Goal: Transaction & Acquisition: Book appointment/travel/reservation

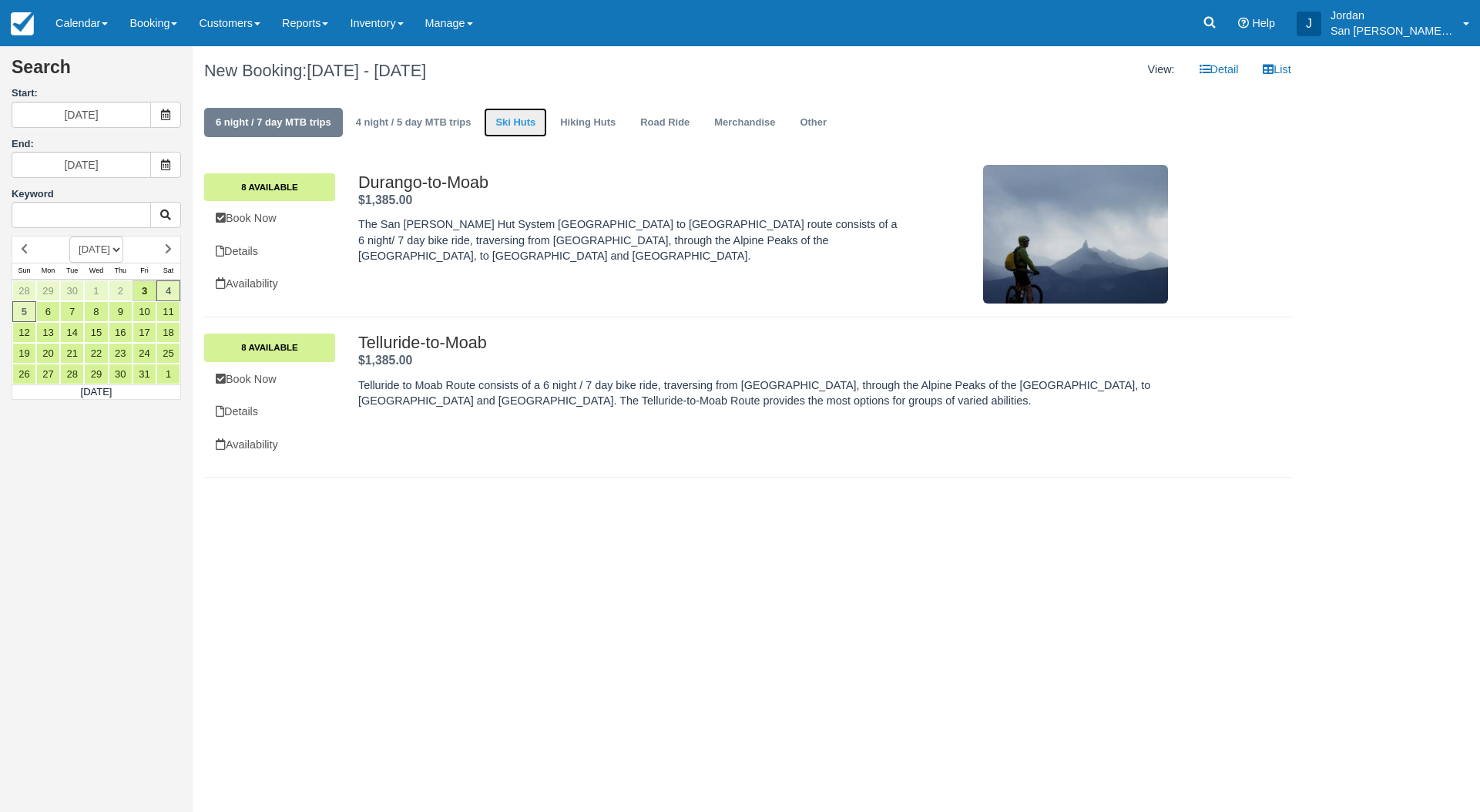
click at [510, 120] on link "Ski Huts" at bounding box center [515, 123] width 63 height 30
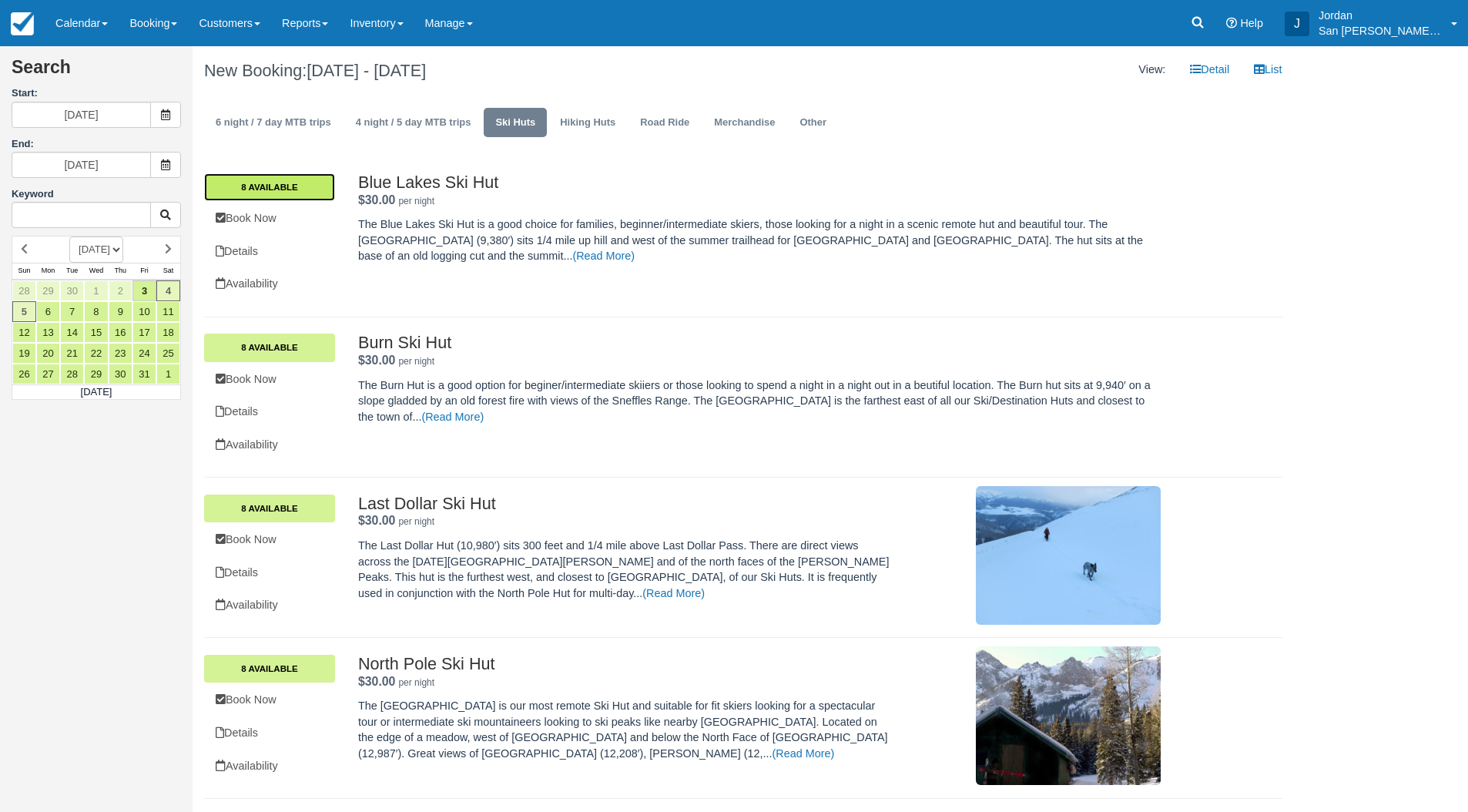
click at [301, 194] on link "8 Available" at bounding box center [269, 187] width 131 height 28
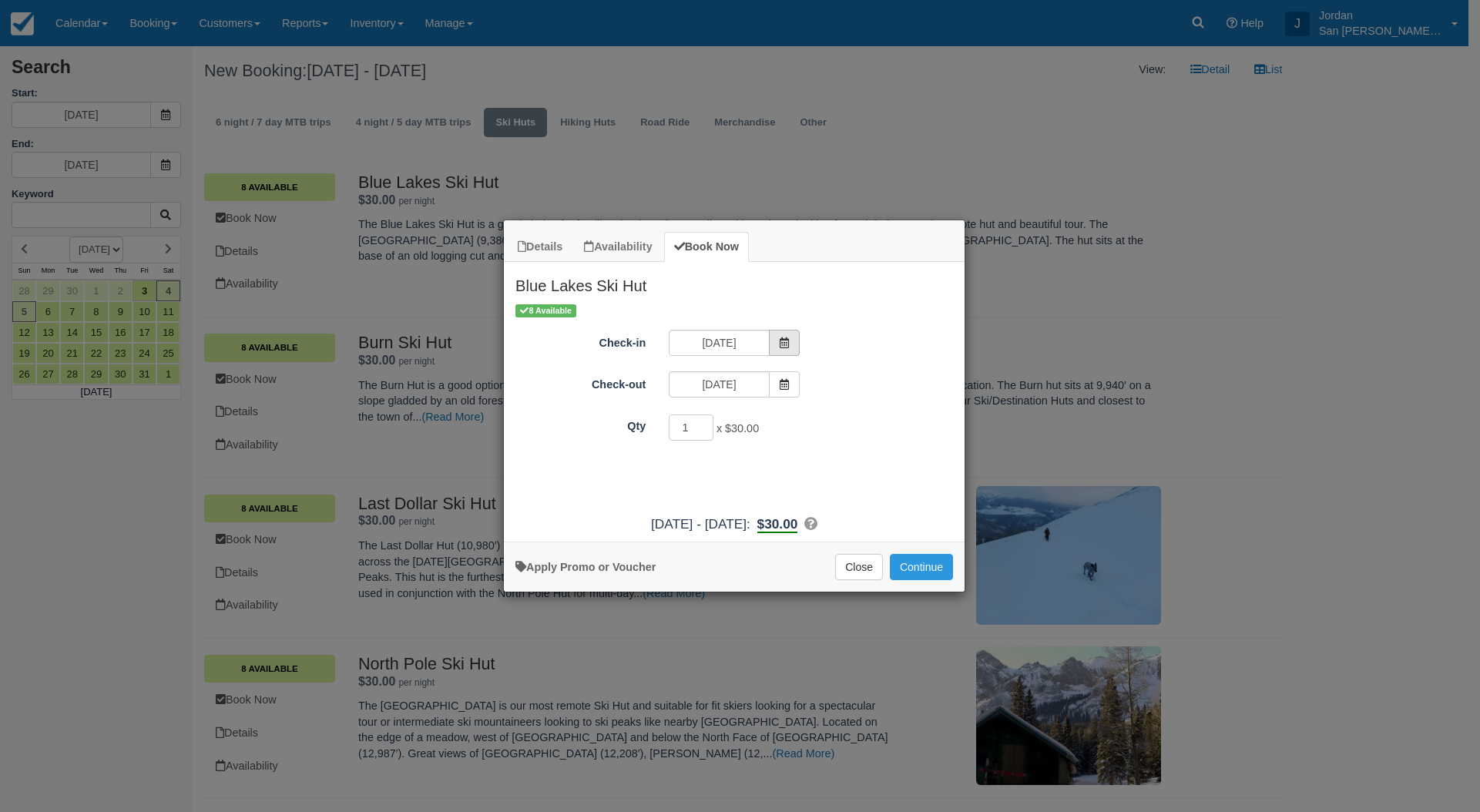
click at [786, 343] on icon "Item Modal" at bounding box center [784, 342] width 10 height 10
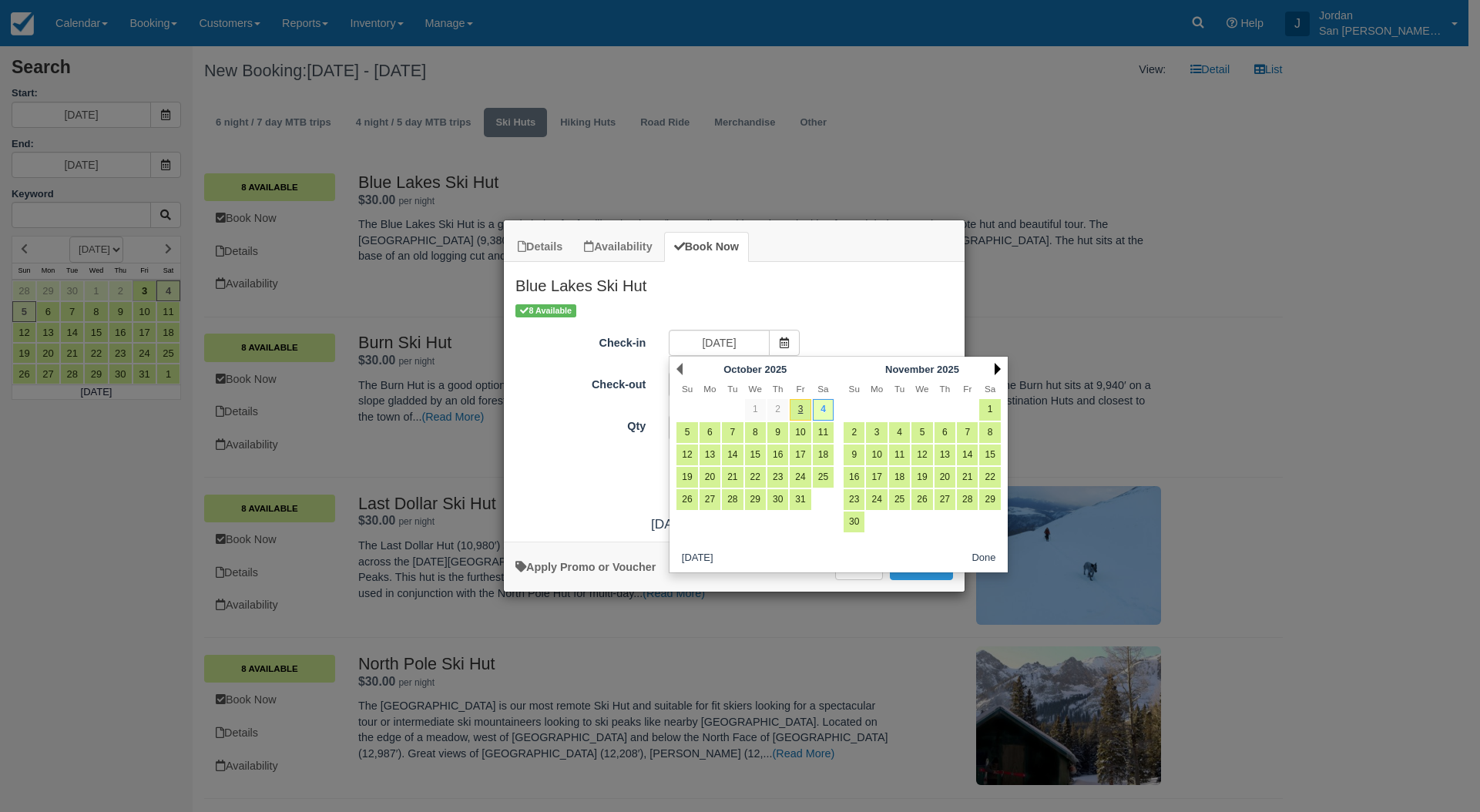
click at [997, 368] on link "Next" at bounding box center [997, 369] width 6 height 12
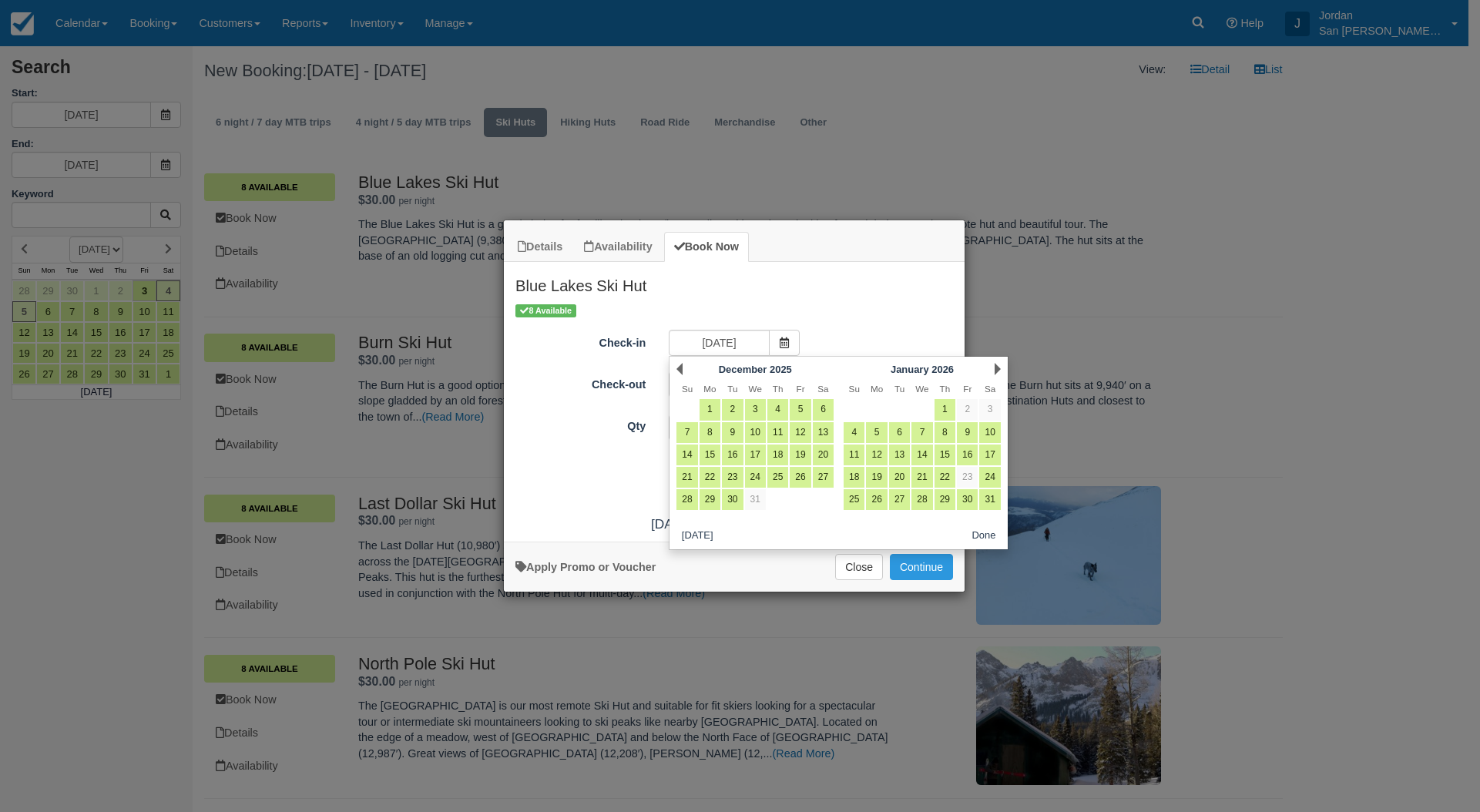
click at [1001, 367] on div "Next January 2026" at bounding box center [922, 369] width 167 height 22
click at [997, 370] on link "Next" at bounding box center [997, 369] width 6 height 12
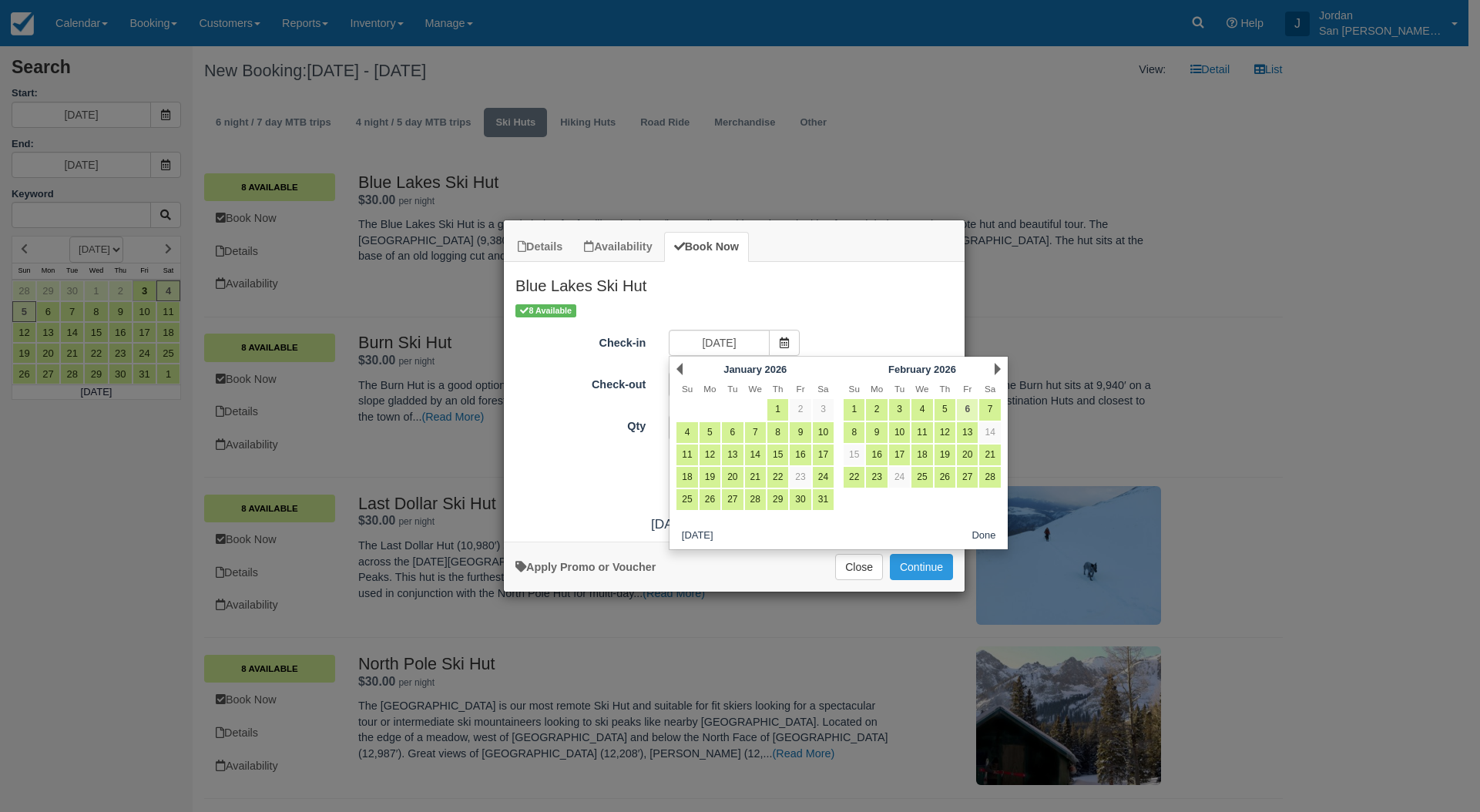
click at [971, 412] on link "6" at bounding box center [968, 410] width 21 height 21
type input "02/06/26"
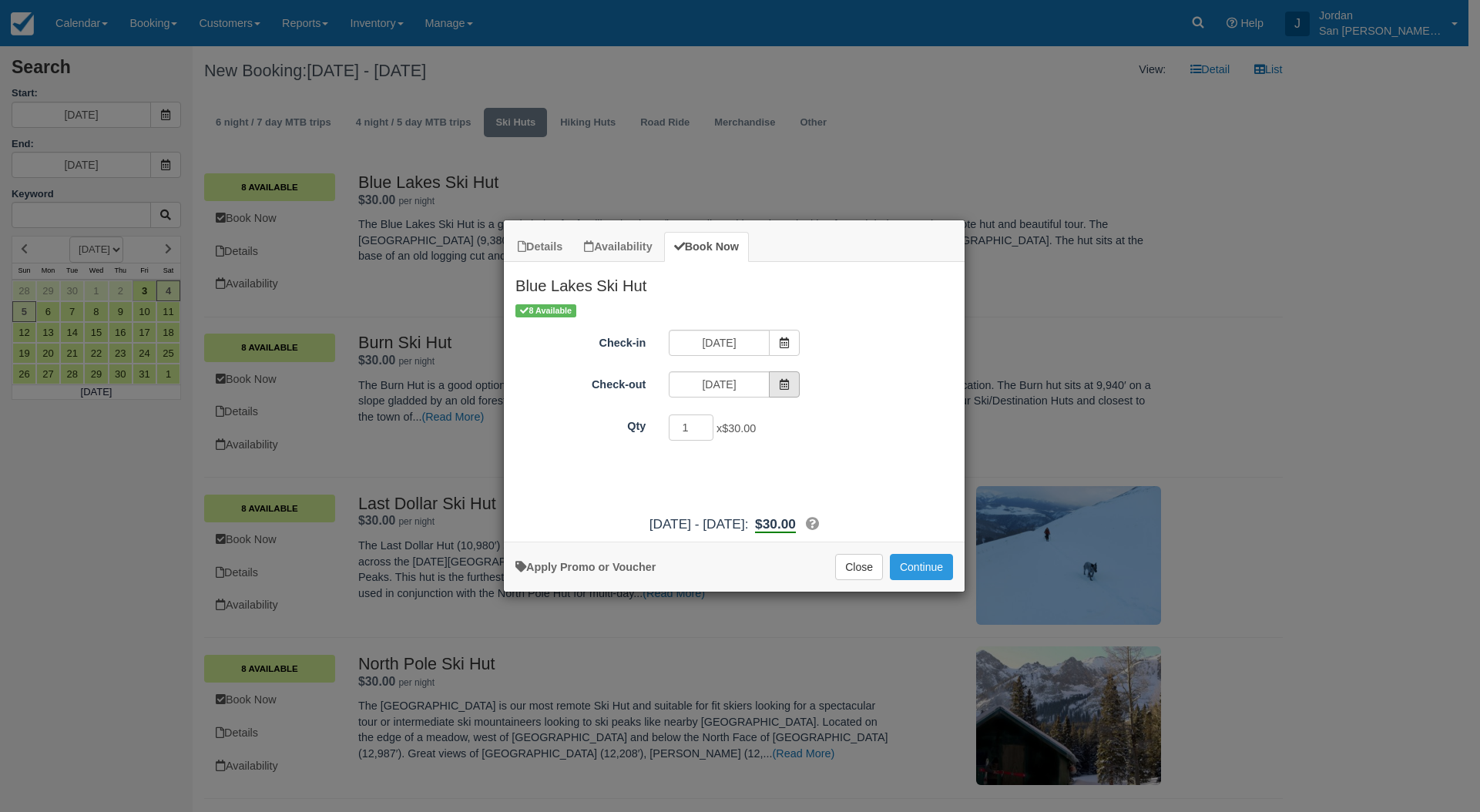
click at [785, 388] on icon "Item Modal" at bounding box center [784, 384] width 10 height 10
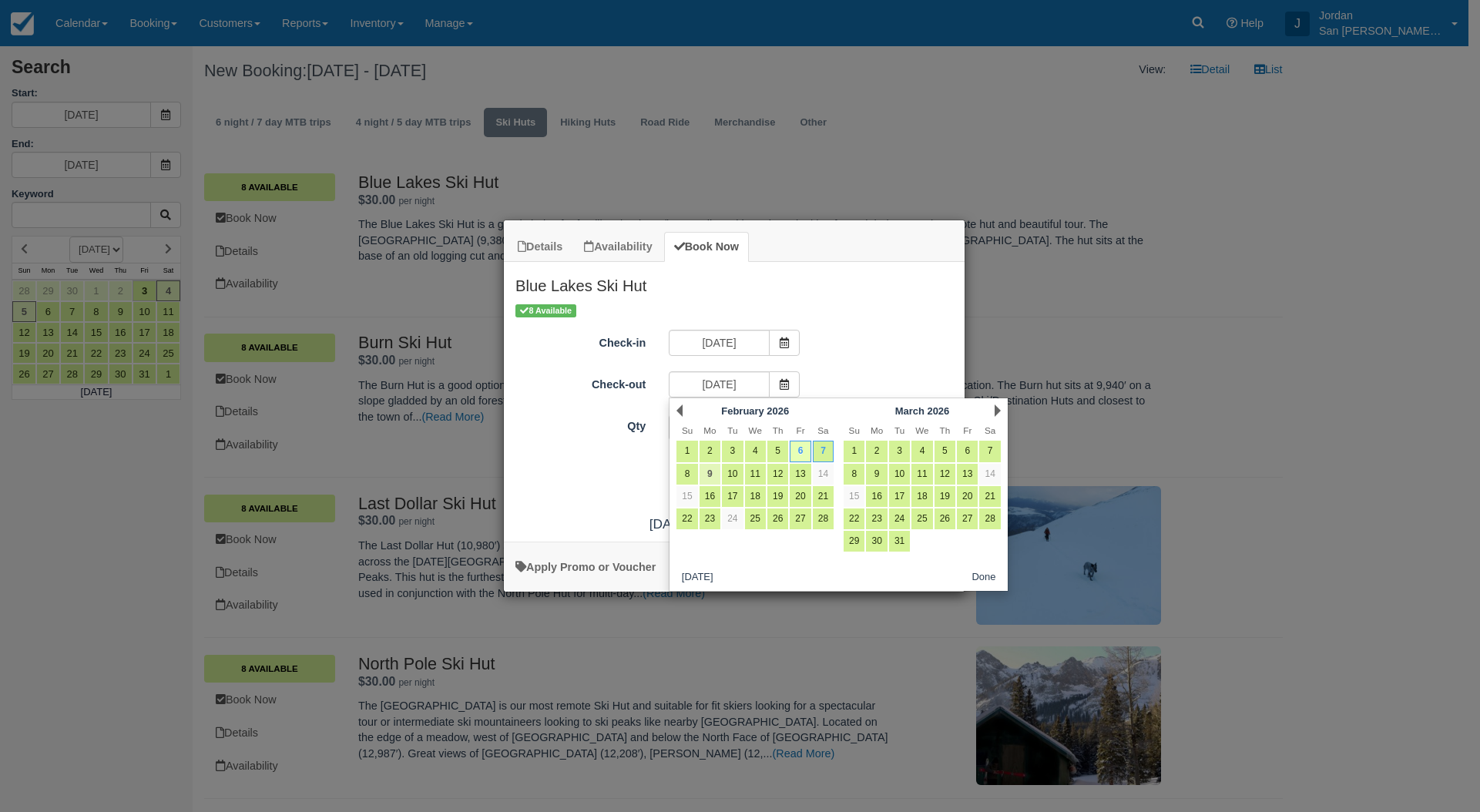
click at [709, 470] on link "9" at bounding box center [710, 474] width 21 height 21
type input "02/09/26"
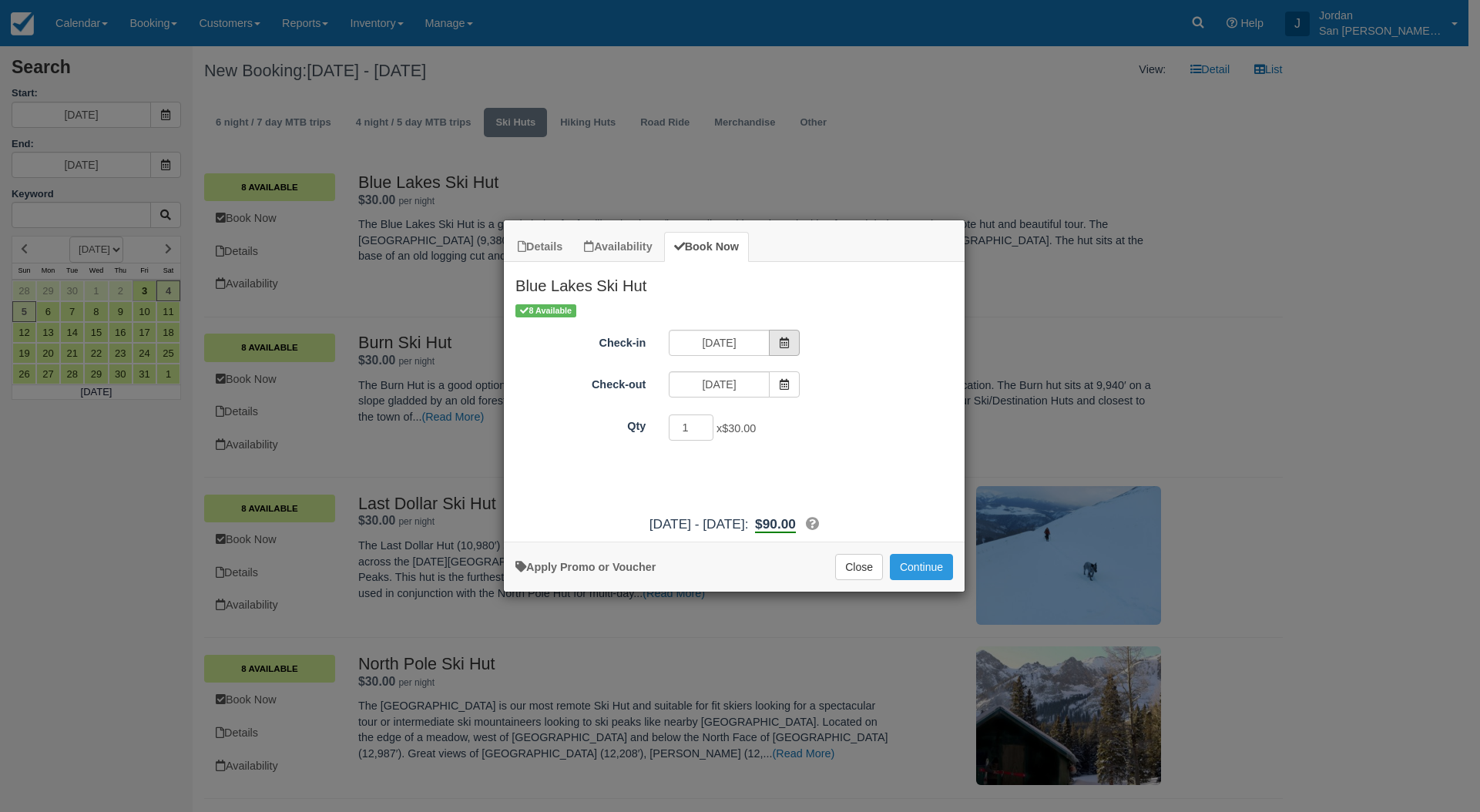
click at [789, 339] on icon "Item Modal" at bounding box center [784, 342] width 10 height 10
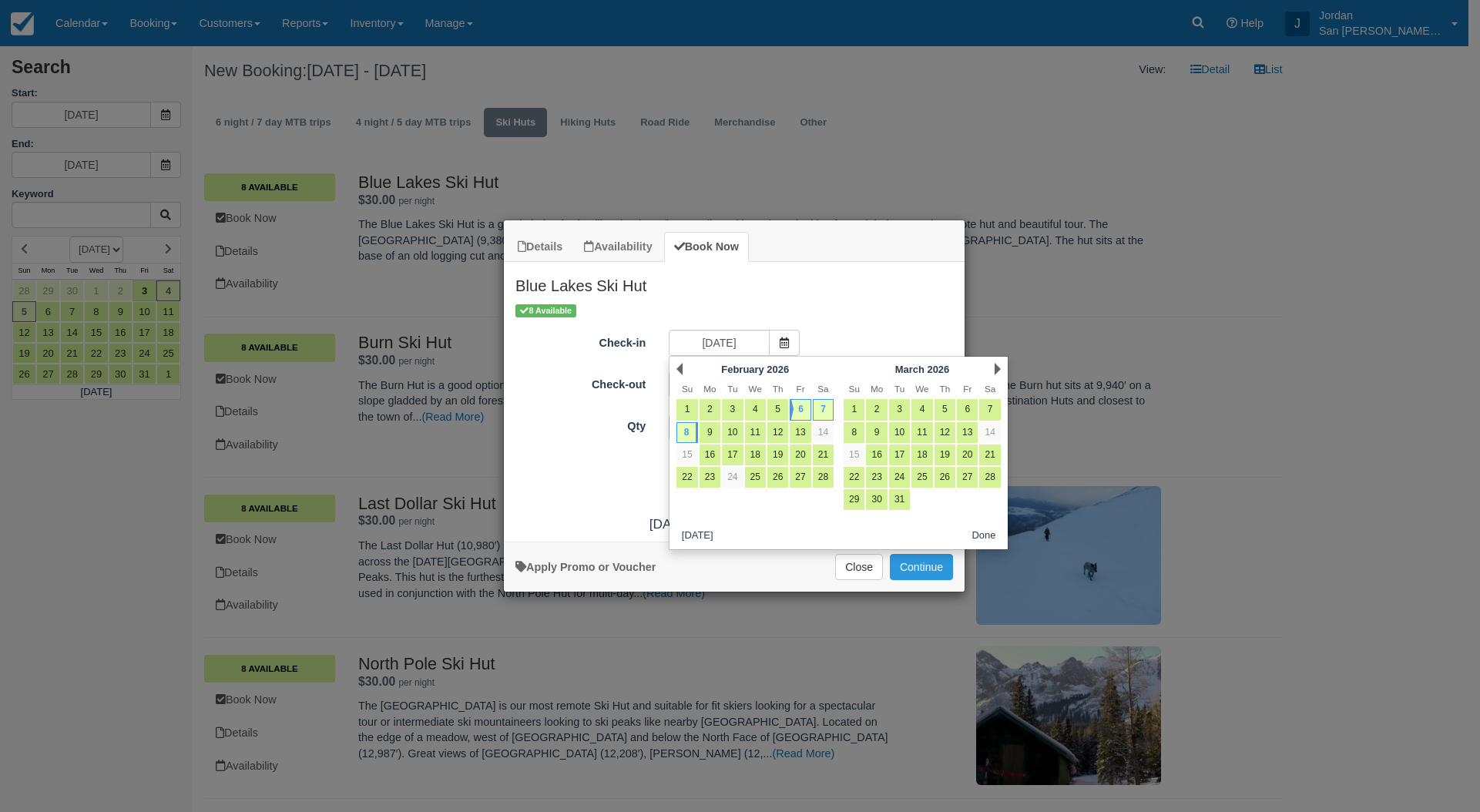
click at [884, 295] on h2 "Blue Lakes Ski Hut" at bounding box center [733, 282] width 461 height 40
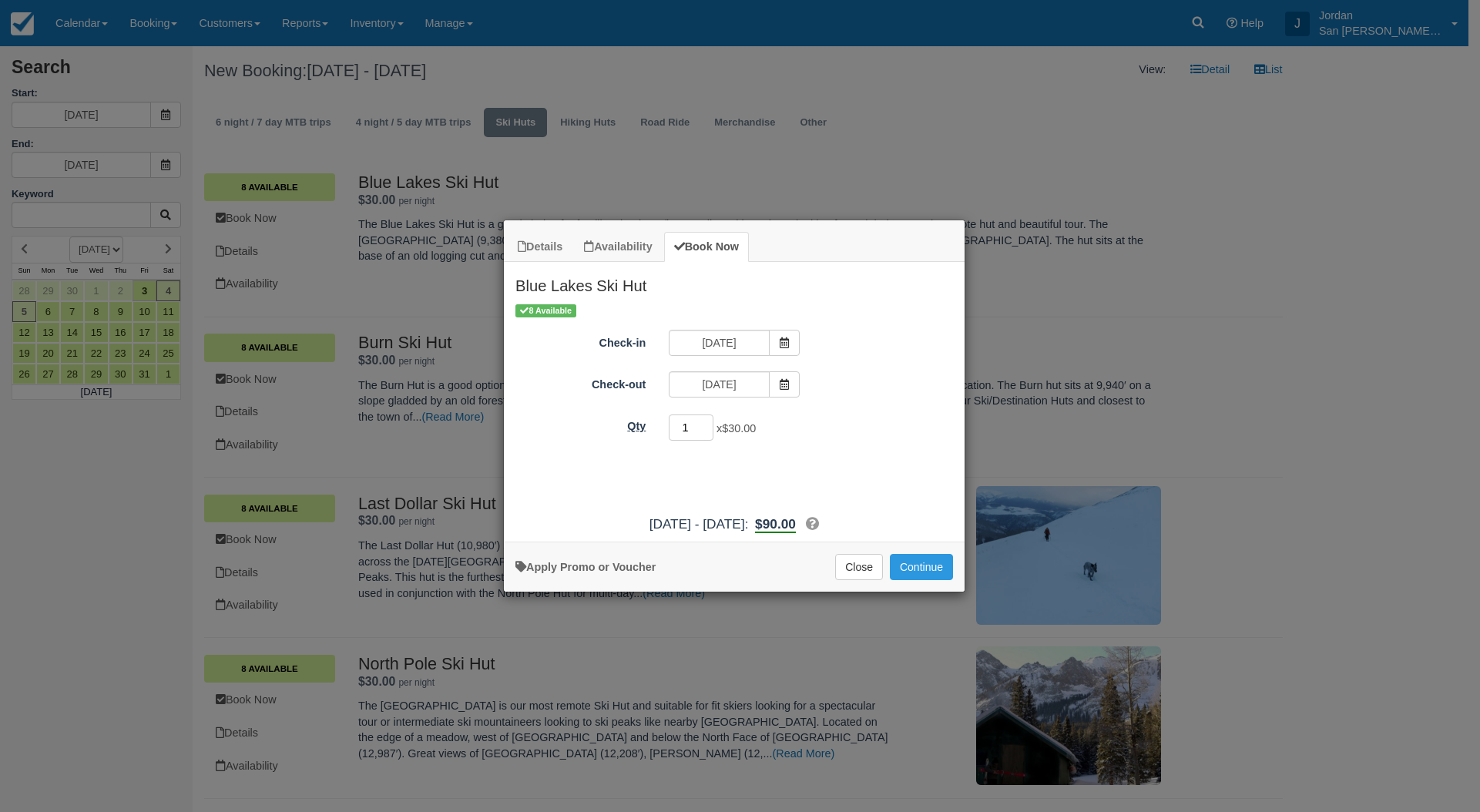
drag, startPoint x: 691, startPoint y: 425, endPoint x: 622, endPoint y: 422, distance: 69.1
click at [622, 422] on div "Qty 1 x $30.00 Required." at bounding box center [733, 428] width 461 height 30
type input "8"
click at [848, 422] on div "8 x $30.00 Required." at bounding box center [791, 430] width 269 height 30
click at [781, 341] on icon "Item Modal" at bounding box center [784, 342] width 10 height 10
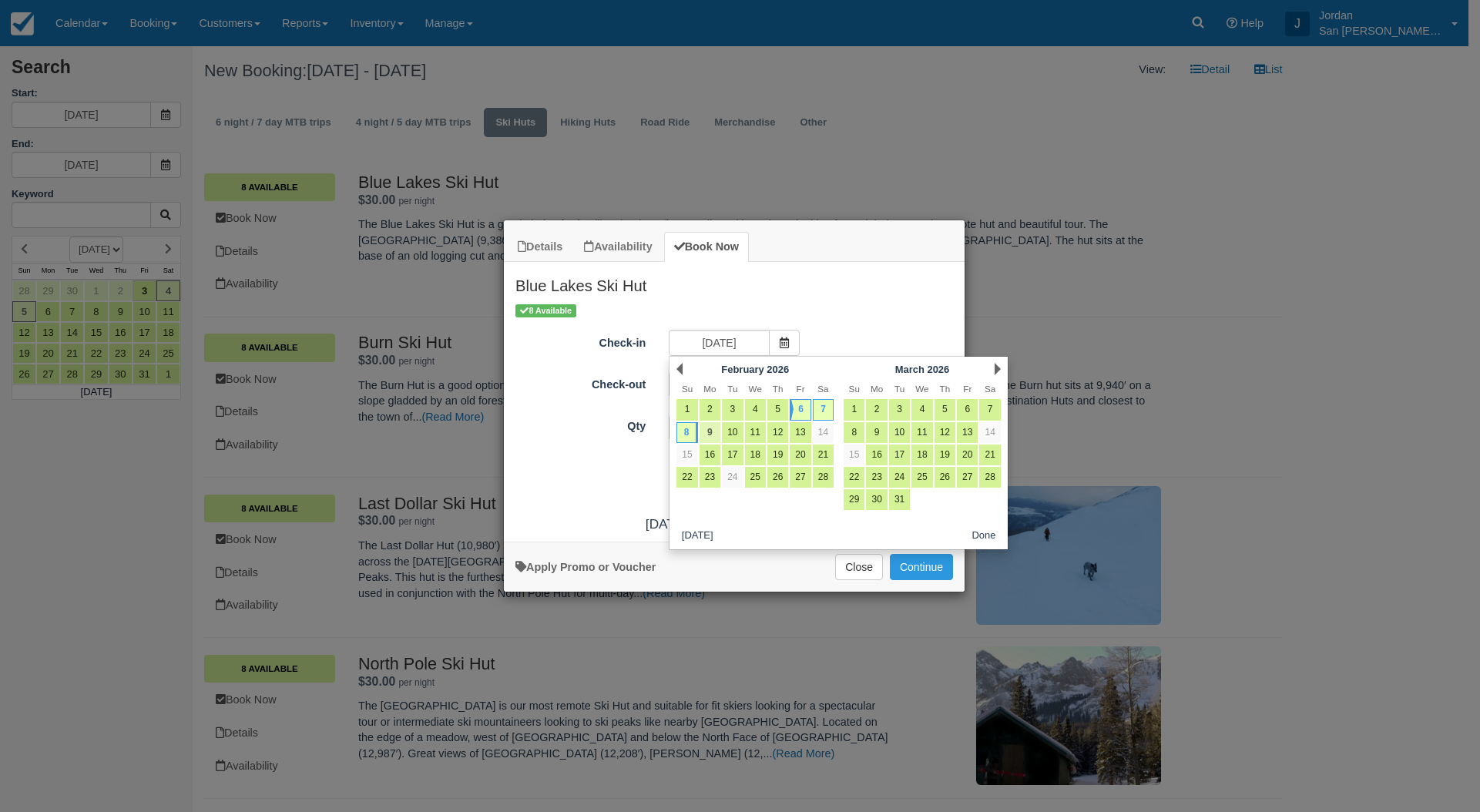
click at [712, 431] on link "9" at bounding box center [710, 433] width 21 height 21
type input "02/09/26"
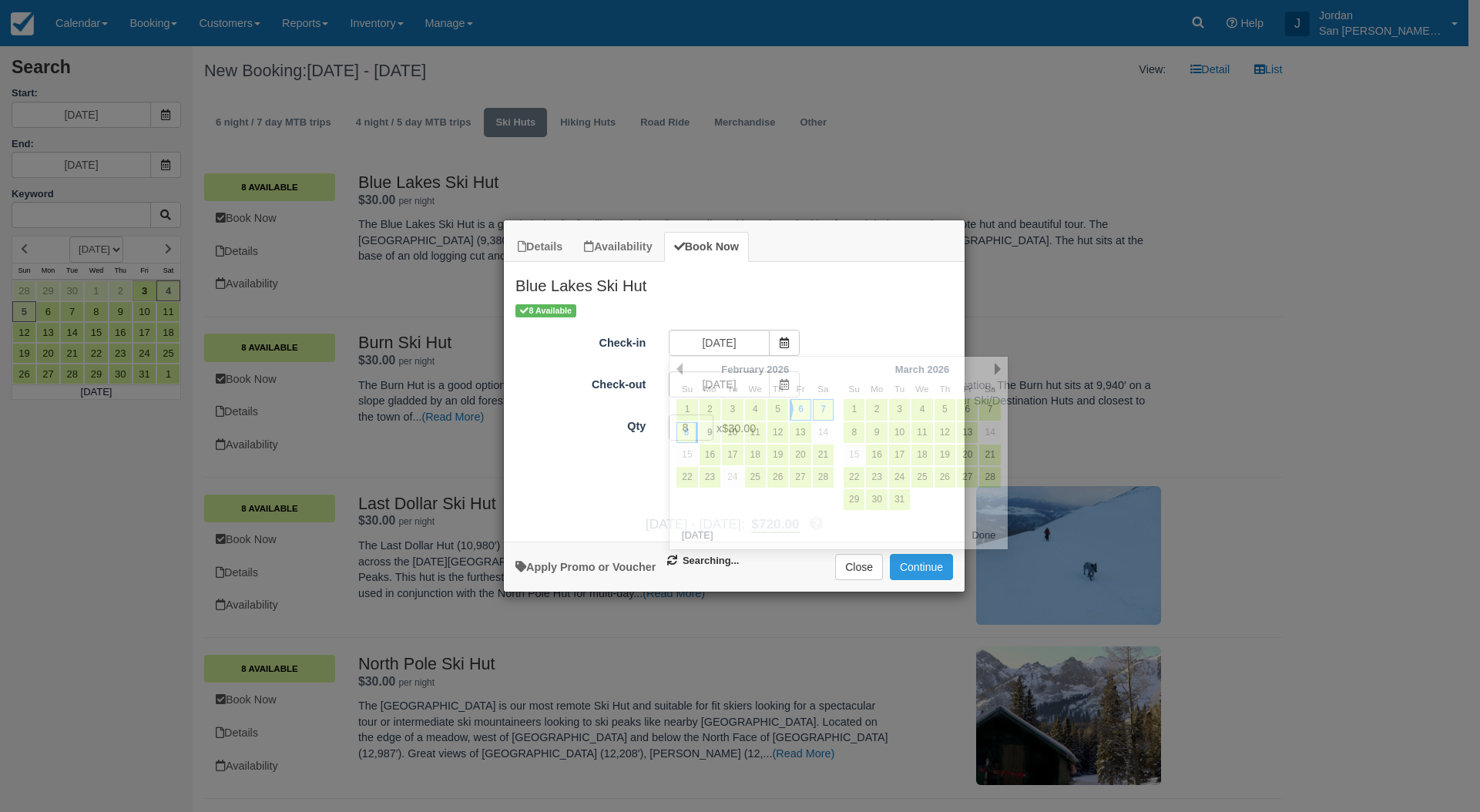
type input "02/10/26"
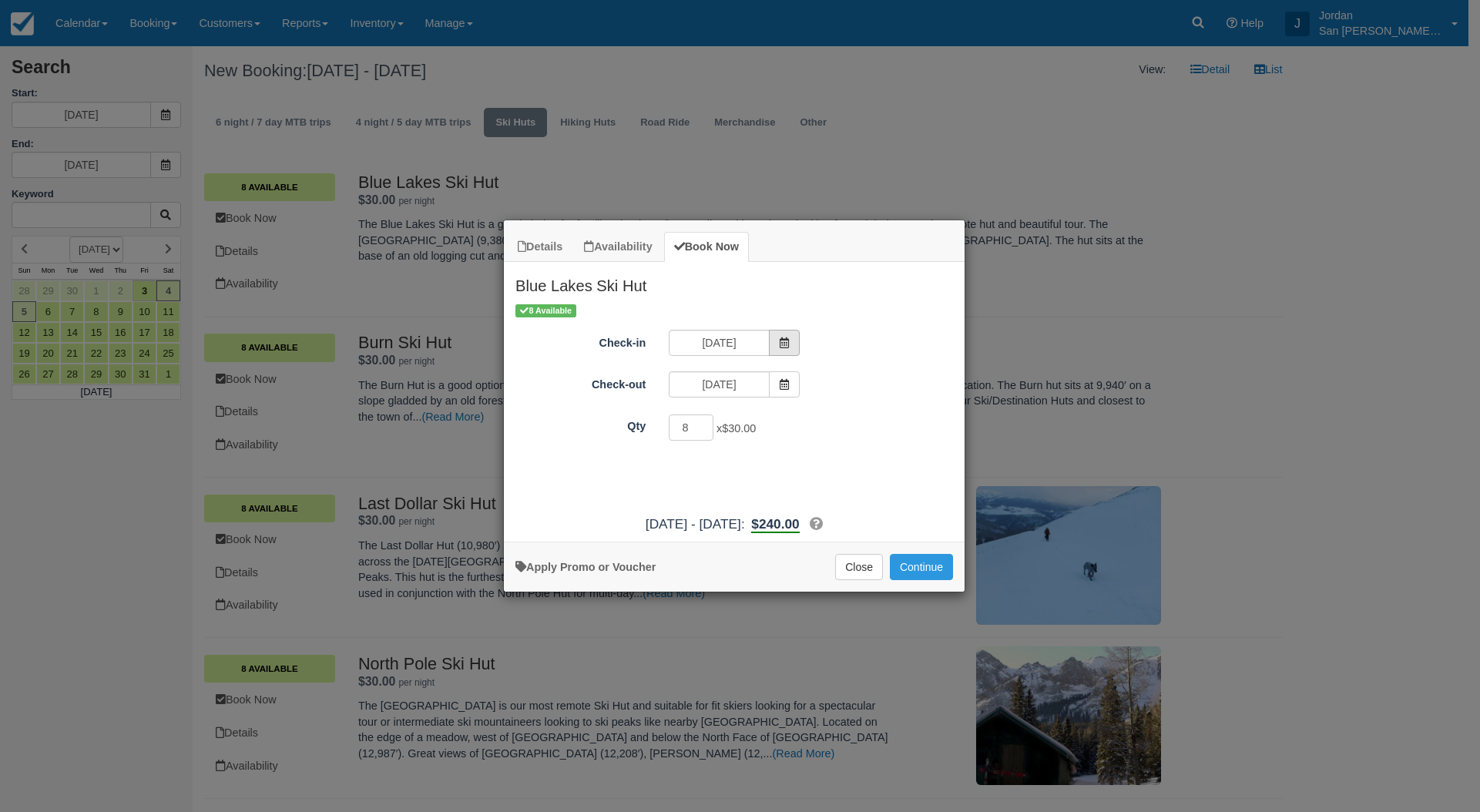
click at [791, 340] on span "Item Modal" at bounding box center [784, 342] width 31 height 26
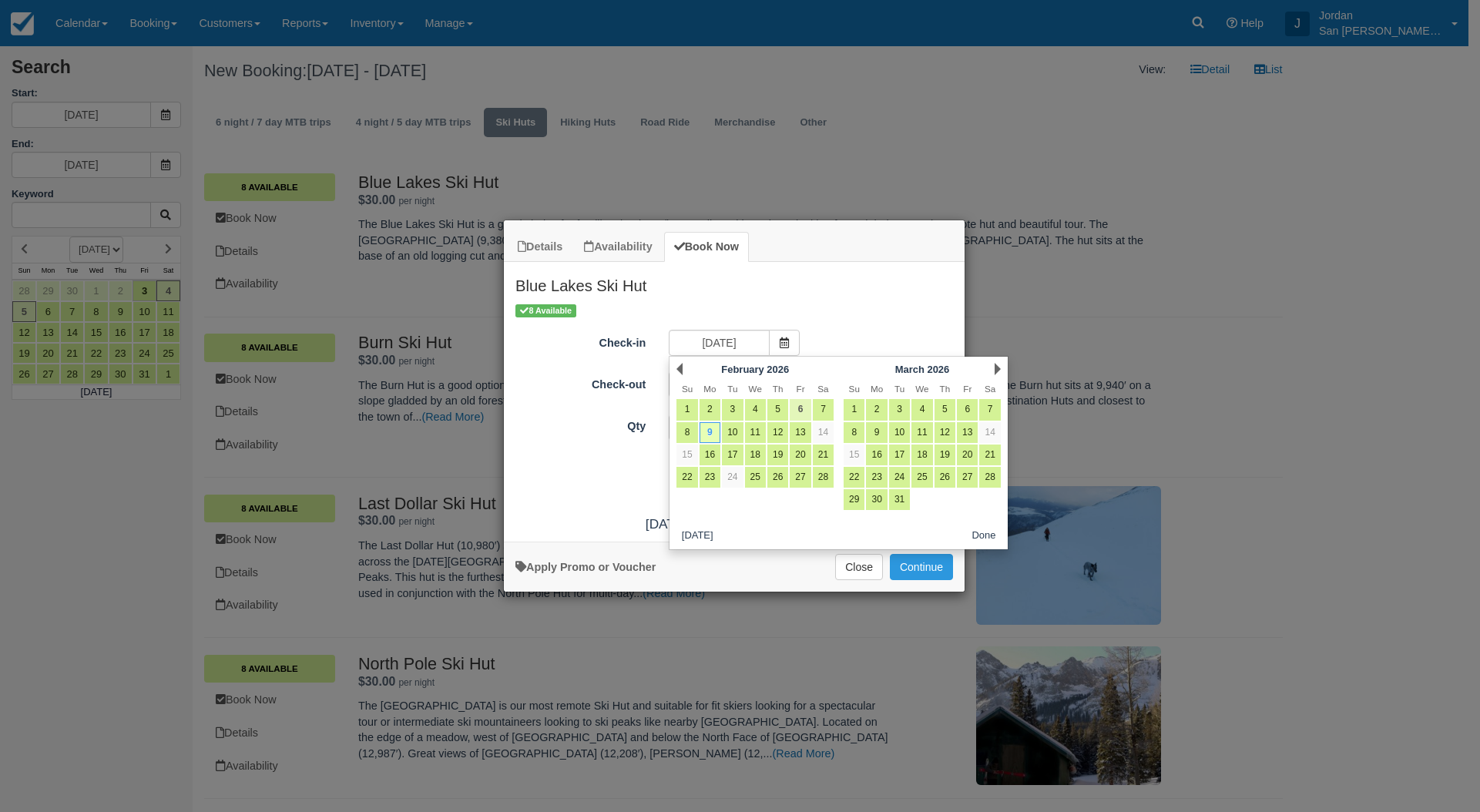
click at [804, 413] on link "6" at bounding box center [800, 410] width 21 height 21
type input "02/06/26"
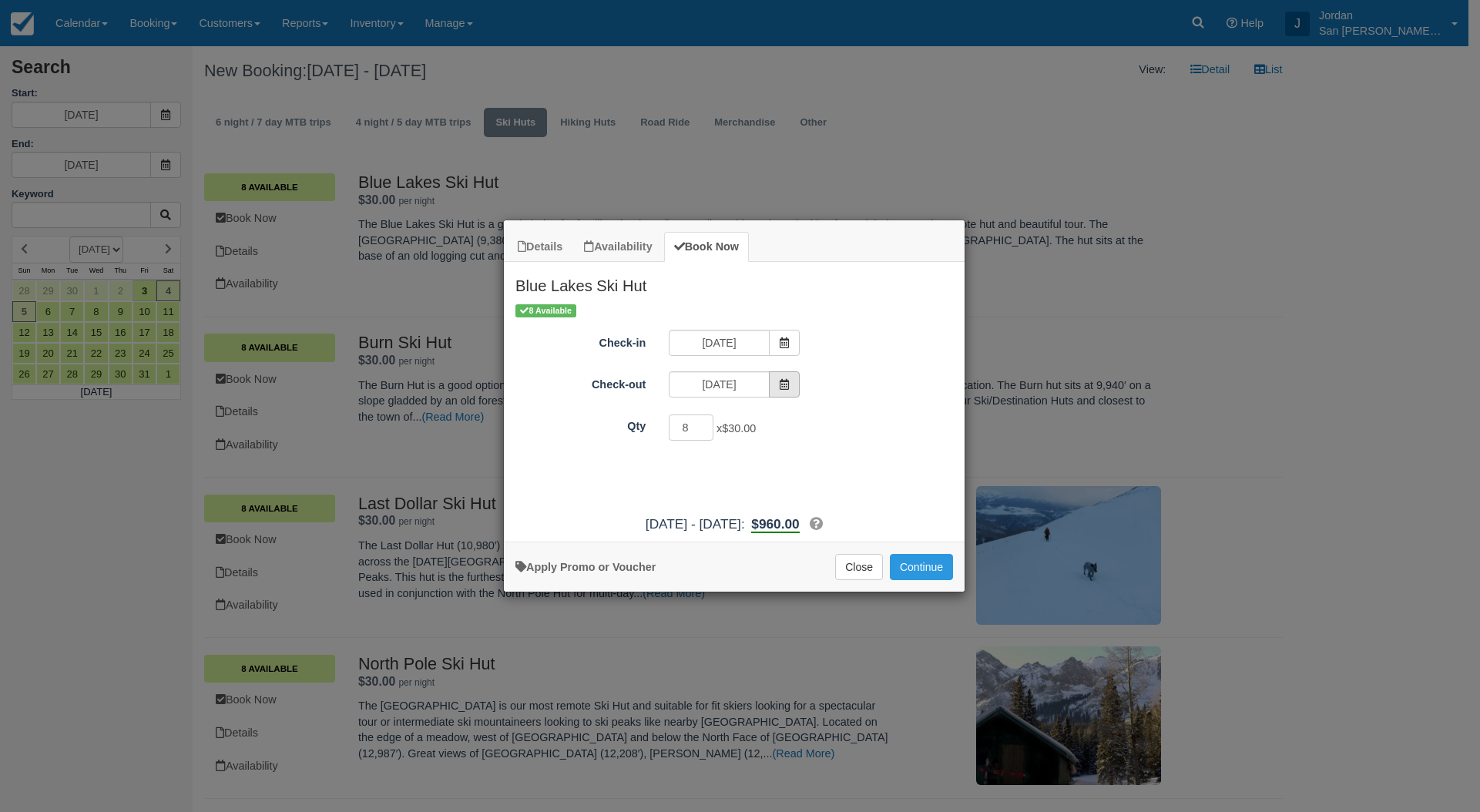
click at [792, 388] on span "Item Modal" at bounding box center [784, 383] width 31 height 26
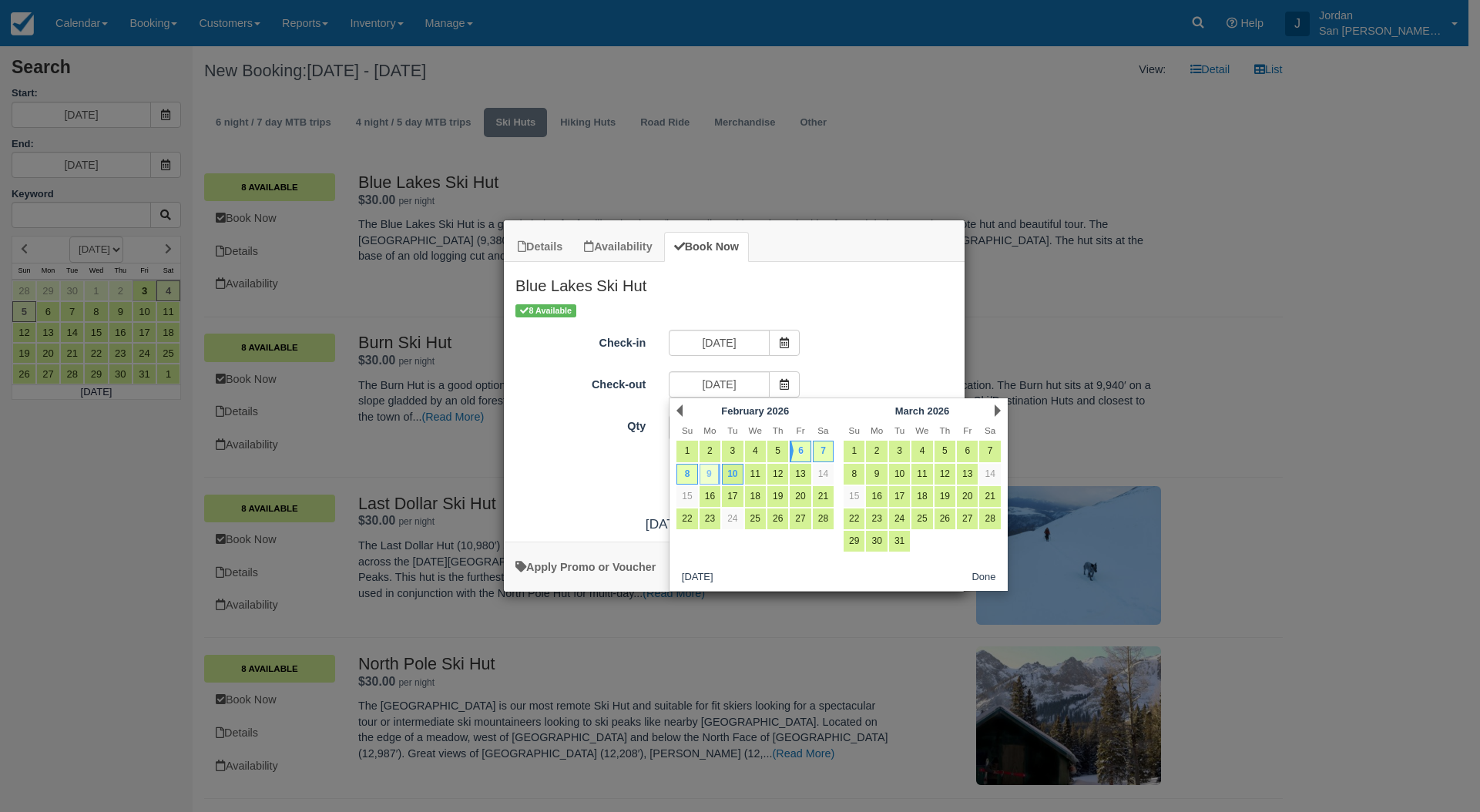
click at [710, 472] on link "9" at bounding box center [710, 474] width 21 height 21
type input "02/09/26"
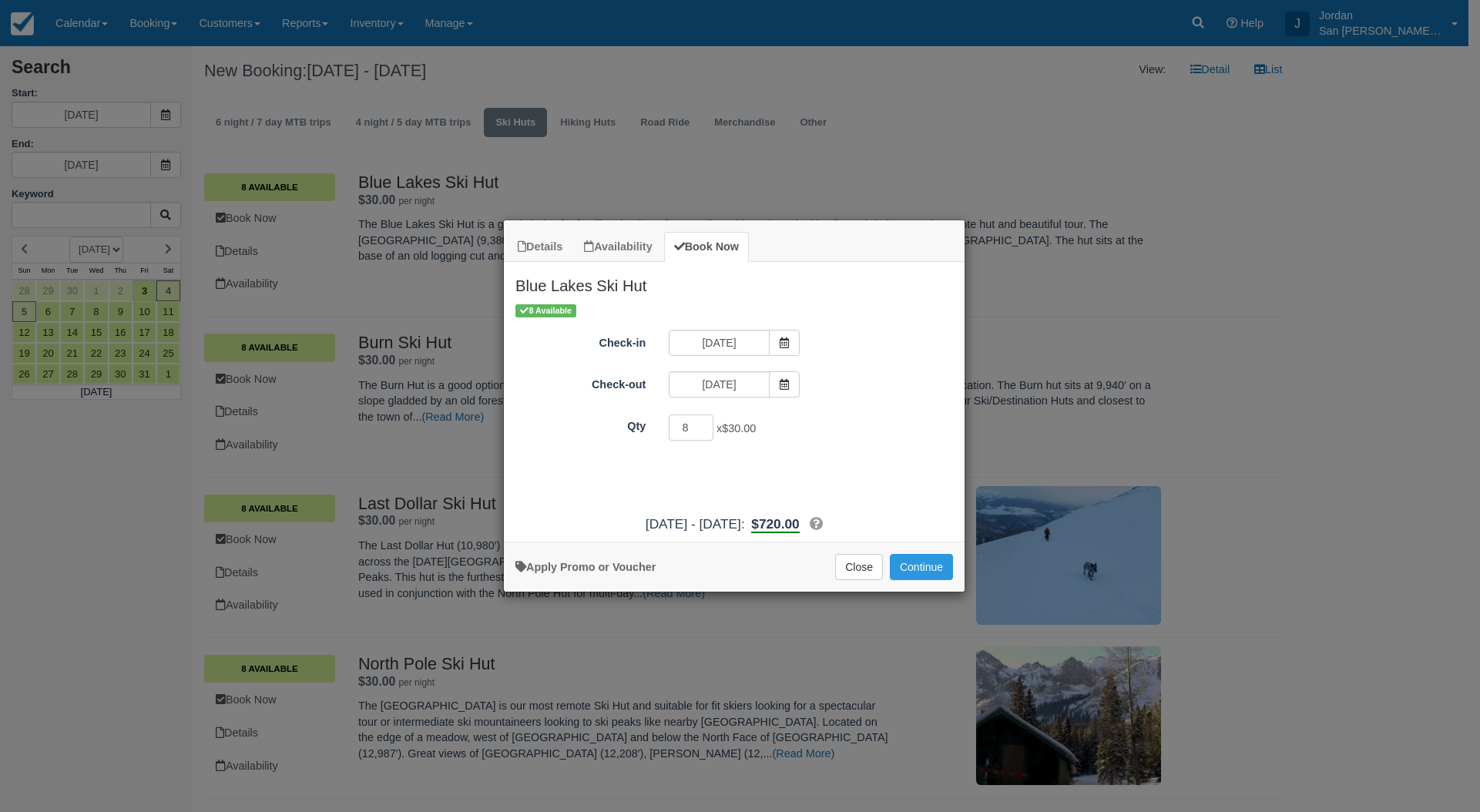
drag, startPoint x: 904, startPoint y: 434, endPoint x: 908, endPoint y: 443, distance: 9.8
click at [905, 436] on div "8 x $30.00 Required." at bounding box center [791, 430] width 269 height 30
click at [918, 563] on button "Continue" at bounding box center [921, 566] width 63 height 26
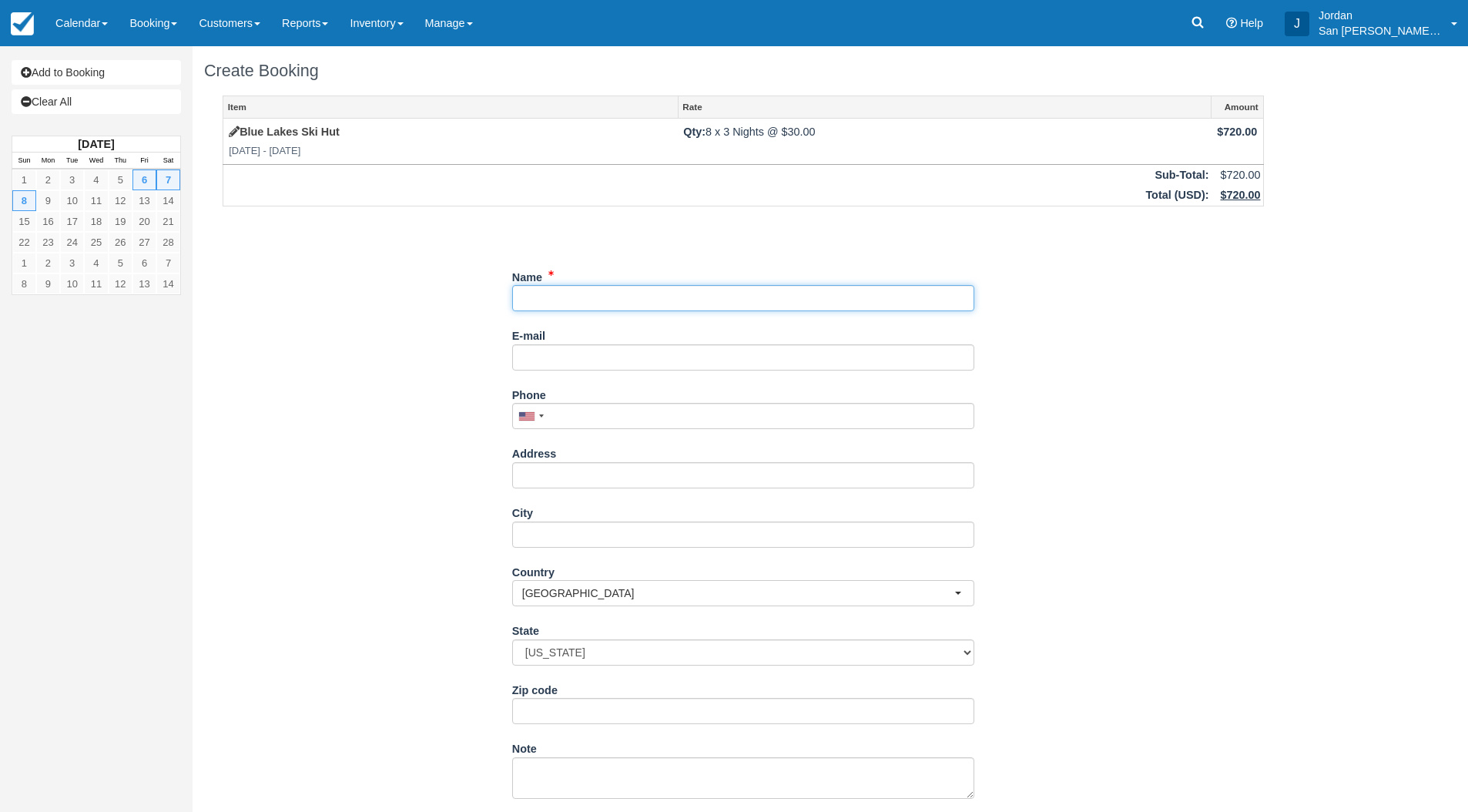
click at [578, 304] on input "Name" at bounding box center [743, 297] width 462 height 26
type input "Michael Bunting"
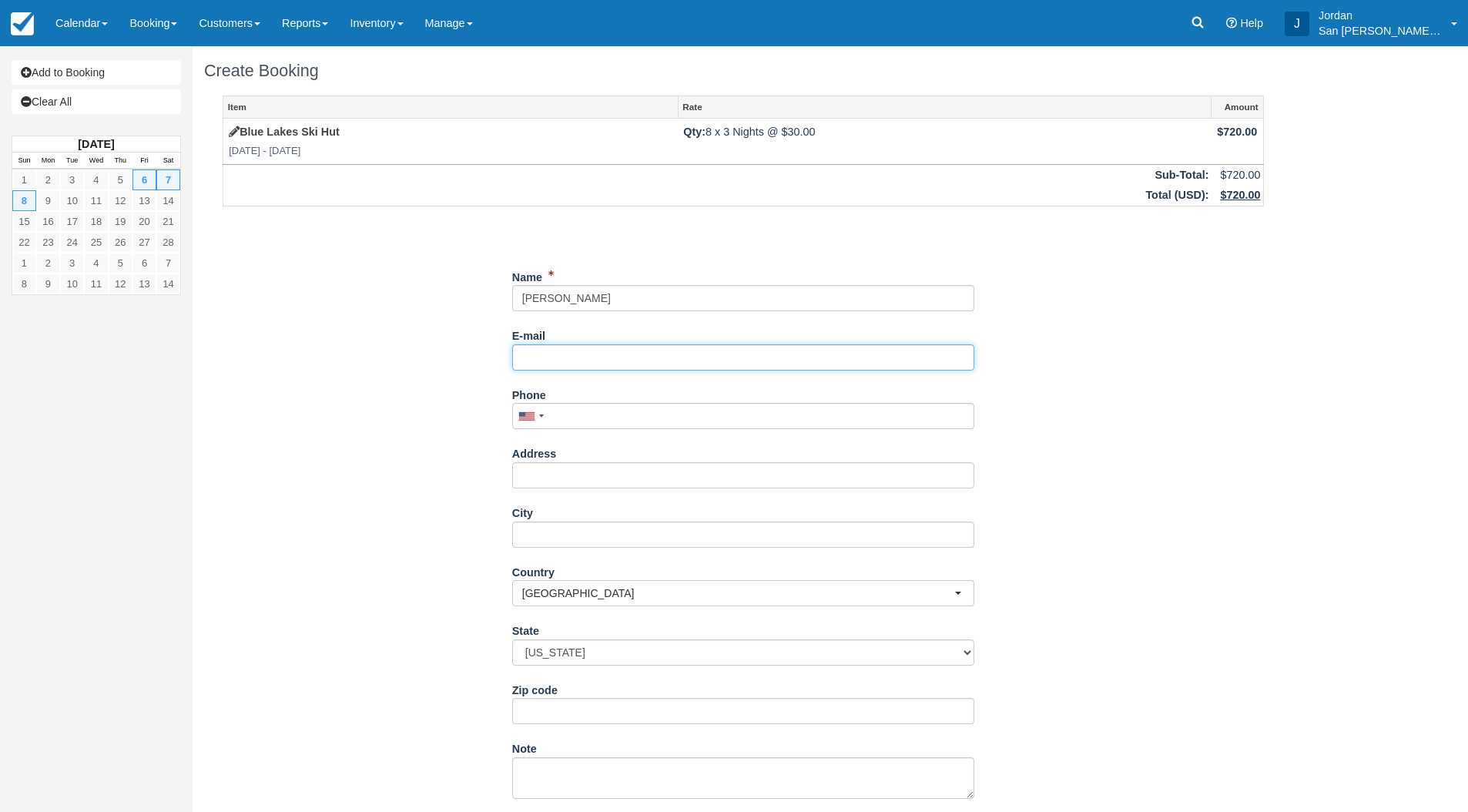
click at [551, 357] on input "E-mail" at bounding box center [743, 356] width 462 height 26
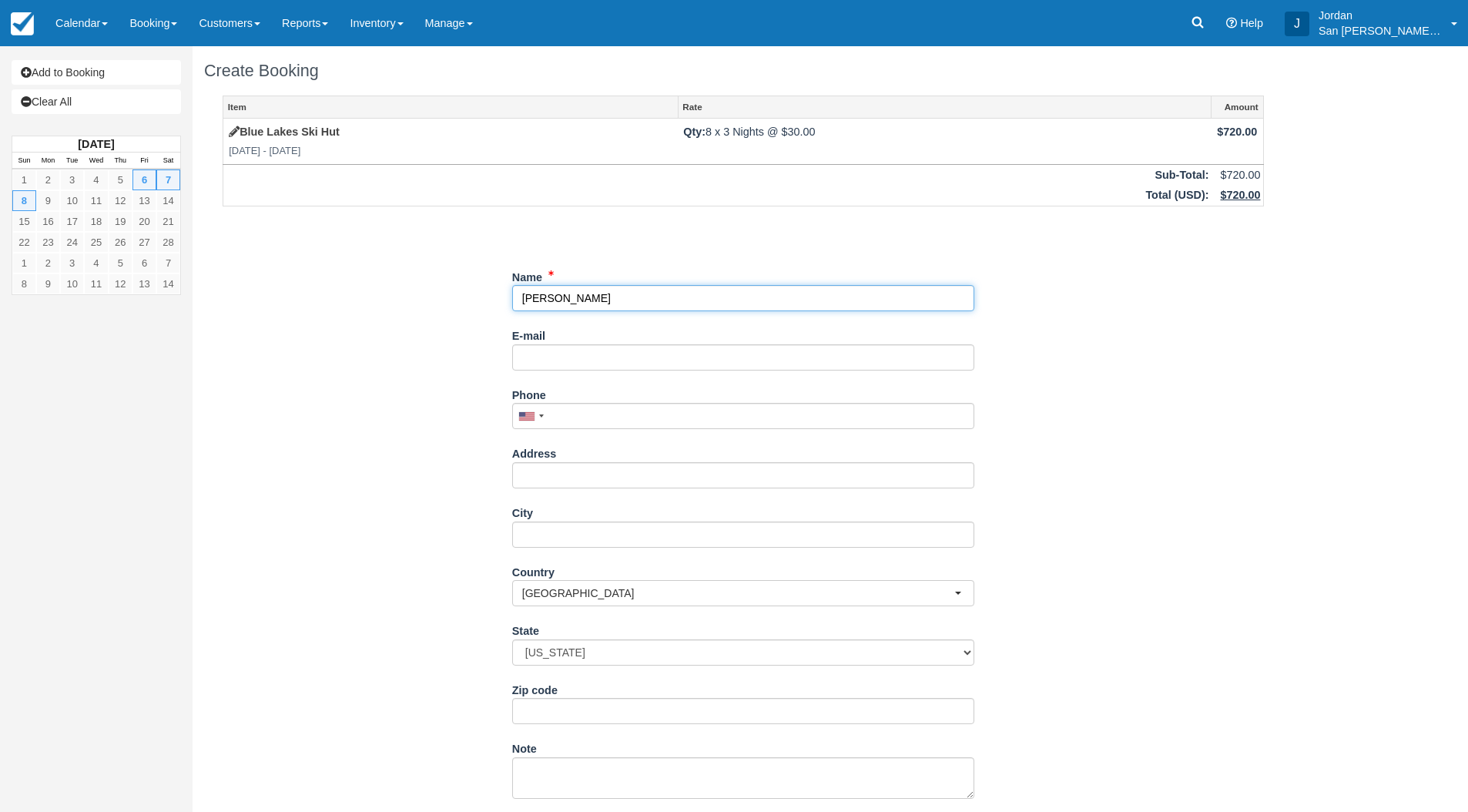
drag, startPoint x: 617, startPoint y: 294, endPoint x: 621, endPoint y: 302, distance: 8.9
click at [617, 294] on input "Name" at bounding box center [743, 297] width 462 height 26
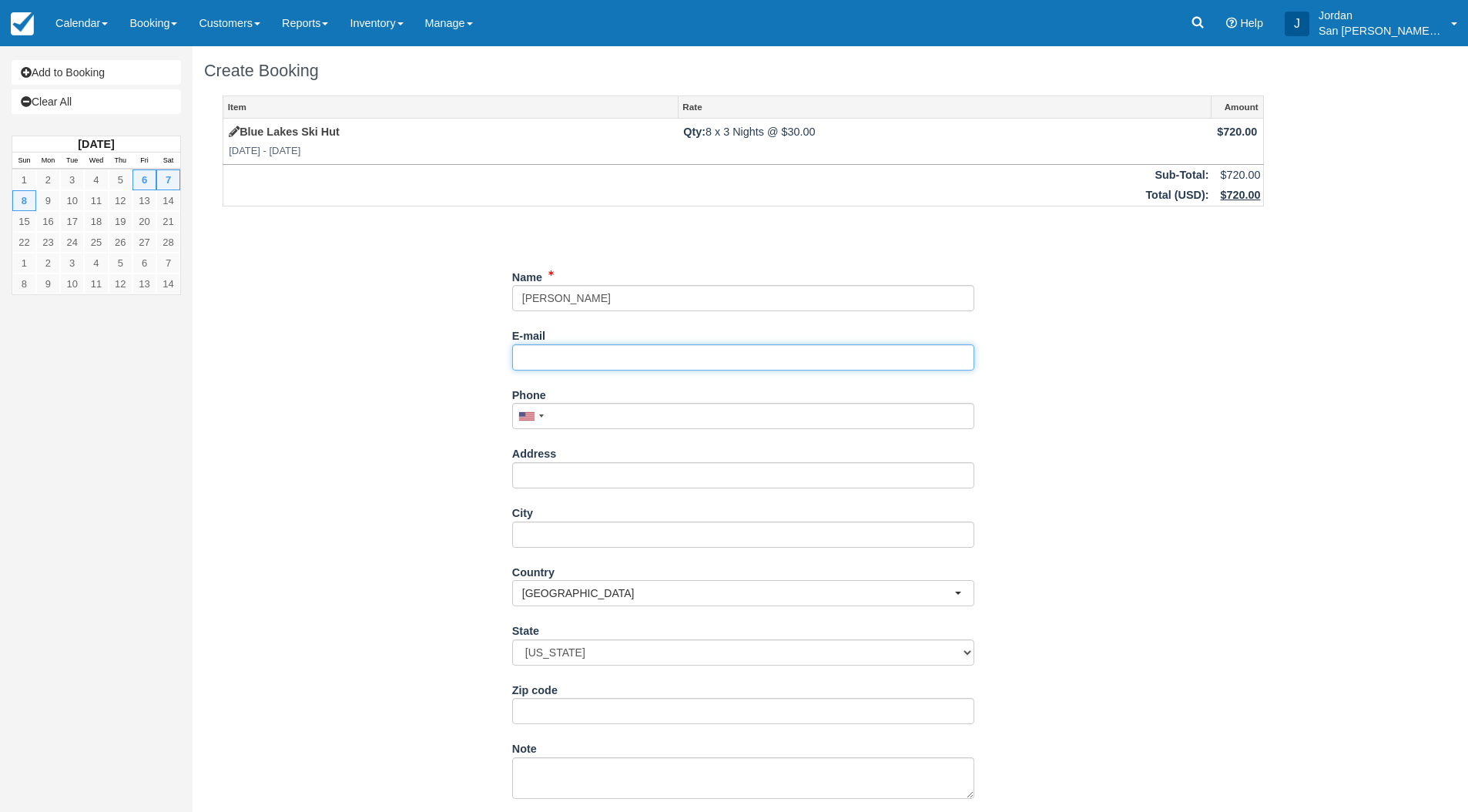
click at [539, 354] on input "E-mail" at bounding box center [743, 356] width 462 height 26
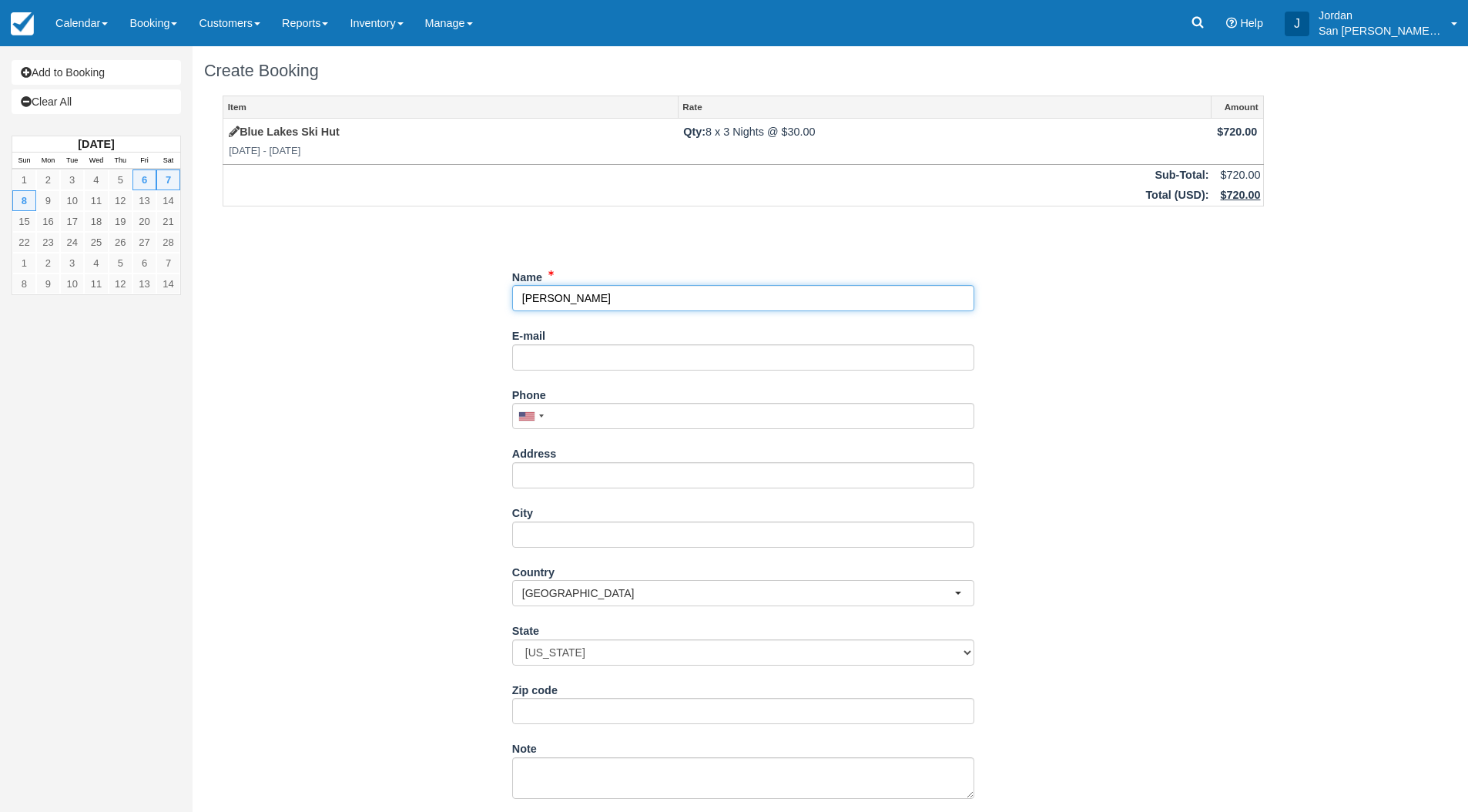
click at [542, 299] on input "Name" at bounding box center [743, 297] width 462 height 26
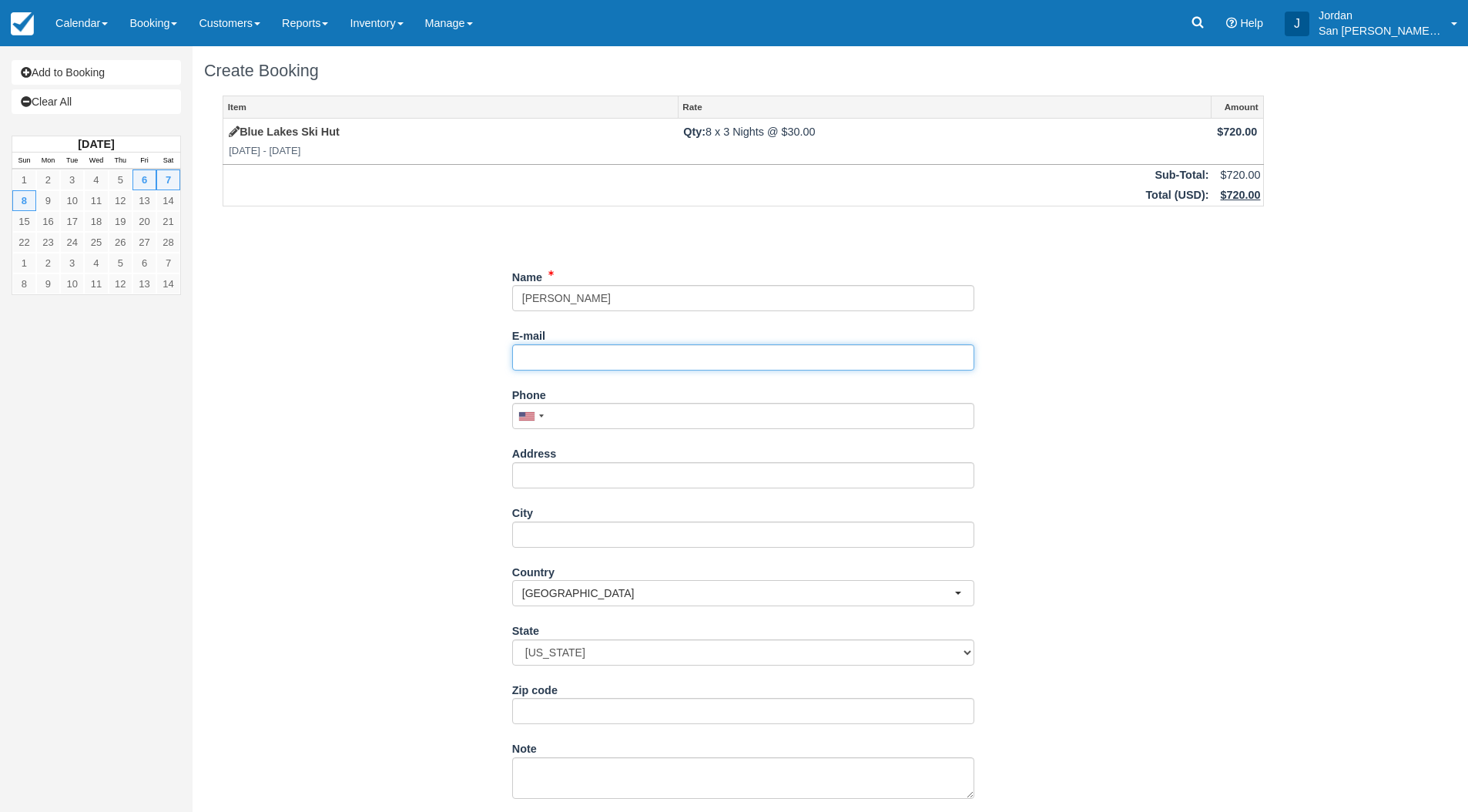
click at [564, 368] on input "E-mail" at bounding box center [743, 356] width 462 height 26
paste input "Michael"
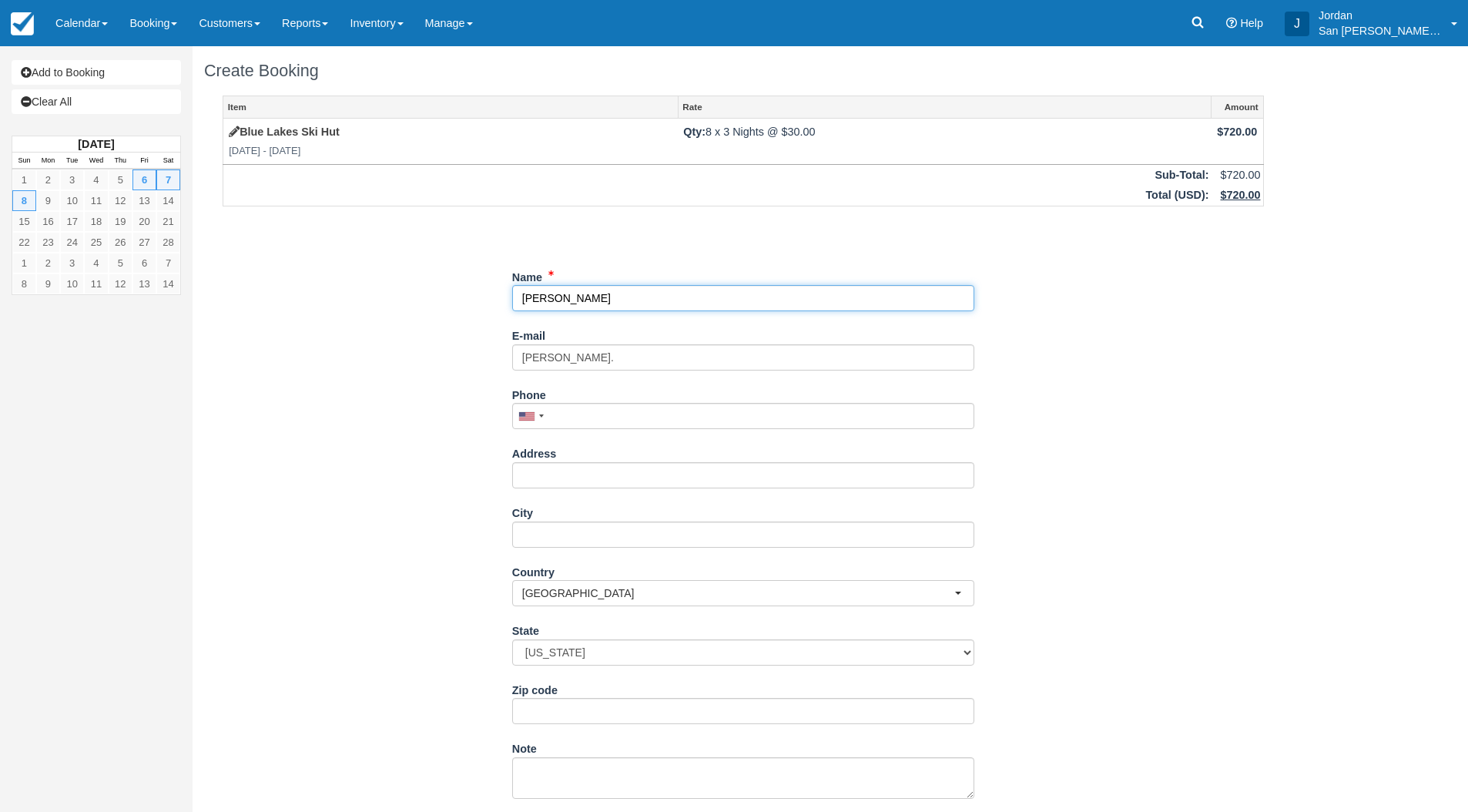
click at [573, 298] on input "Name" at bounding box center [743, 297] width 462 height 26
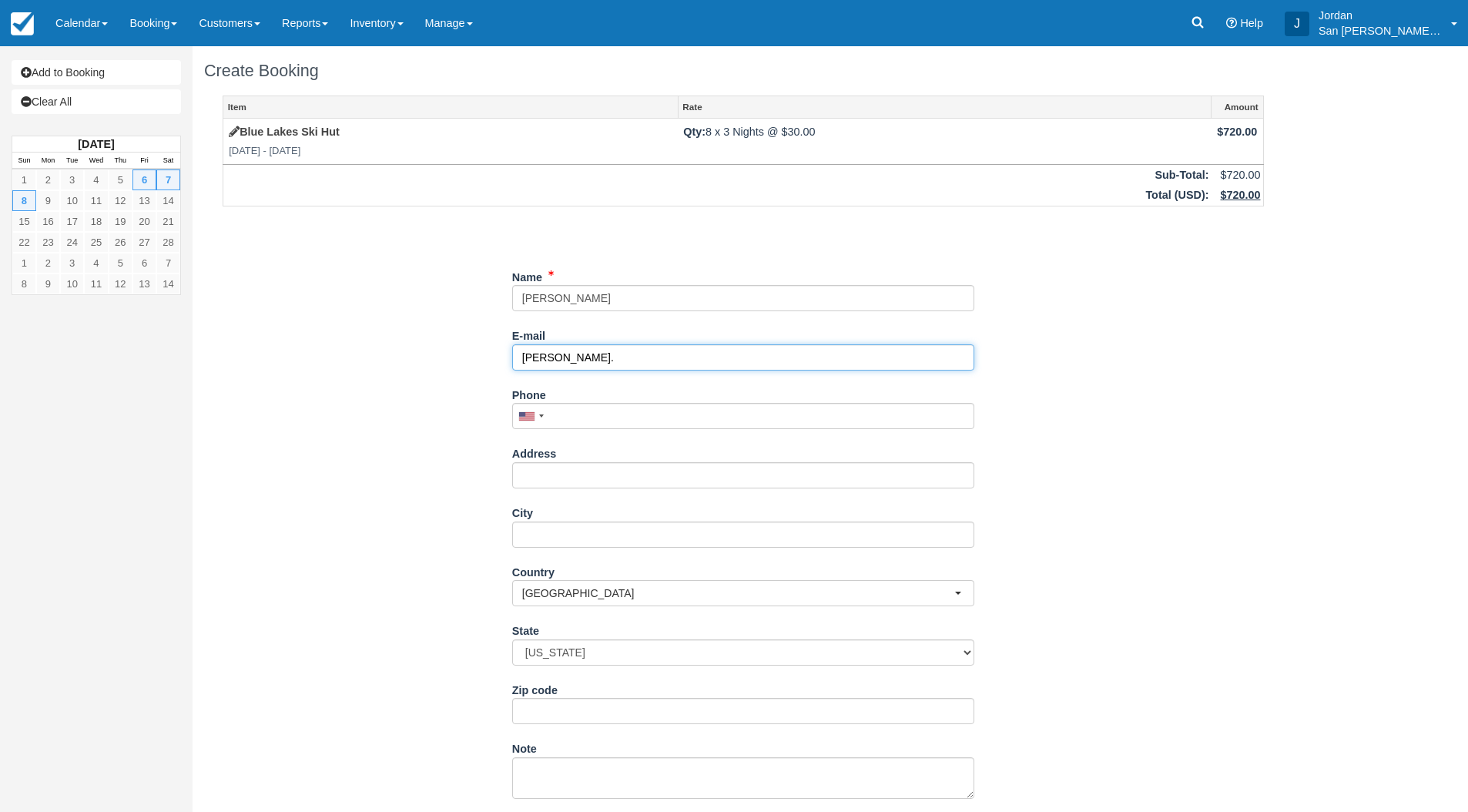
click at [633, 357] on input "Michael." at bounding box center [743, 356] width 462 height 26
paste input "Bunting"
type input "Michael.Bunting14@gmail.com"
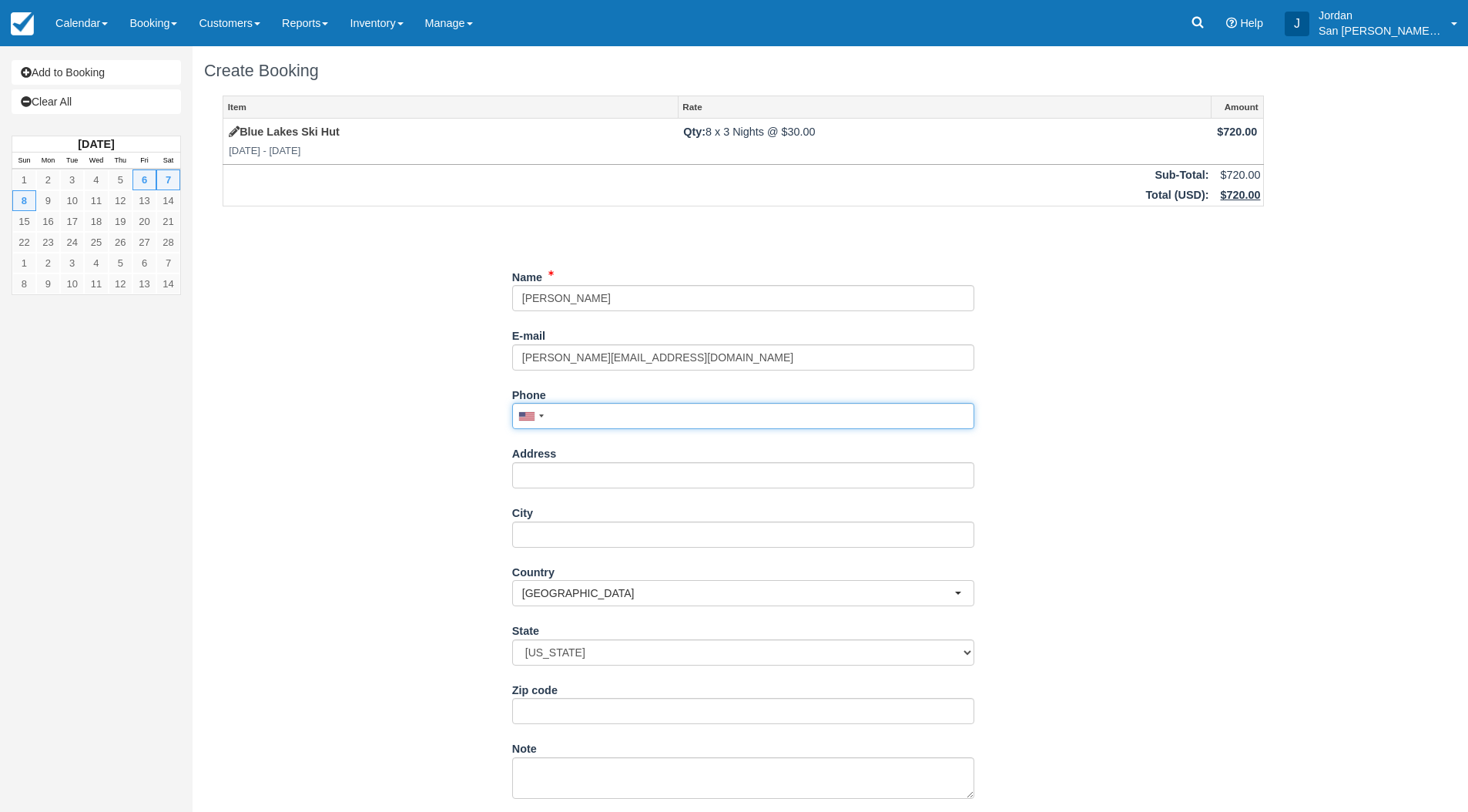
click at [631, 409] on input "Phone" at bounding box center [743, 416] width 462 height 26
click at [594, 418] on input "Phone" at bounding box center [743, 416] width 462 height 26
type input "(616) 902-9816"
click at [589, 479] on input "Address" at bounding box center [743, 475] width 462 height 26
type input "1225 E 26th Ave"
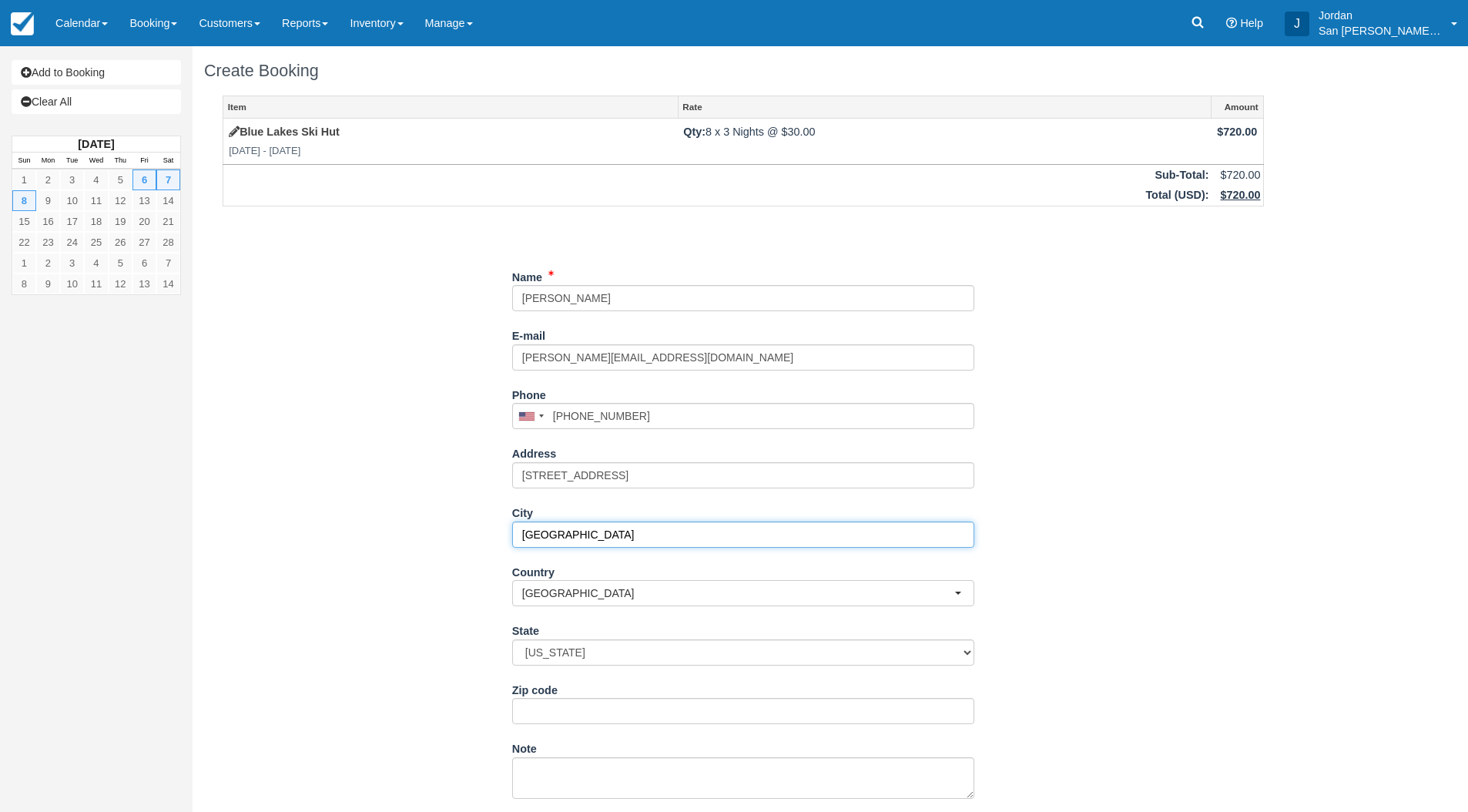
type input "Denver"
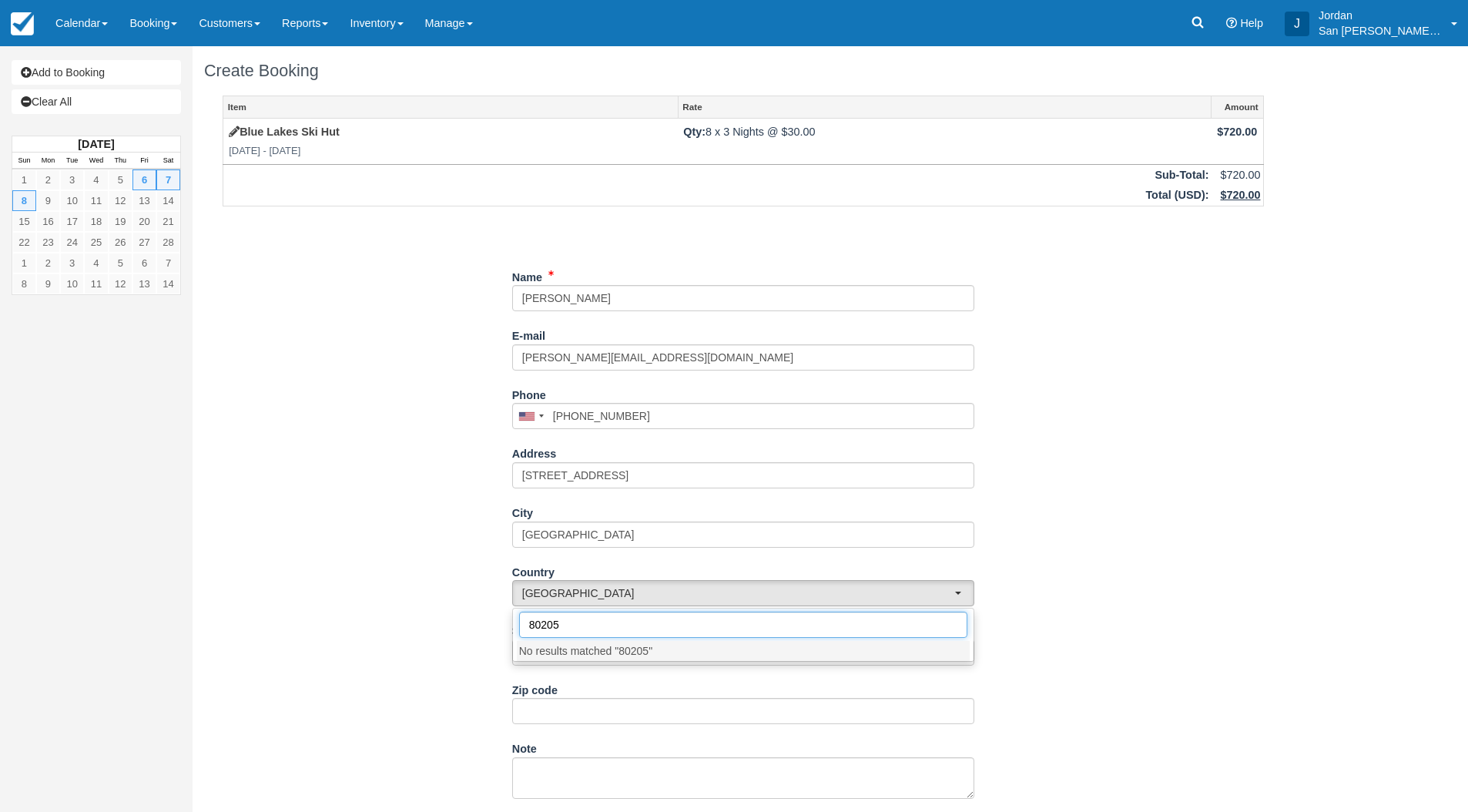
type input "80205"
drag, startPoint x: 479, startPoint y: 591, endPoint x: 496, endPoint y: 639, distance: 50.9
click at [479, 592] on div "Item Rate Amount Blue Lakes Ski Hut Fri Feb 6 2026 - Mon Feb 9 2026 Qty: 8 x 3 …" at bounding box center [743, 507] width 1078 height 824
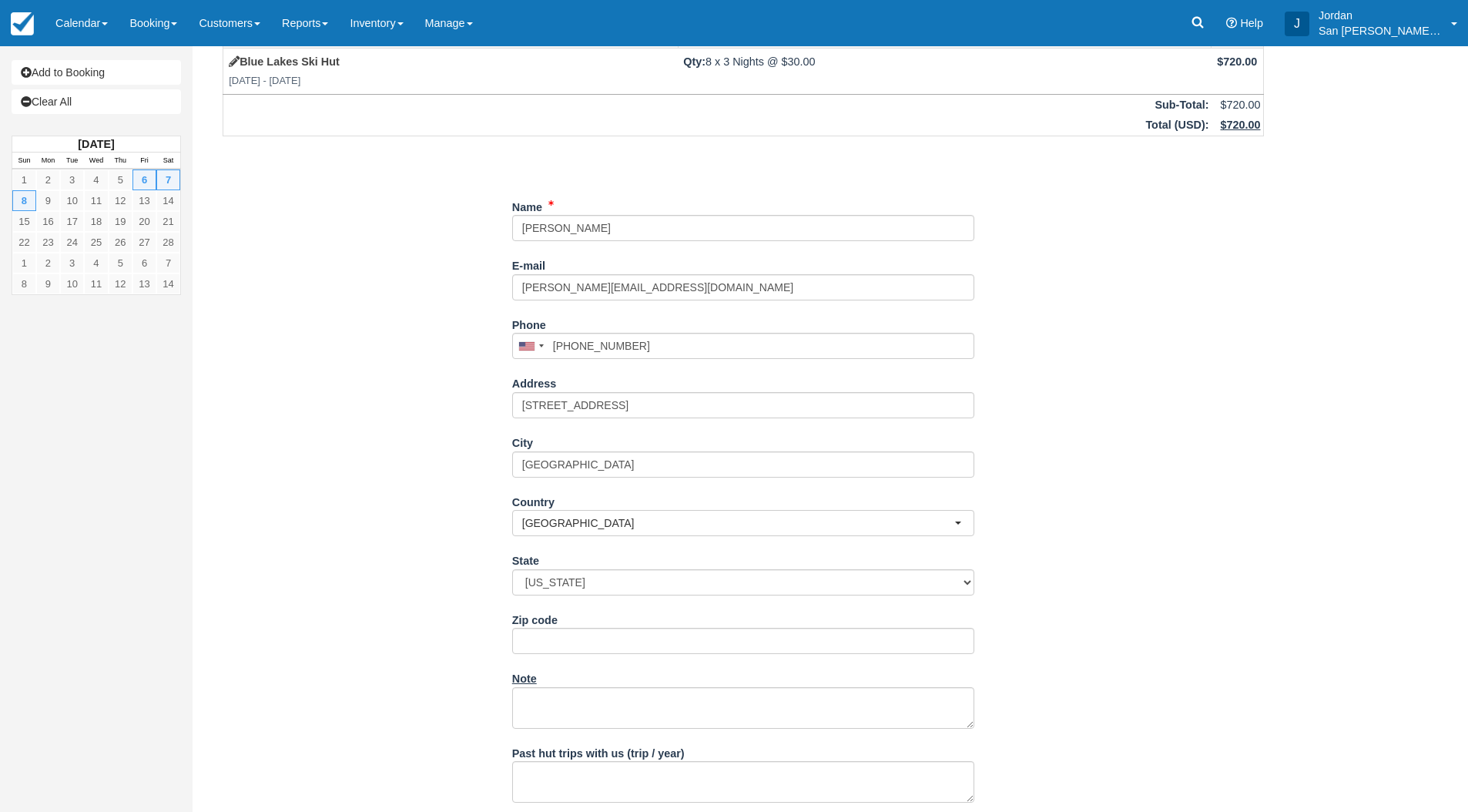
scroll to position [77, 0]
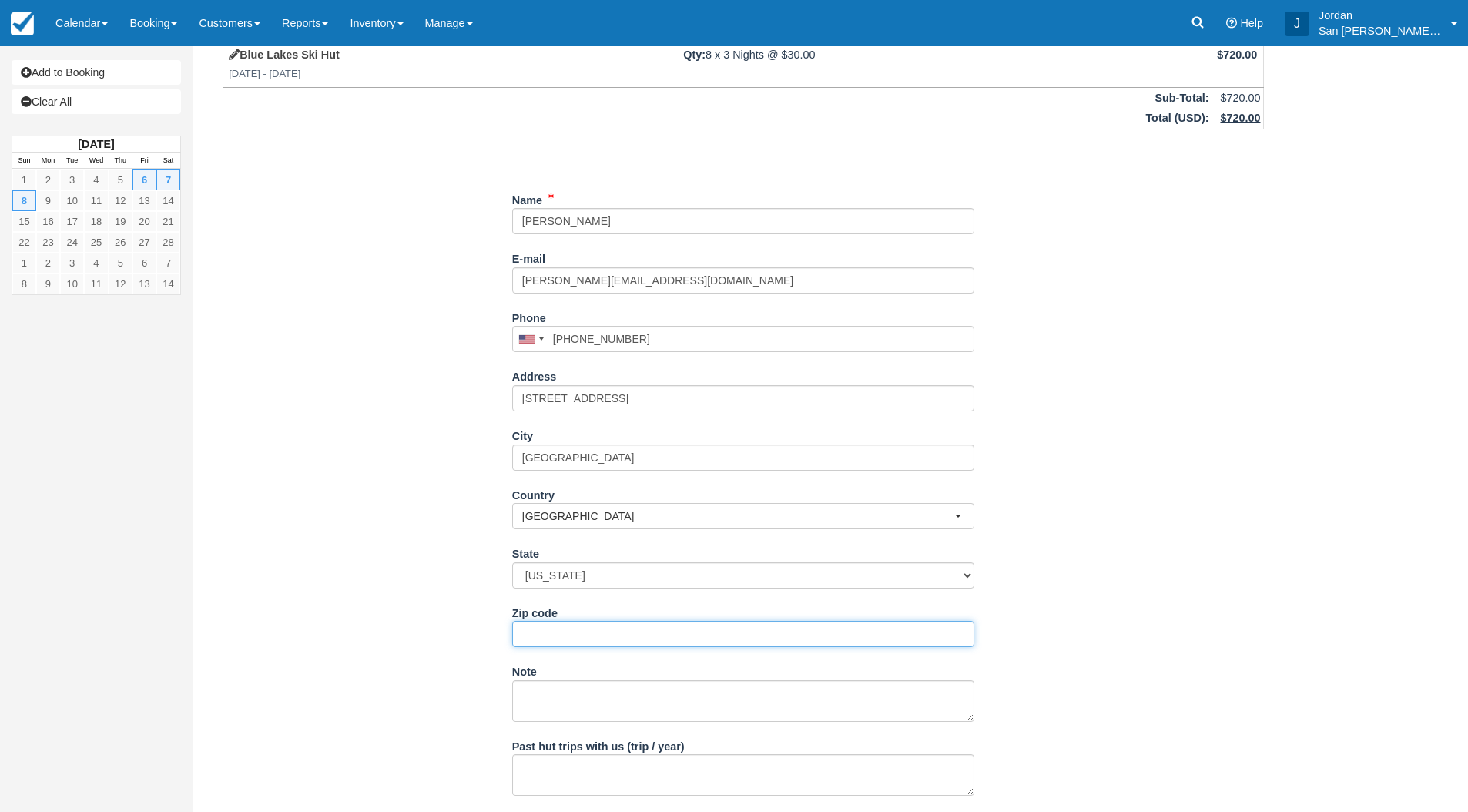
click at [552, 641] on input "Zip code" at bounding box center [743, 633] width 462 height 26
type input "80205"
click at [387, 625] on div "Item Rate Amount Blue Lakes Ski Hut Fri Feb 6 2026 - Mon Feb 9 2026 Qty: 8 x 3 …" at bounding box center [743, 430] width 1078 height 824
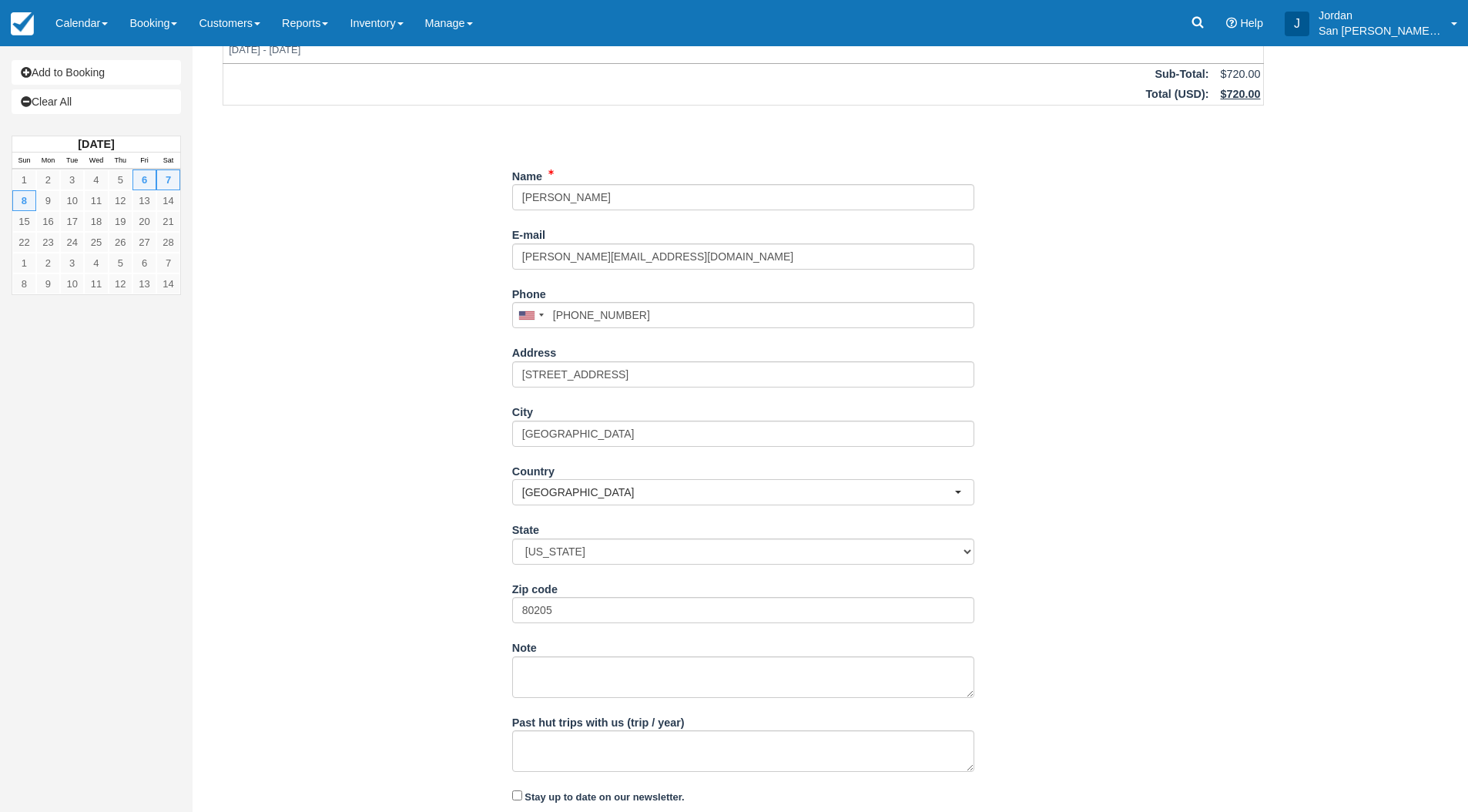
scroll to position [147, 0]
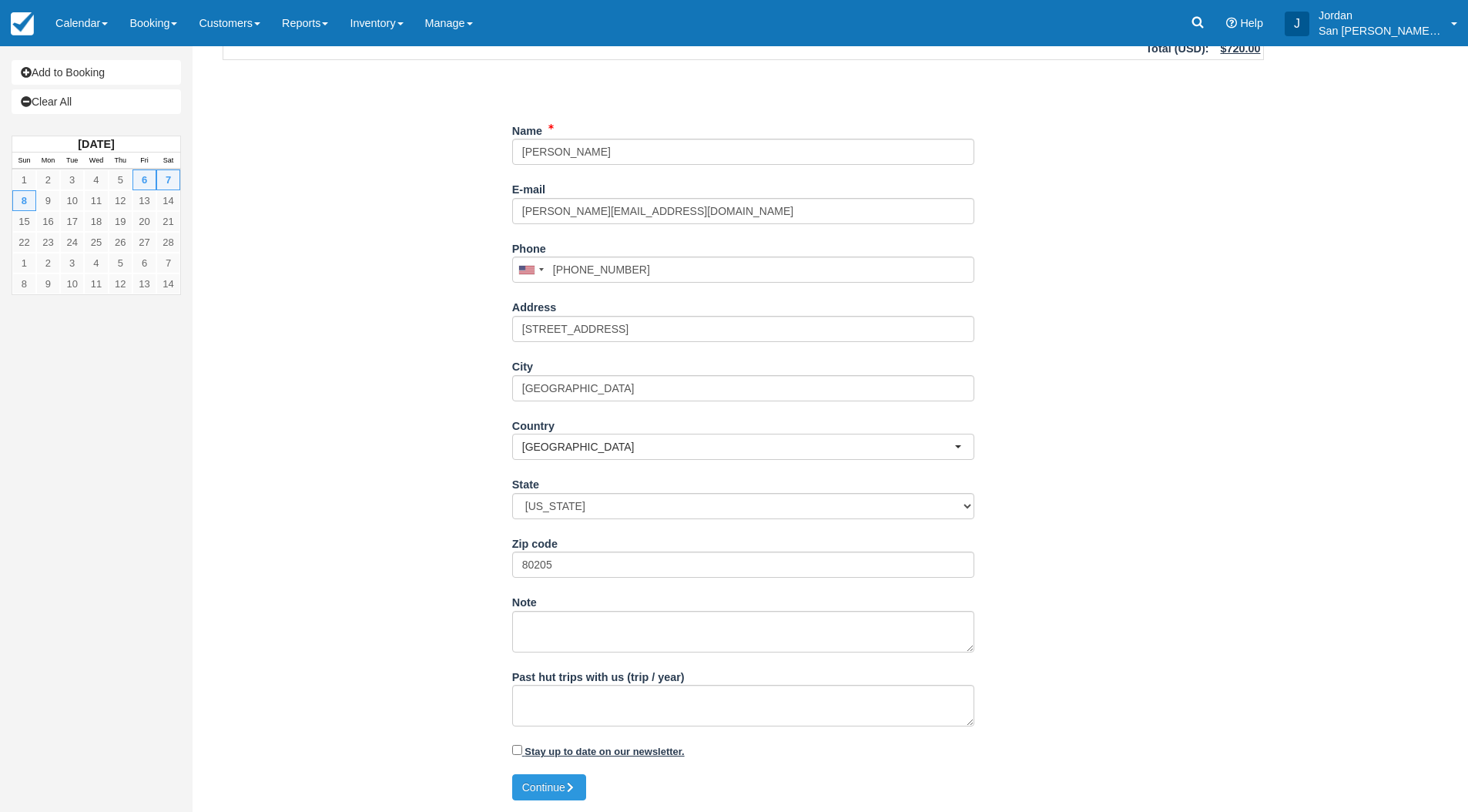
click at [523, 749] on label "Stay up to date on our newsletter." at bounding box center [598, 751] width 173 height 11
click at [522, 749] on input "Stay up to date on our newsletter." at bounding box center [517, 749] width 10 height 10
checkbox input "true"
click at [538, 788] on button "Continue" at bounding box center [549, 786] width 74 height 26
type input "+16169029816"
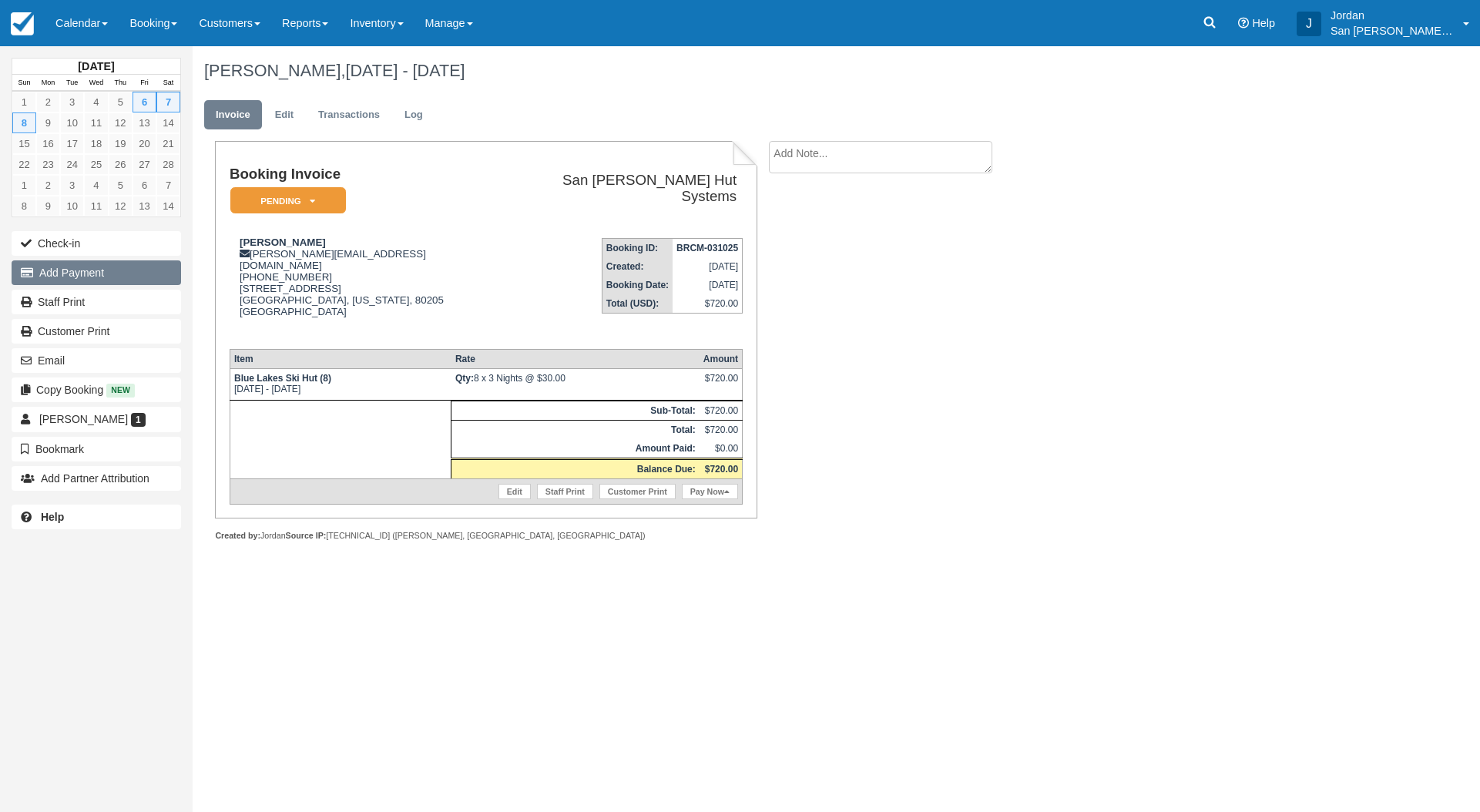
click at [98, 281] on button "Add Payment" at bounding box center [96, 273] width 170 height 25
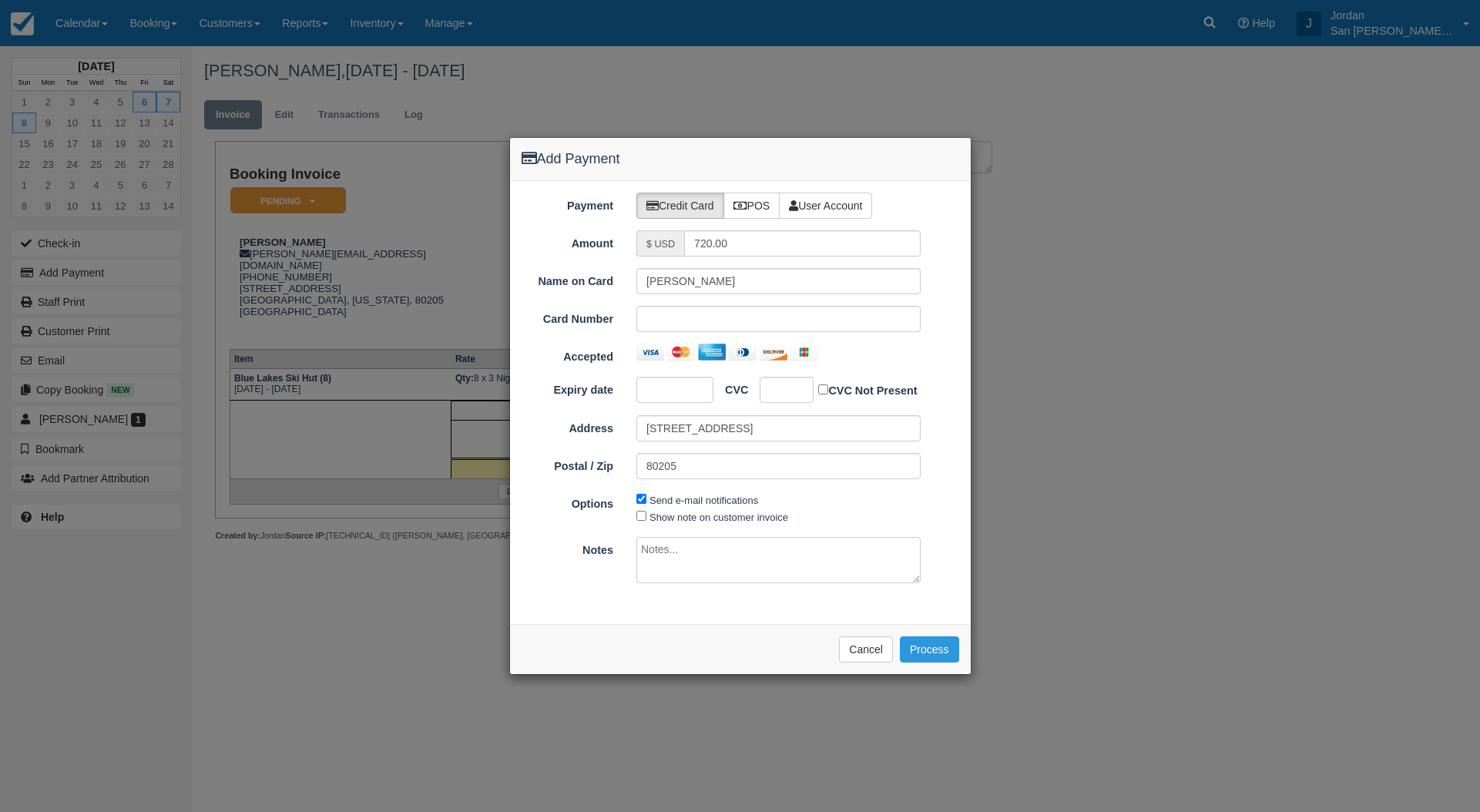
click at [842, 495] on div "Send e-mail notifications Show note on customer invoice" at bounding box center [778, 508] width 307 height 34
click at [951, 654] on button "Process" at bounding box center [930, 648] width 59 height 26
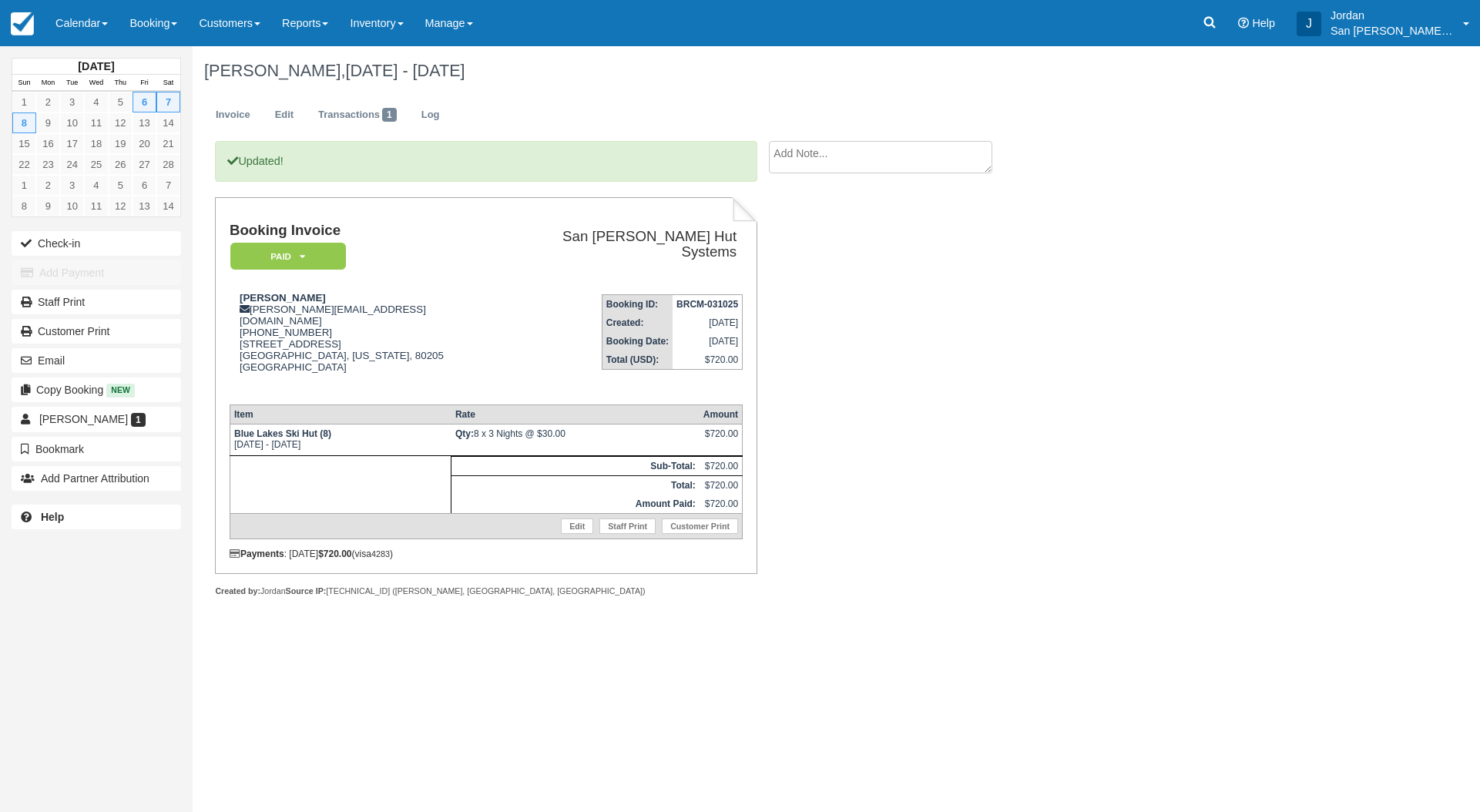
click at [993, 487] on div "Updated! Booking Invoice Paid   Pending Reserved Deposit Waiting Cancelled Shut…" at bounding box center [616, 385] width 848 height 489
drag, startPoint x: 369, startPoint y: 308, endPoint x: 256, endPoint y: 307, distance: 113.0
click at [256, 307] on div "Michael Bunting michael.bunting14@gmail.com 1 (616) 902-9816 1225 E 26th Ave De…" at bounding box center [365, 341] width 272 height 100
copy div "michael.bunting14@gmail.com"
click at [624, 518] on link "Staff Print" at bounding box center [627, 526] width 56 height 15
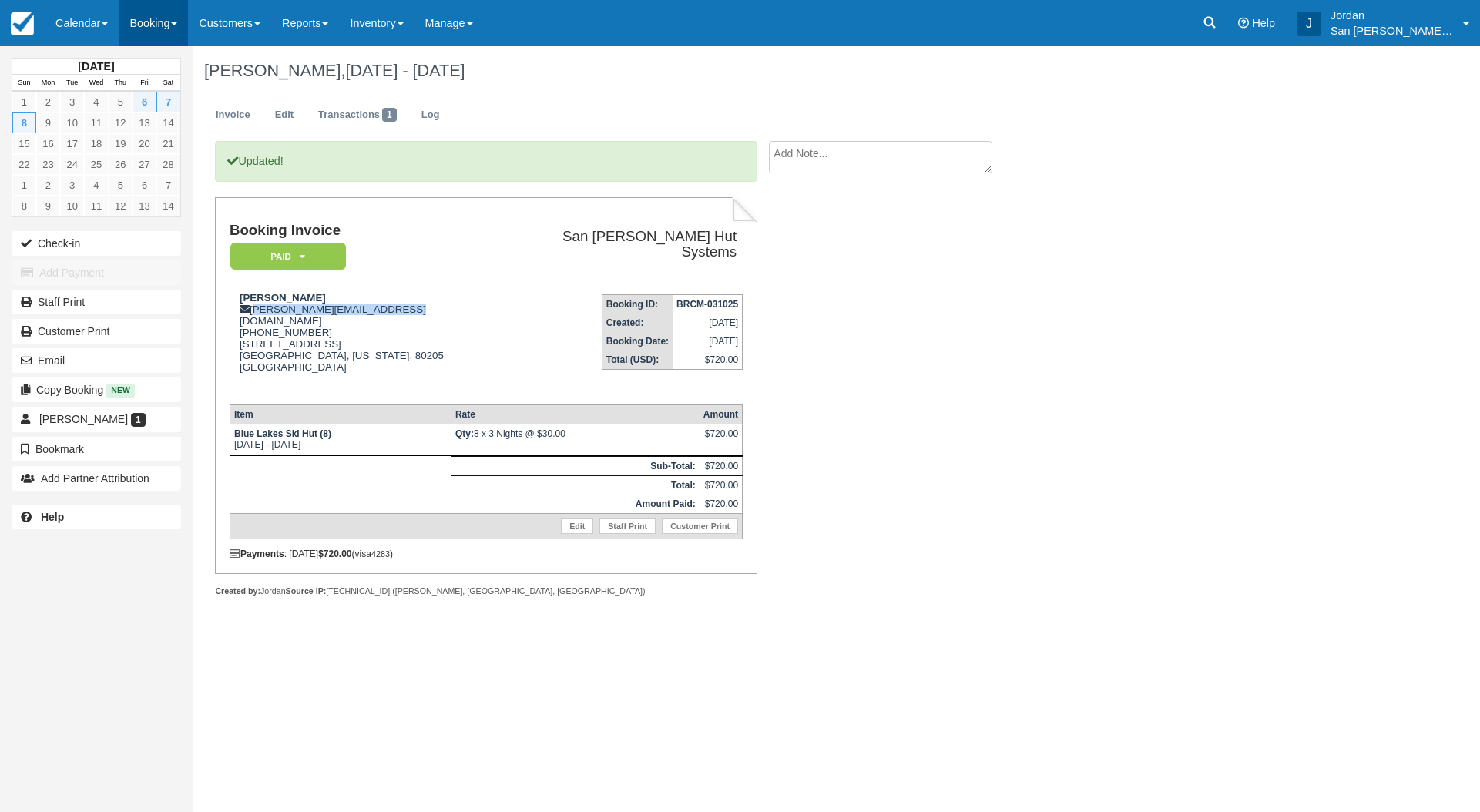
click at [158, 33] on link "Booking" at bounding box center [153, 23] width 70 height 46
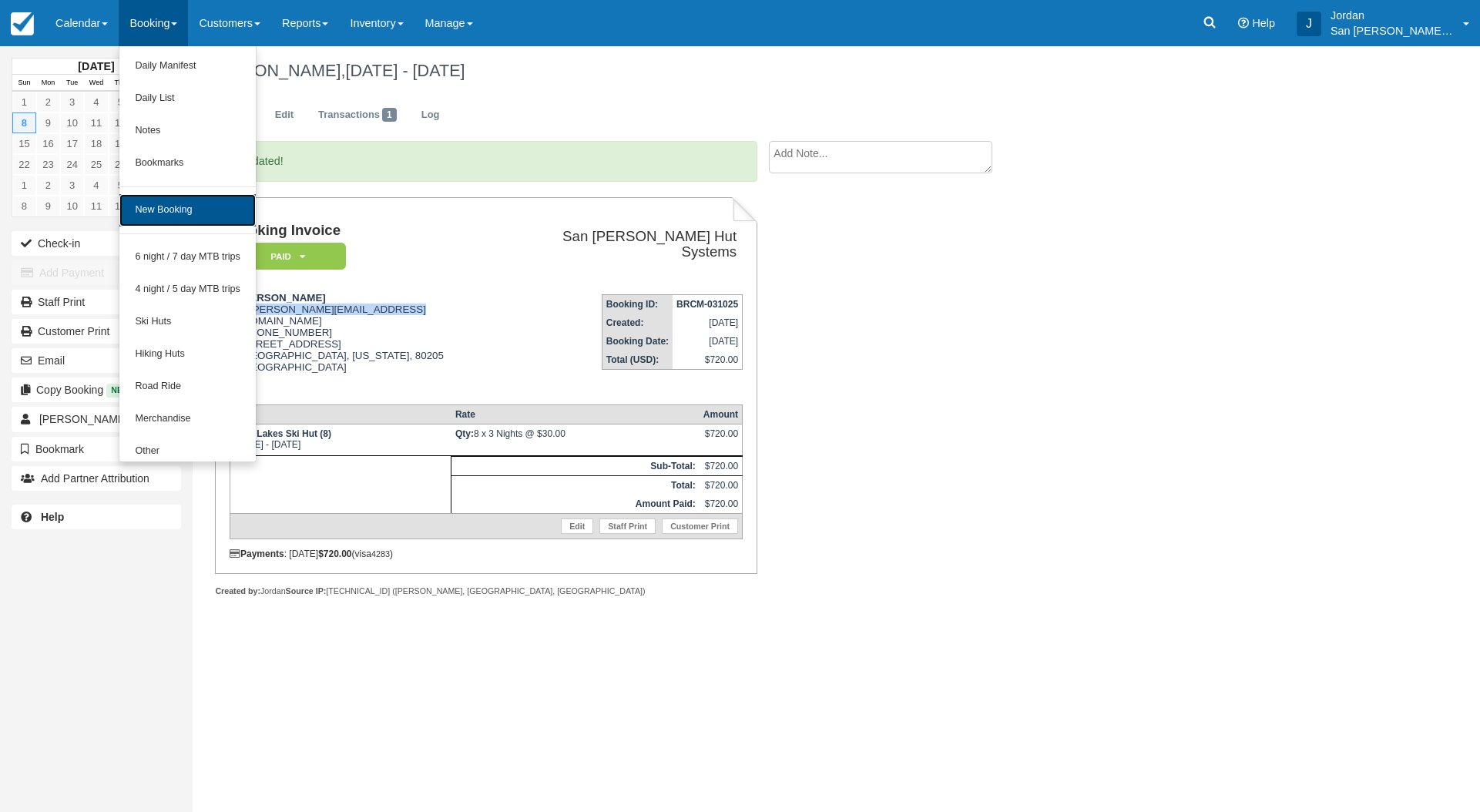
click at [206, 209] on link "New Booking" at bounding box center [187, 211] width 136 height 32
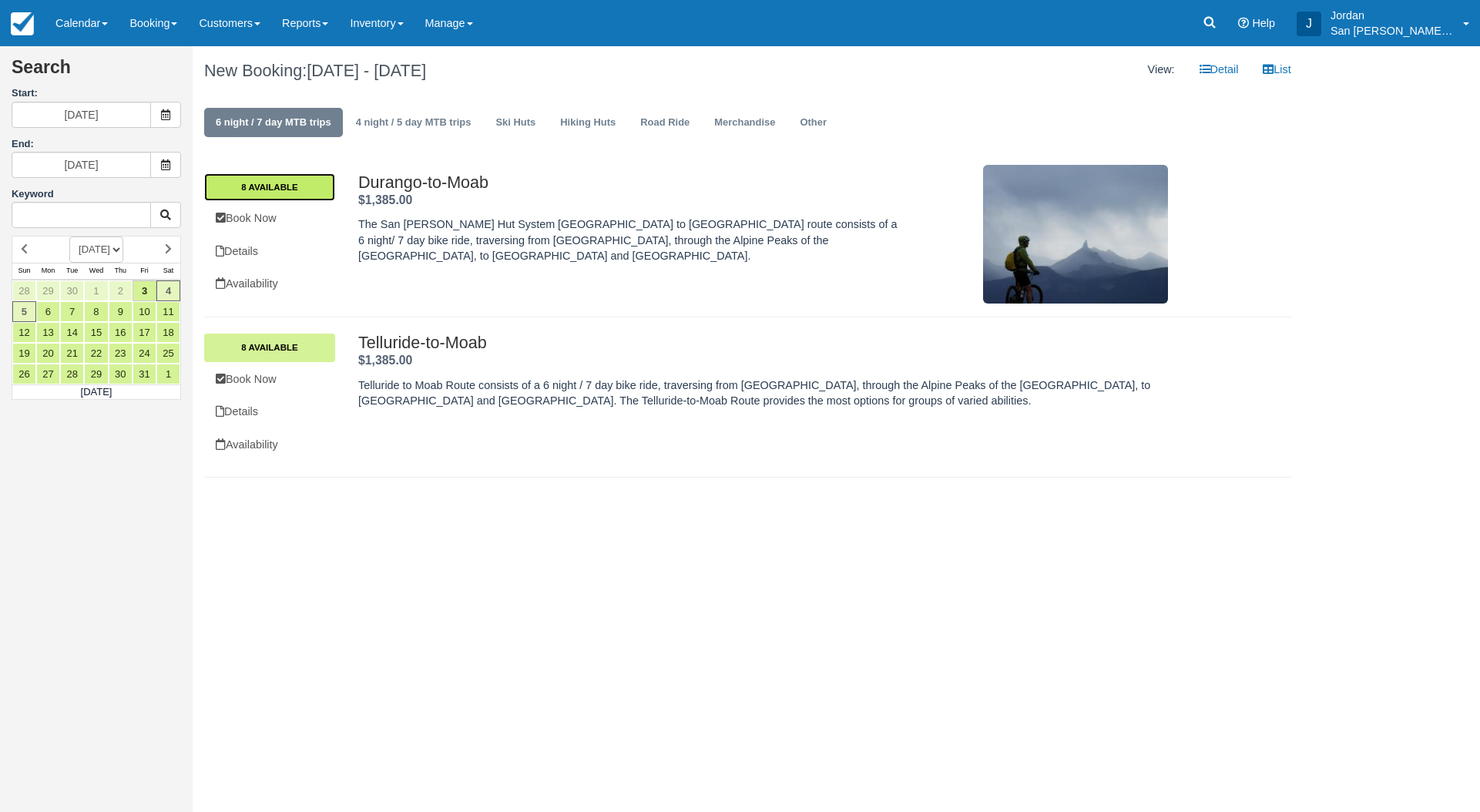
click at [281, 192] on link "8 Available" at bounding box center [269, 187] width 131 height 28
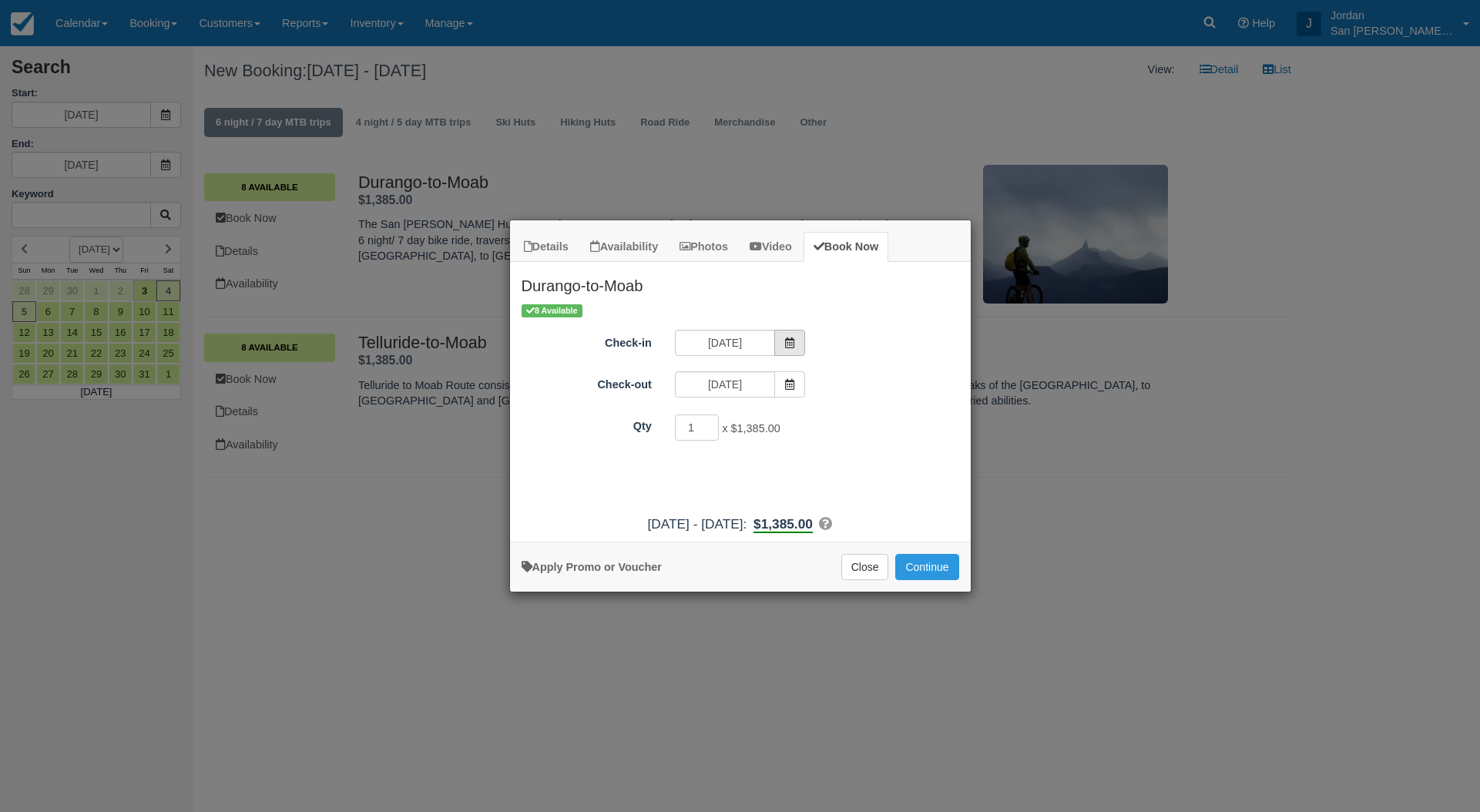
click at [785, 342] on icon "Item Modal" at bounding box center [790, 342] width 10 height 10
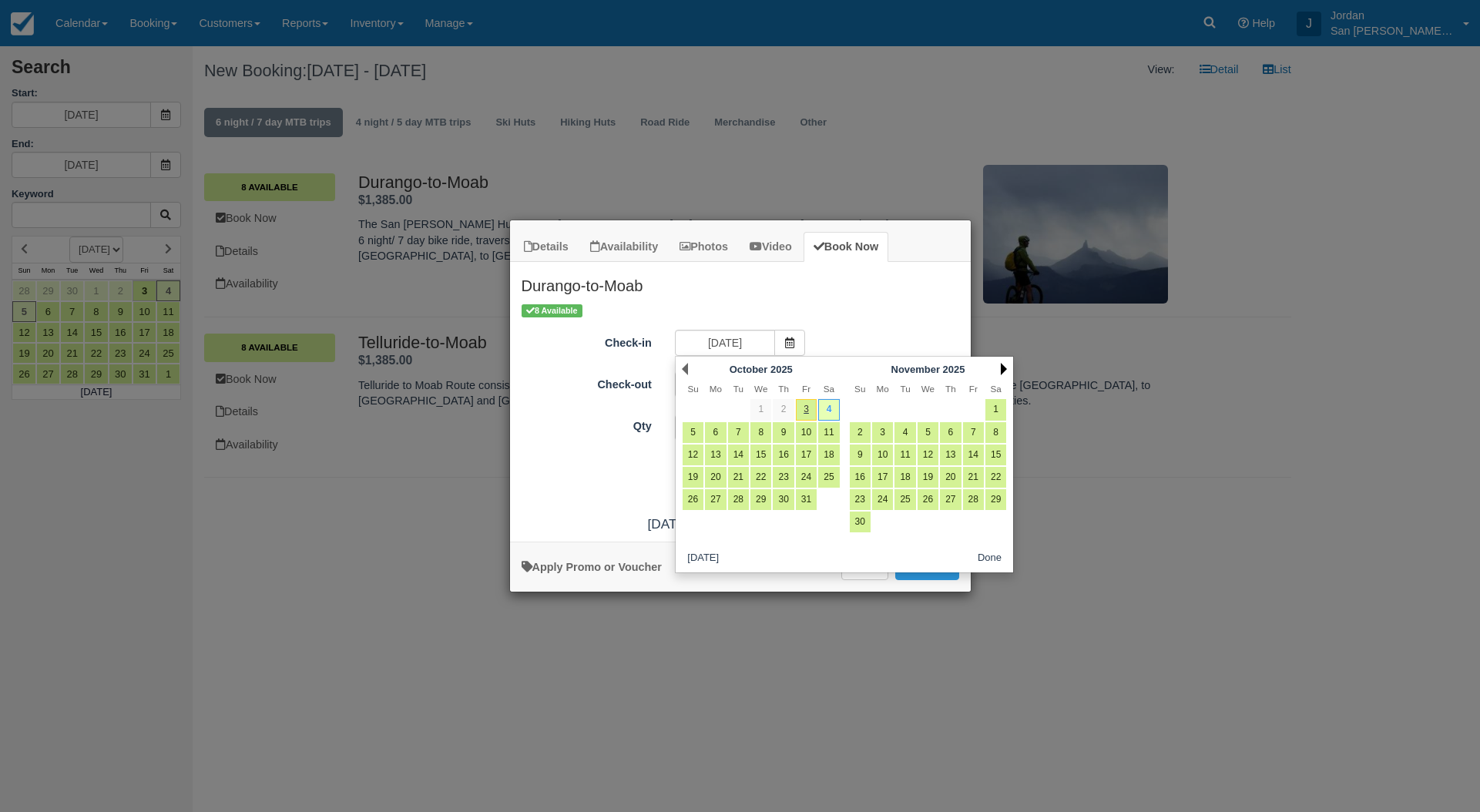
click at [1003, 366] on link "Next" at bounding box center [1004, 369] width 6 height 12
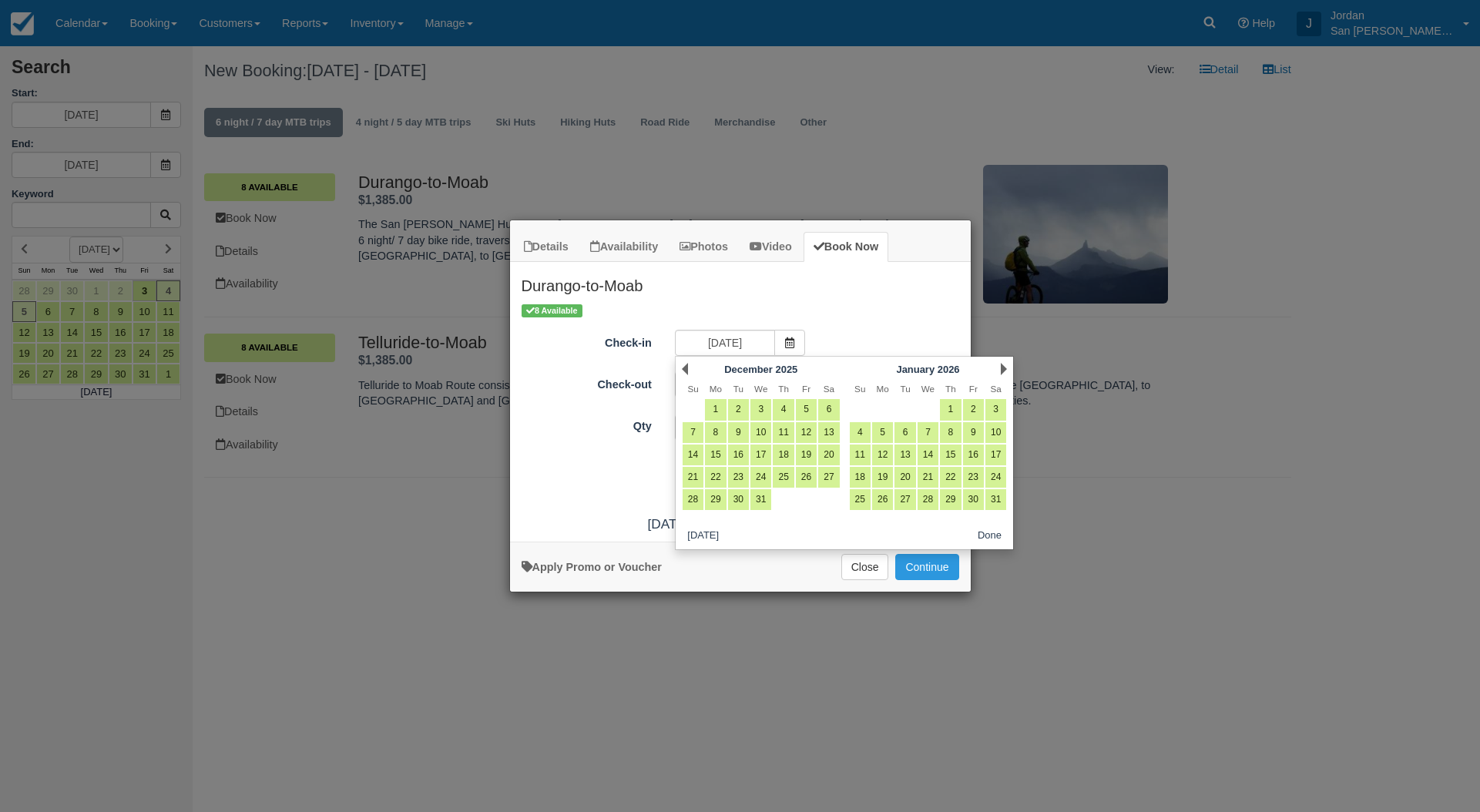
click at [1003, 366] on link "Next" at bounding box center [1004, 369] width 6 height 12
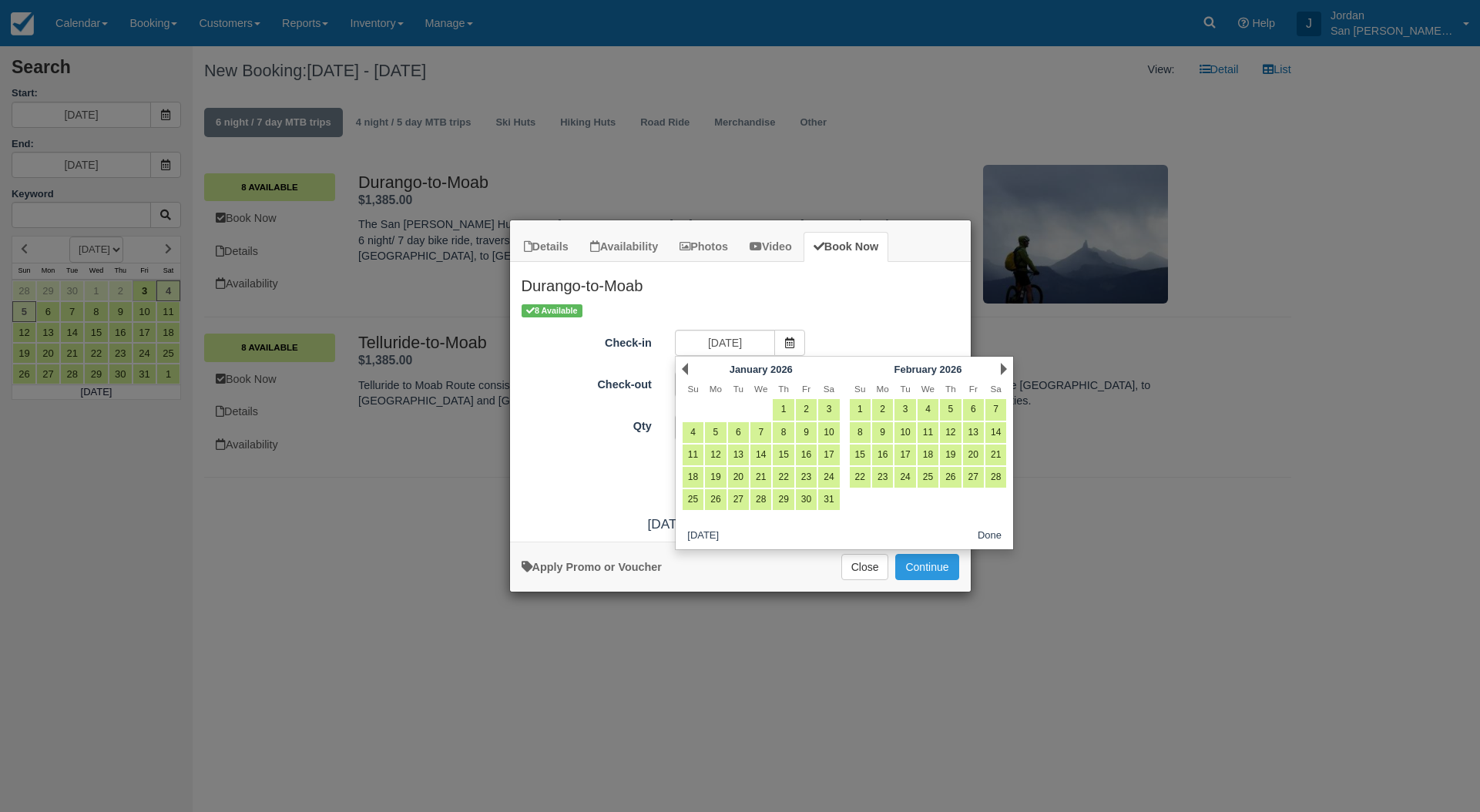
click at [1003, 366] on link "Next" at bounding box center [1004, 369] width 6 height 12
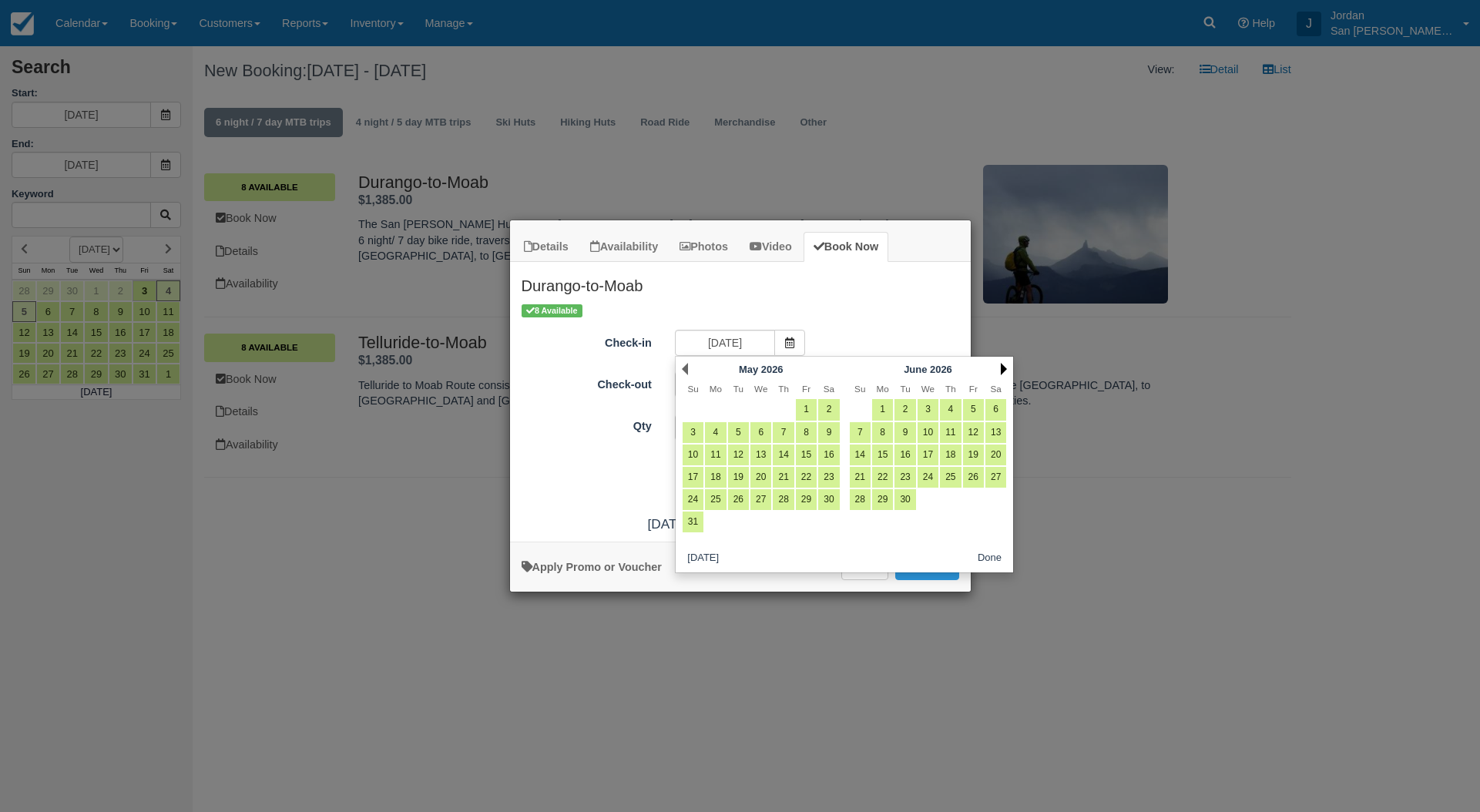
click at [1005, 367] on link "Next" at bounding box center [1004, 369] width 6 height 12
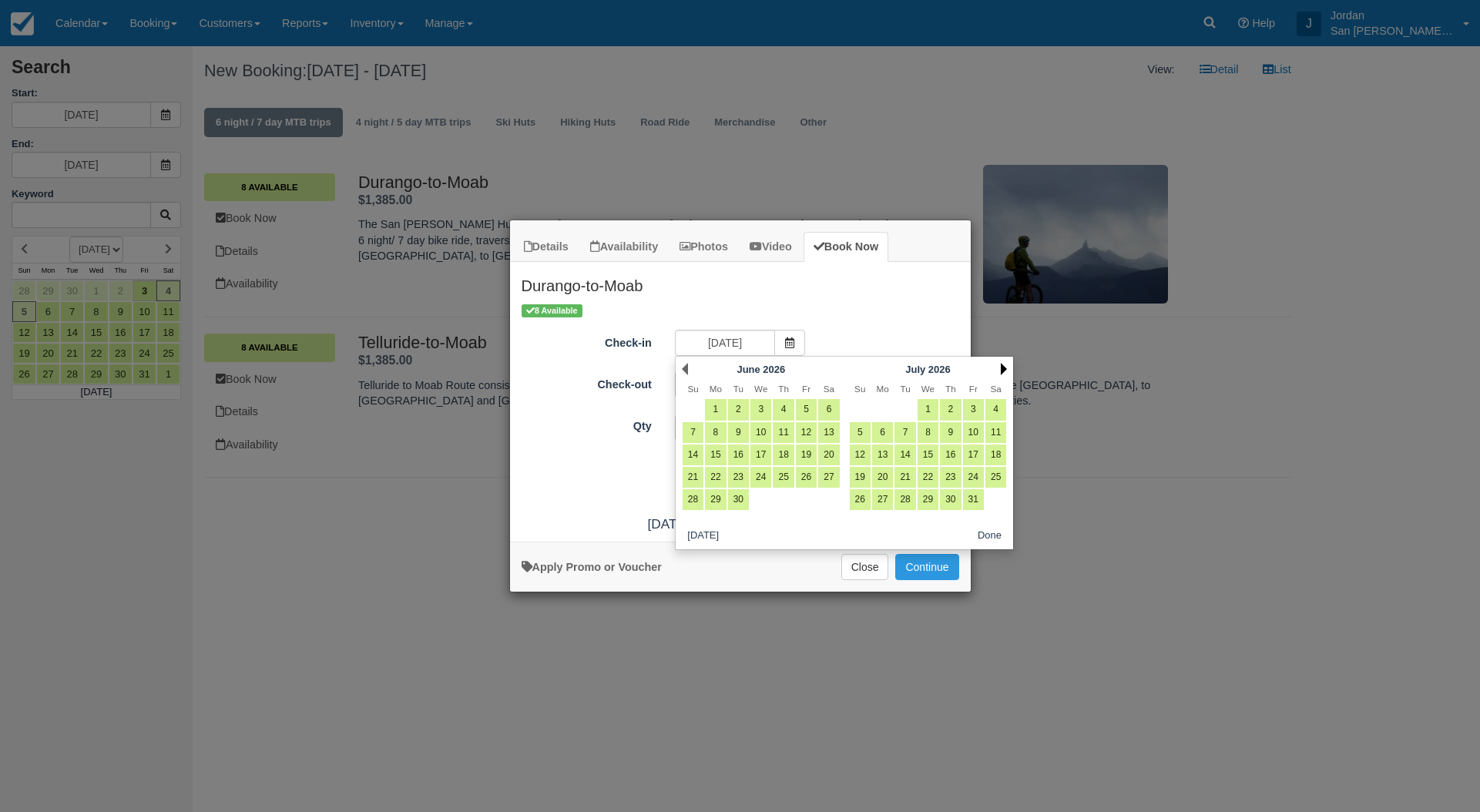
click at [1005, 375] on link "Next" at bounding box center [1004, 369] width 6 height 12
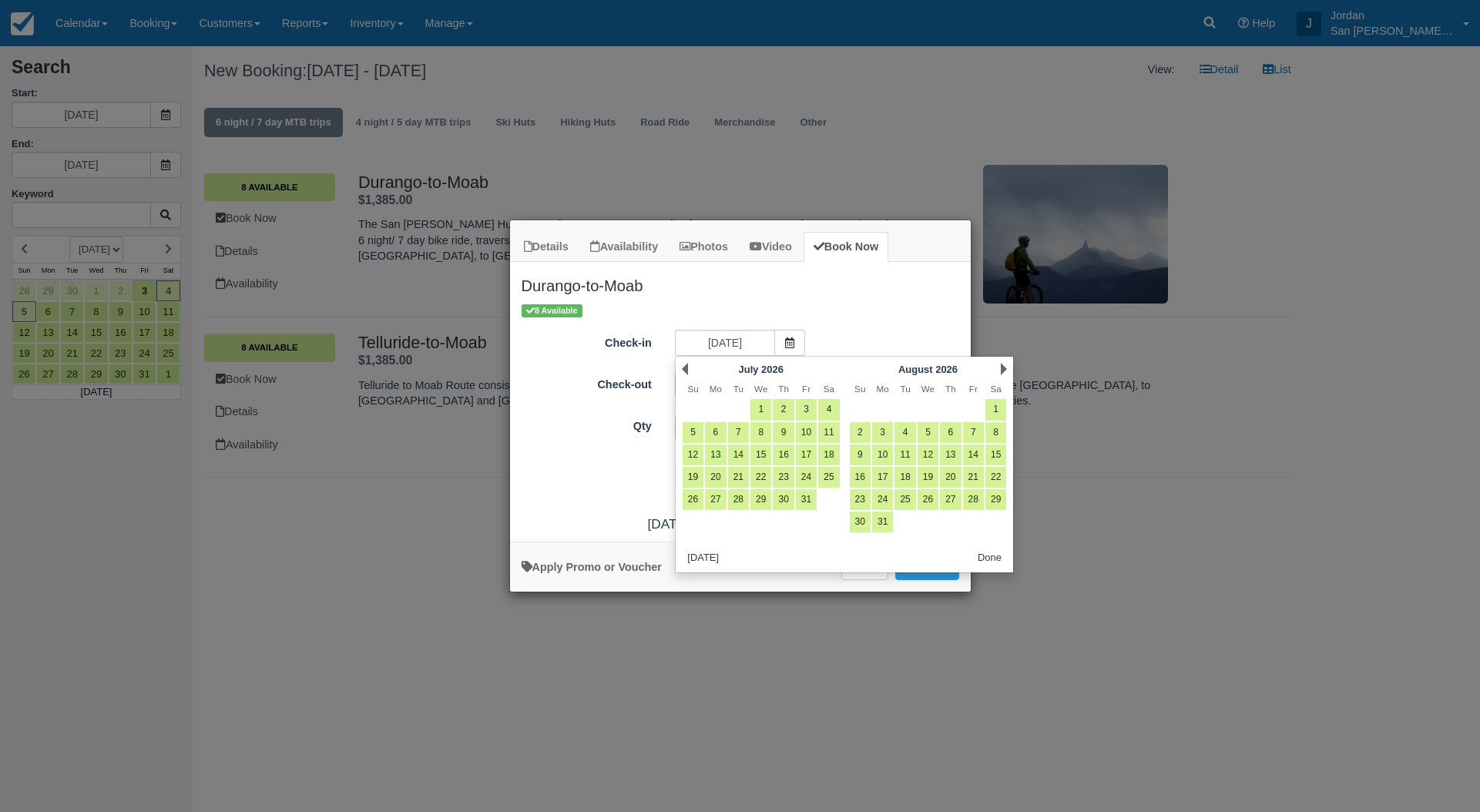
click at [1005, 375] on link "Next" at bounding box center [1004, 369] width 6 height 12
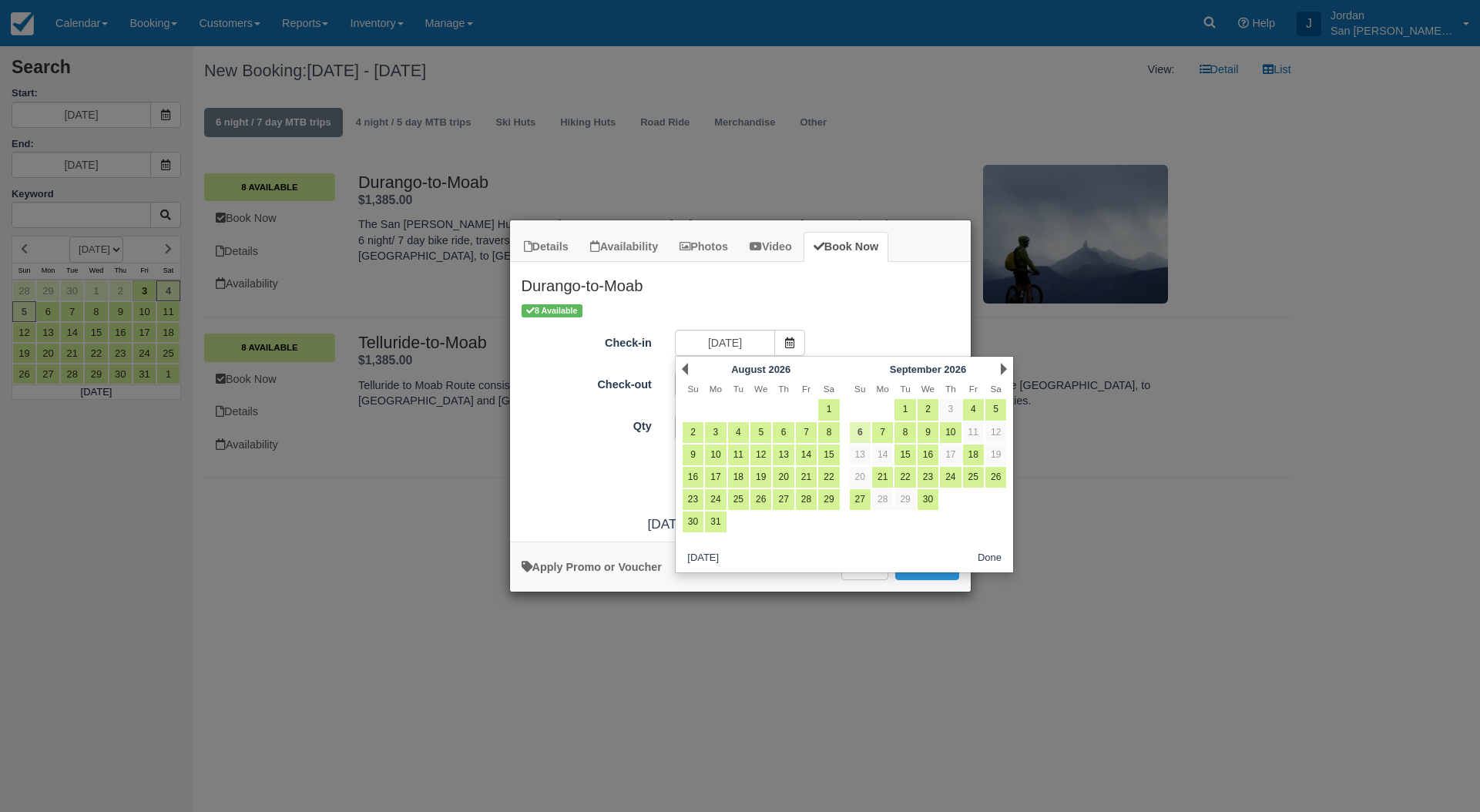
click at [859, 438] on link "6" at bounding box center [860, 433] width 21 height 21
type input "09/06/26"
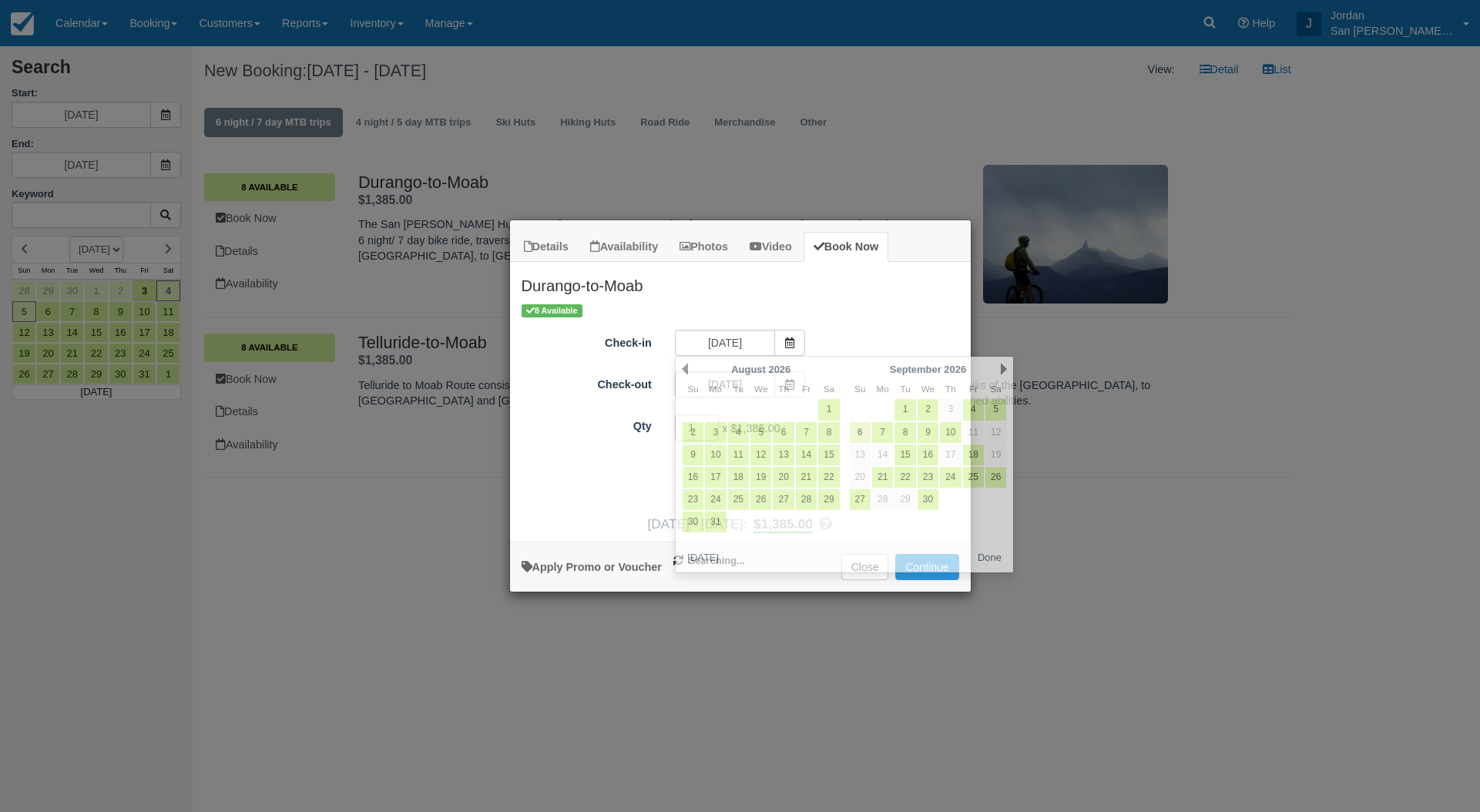
type input "09/07/26"
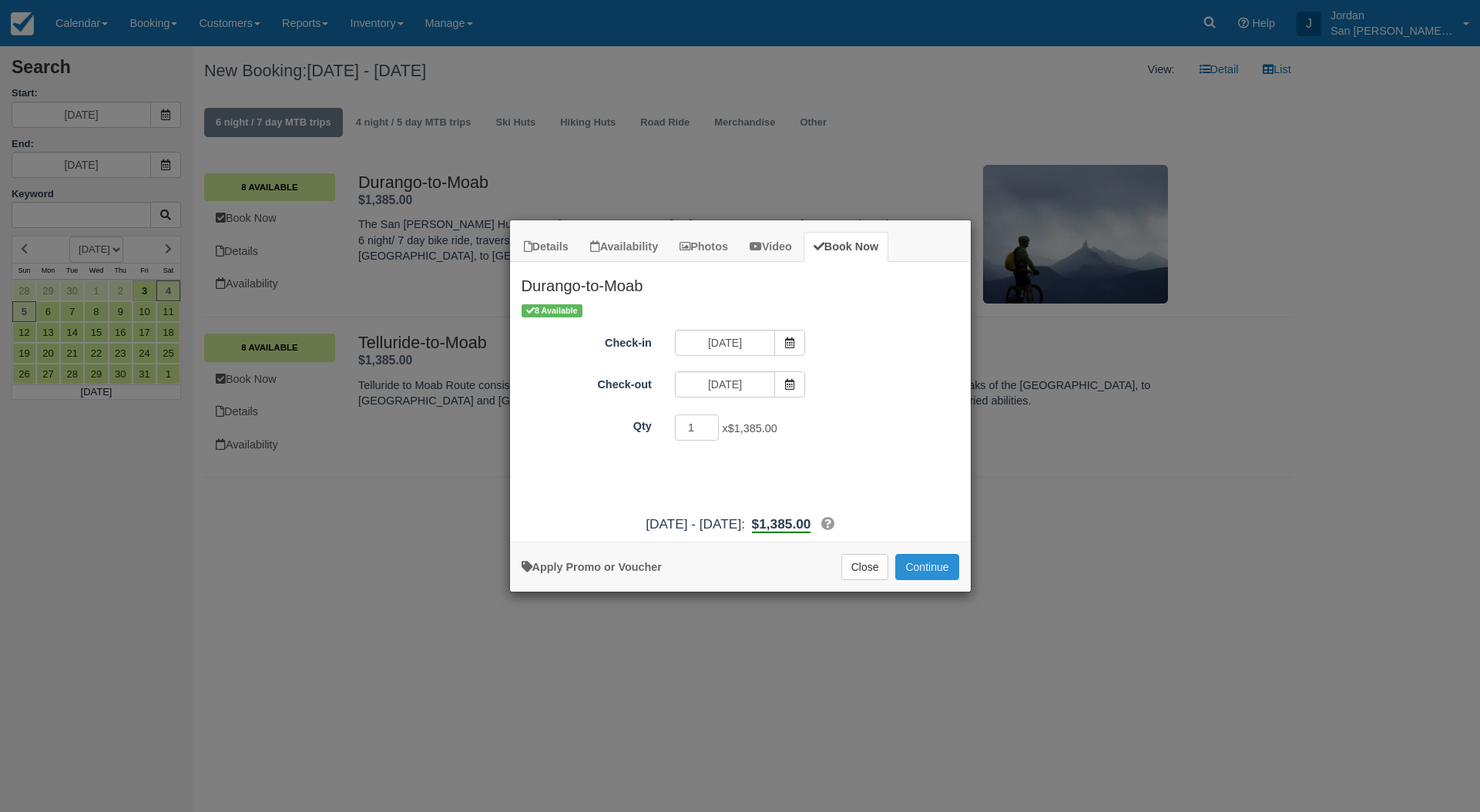
click at [926, 567] on button "Continue" at bounding box center [927, 566] width 63 height 26
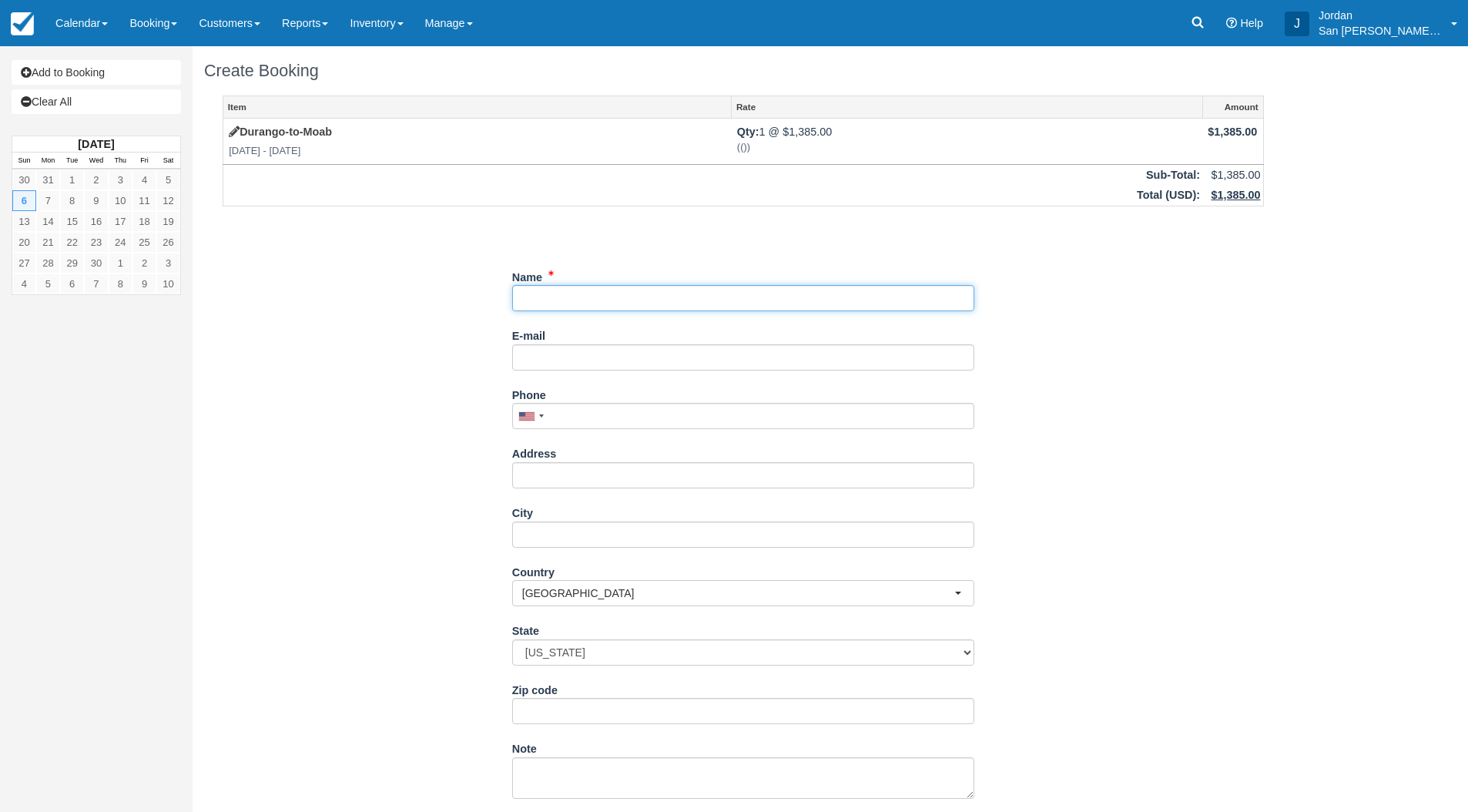
click at [564, 294] on input "Name" at bounding box center [743, 297] width 462 height 26
type input "[PERSON_NAME]"
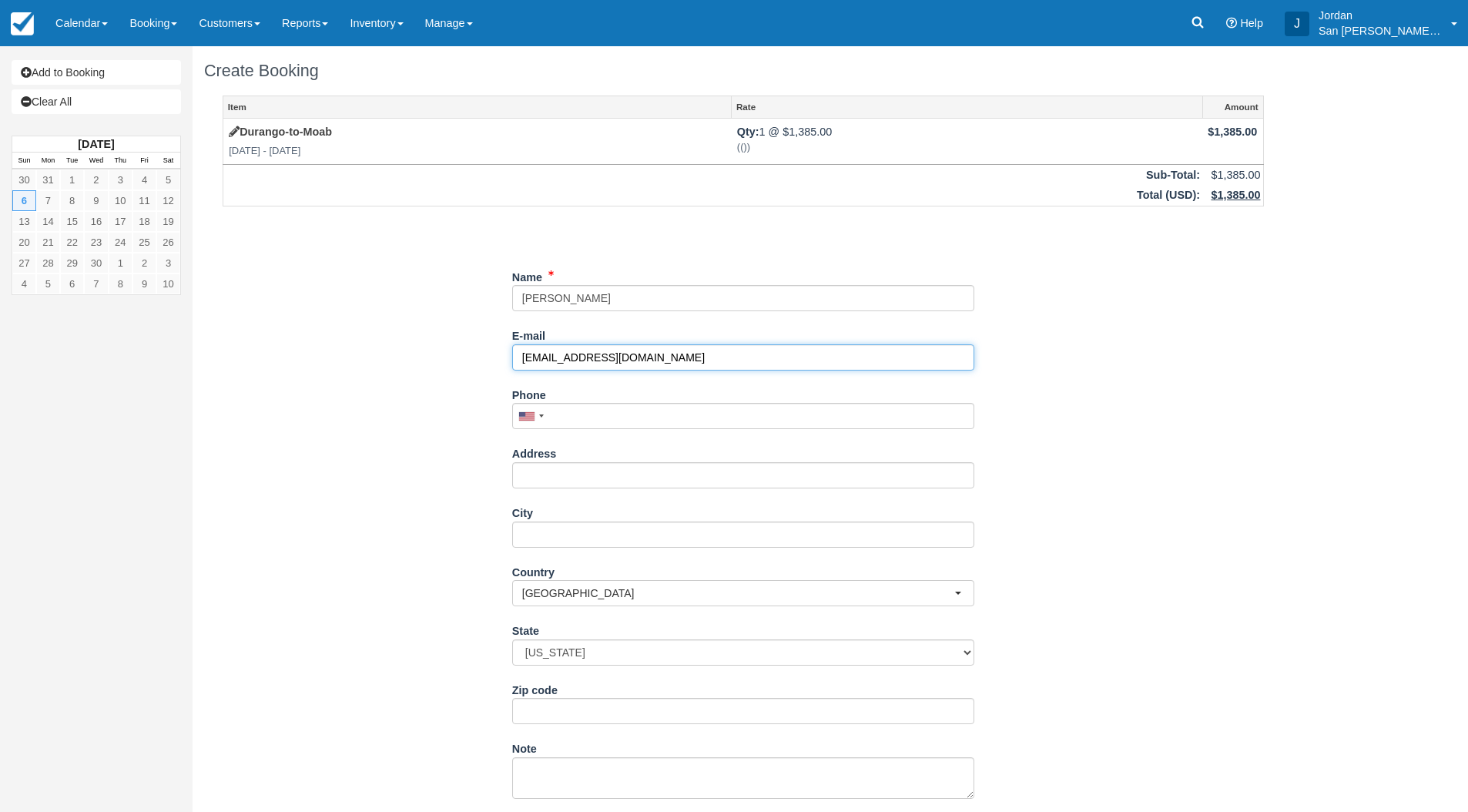
type input "[EMAIL_ADDRESS][DOMAIN_NAME]"
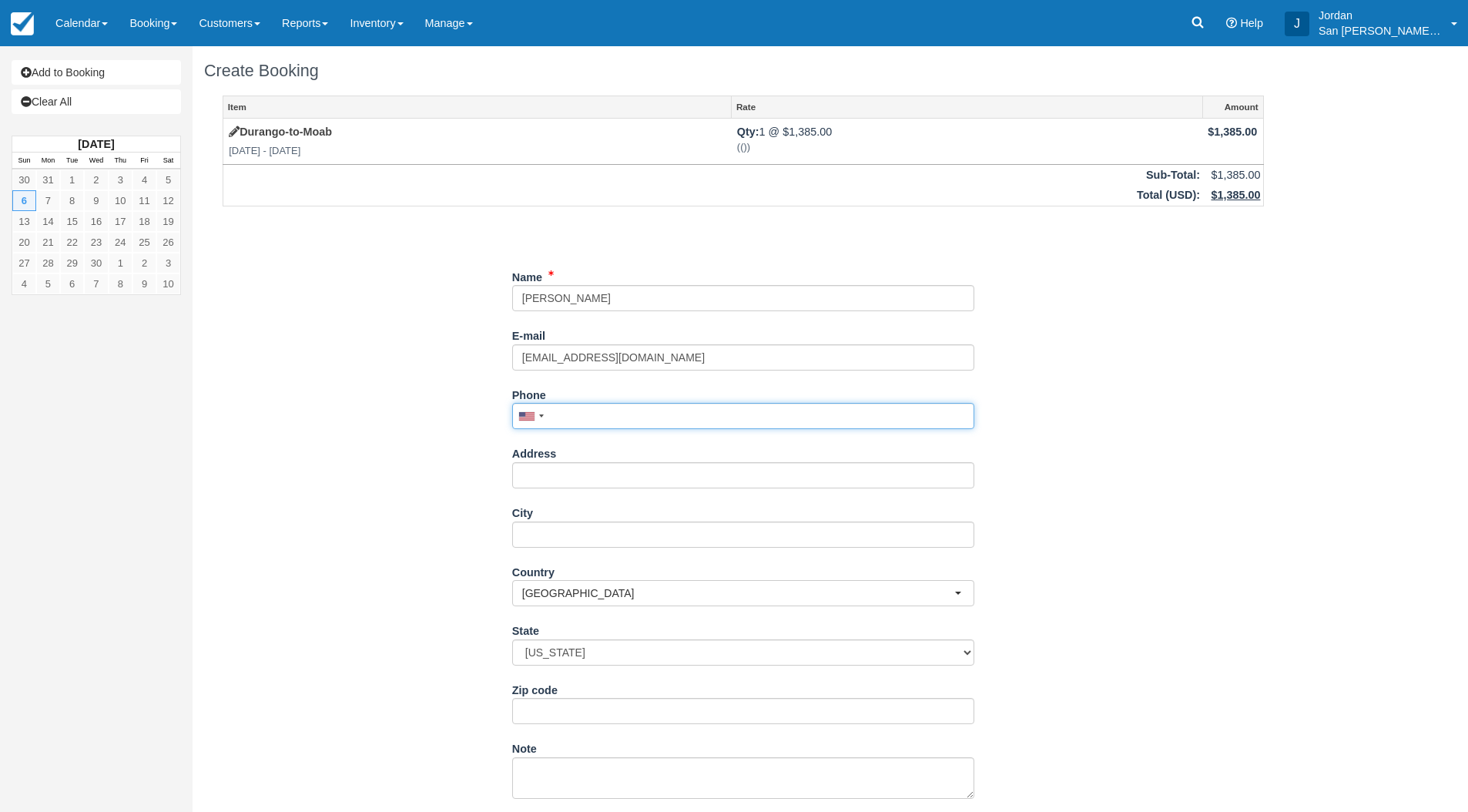
click at [581, 415] on input "Phone" at bounding box center [743, 416] width 462 height 26
type input "[PHONE_NUMBER]"
click at [602, 481] on input "Address" at bounding box center [743, 475] width 462 height 26
type input "[STREET_ADDRESS][PERSON_NAME]"
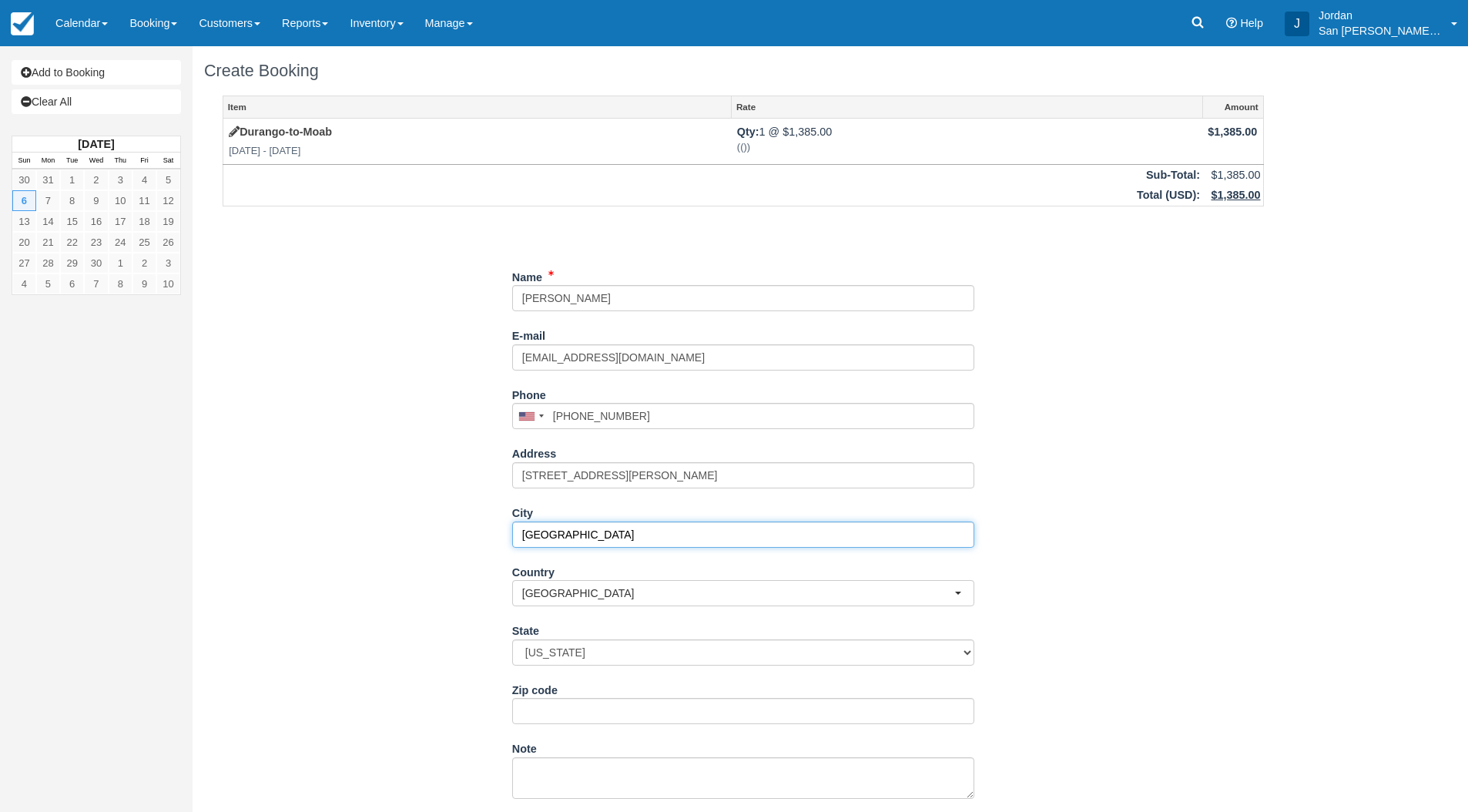
type input "[GEOGRAPHIC_DATA]"
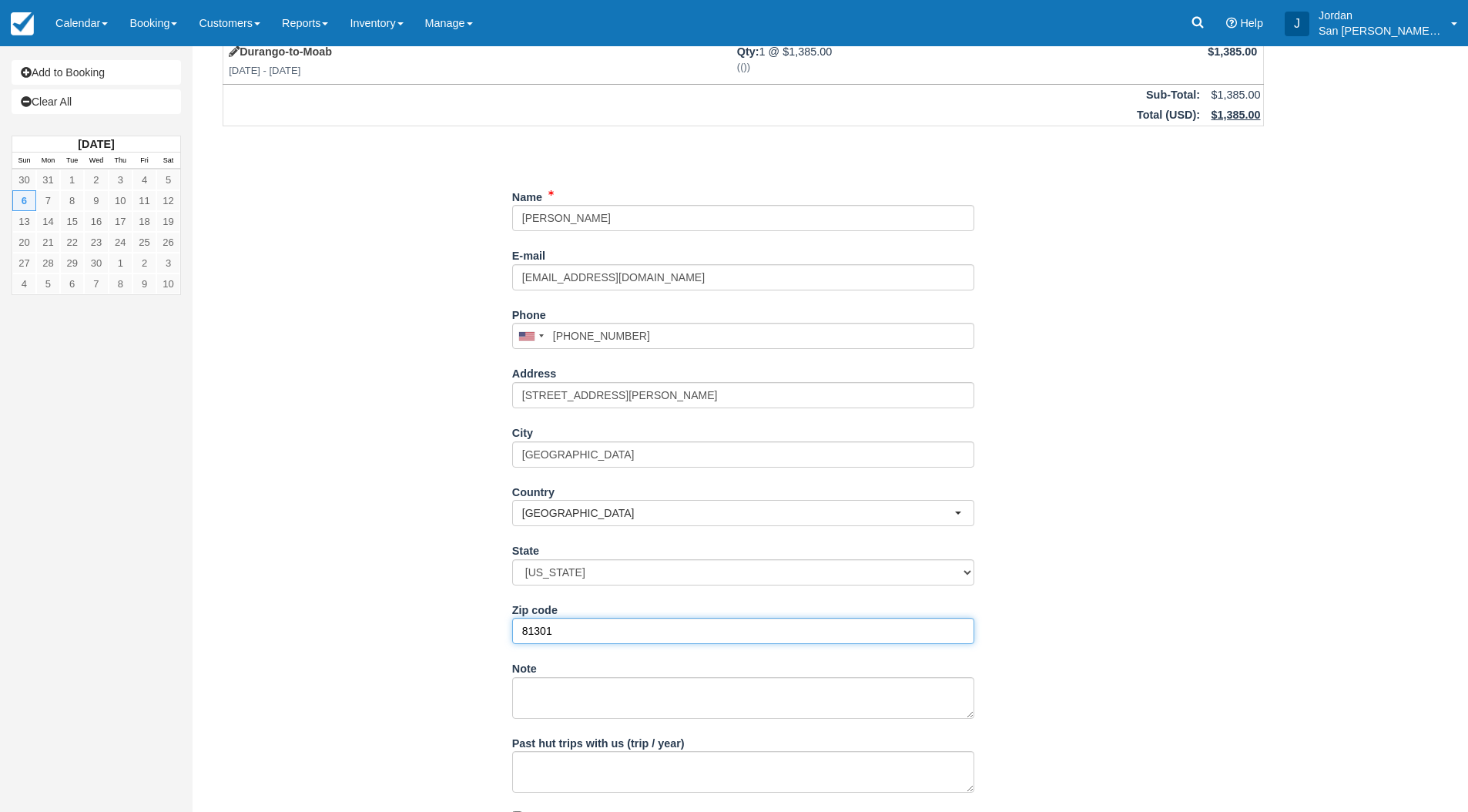
scroll to position [147, 0]
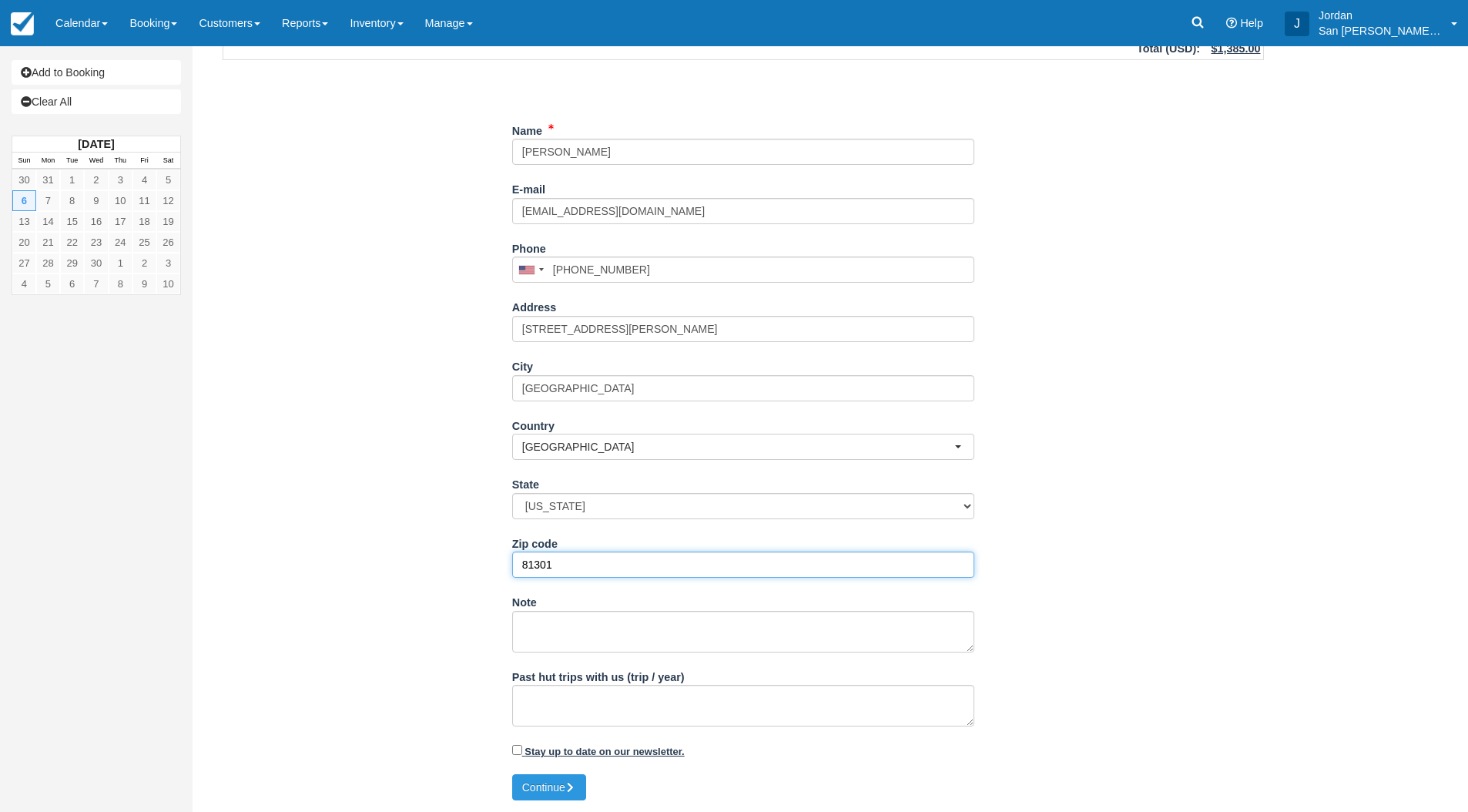
type input "81301"
drag, startPoint x: 518, startPoint y: 750, endPoint x: 508, endPoint y: 761, distance: 14.9
click at [515, 750] on input "Stay up to date on our newsletter." at bounding box center [517, 749] width 10 height 10
checkbox input "true"
click at [538, 789] on button "Continue" at bounding box center [549, 786] width 74 height 26
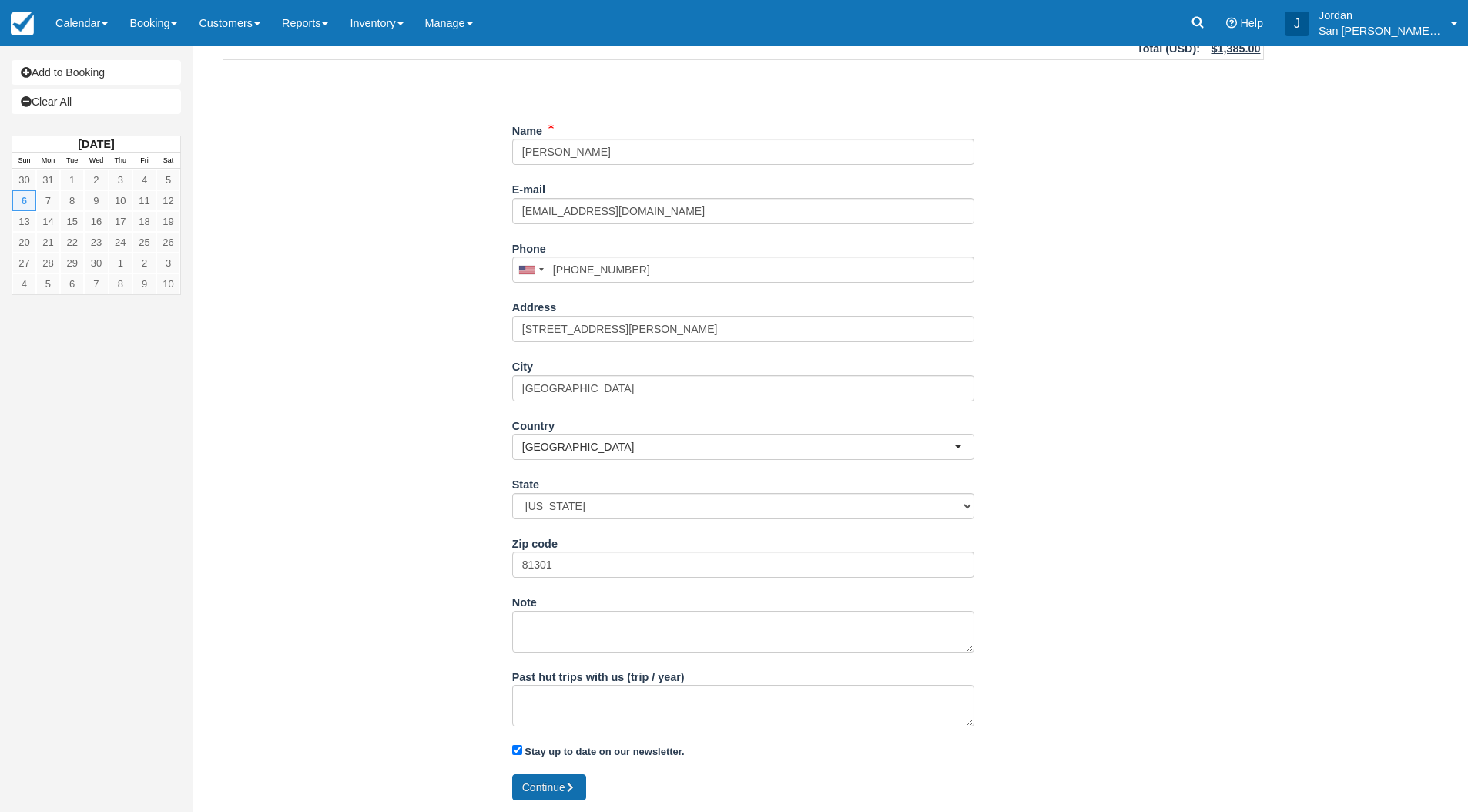
type input "[PHONE_NUMBER]"
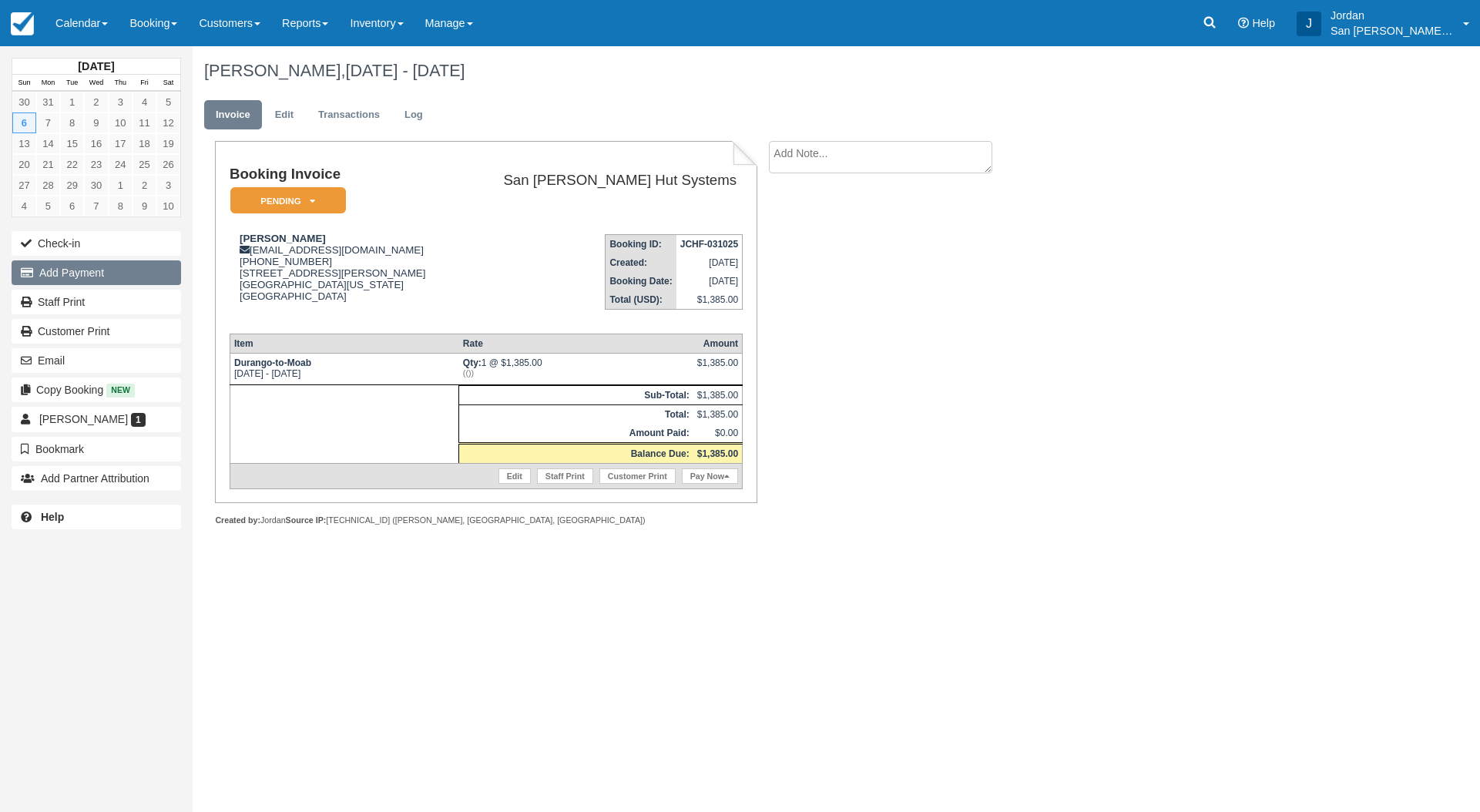
click at [74, 267] on button "Add Payment" at bounding box center [96, 273] width 170 height 25
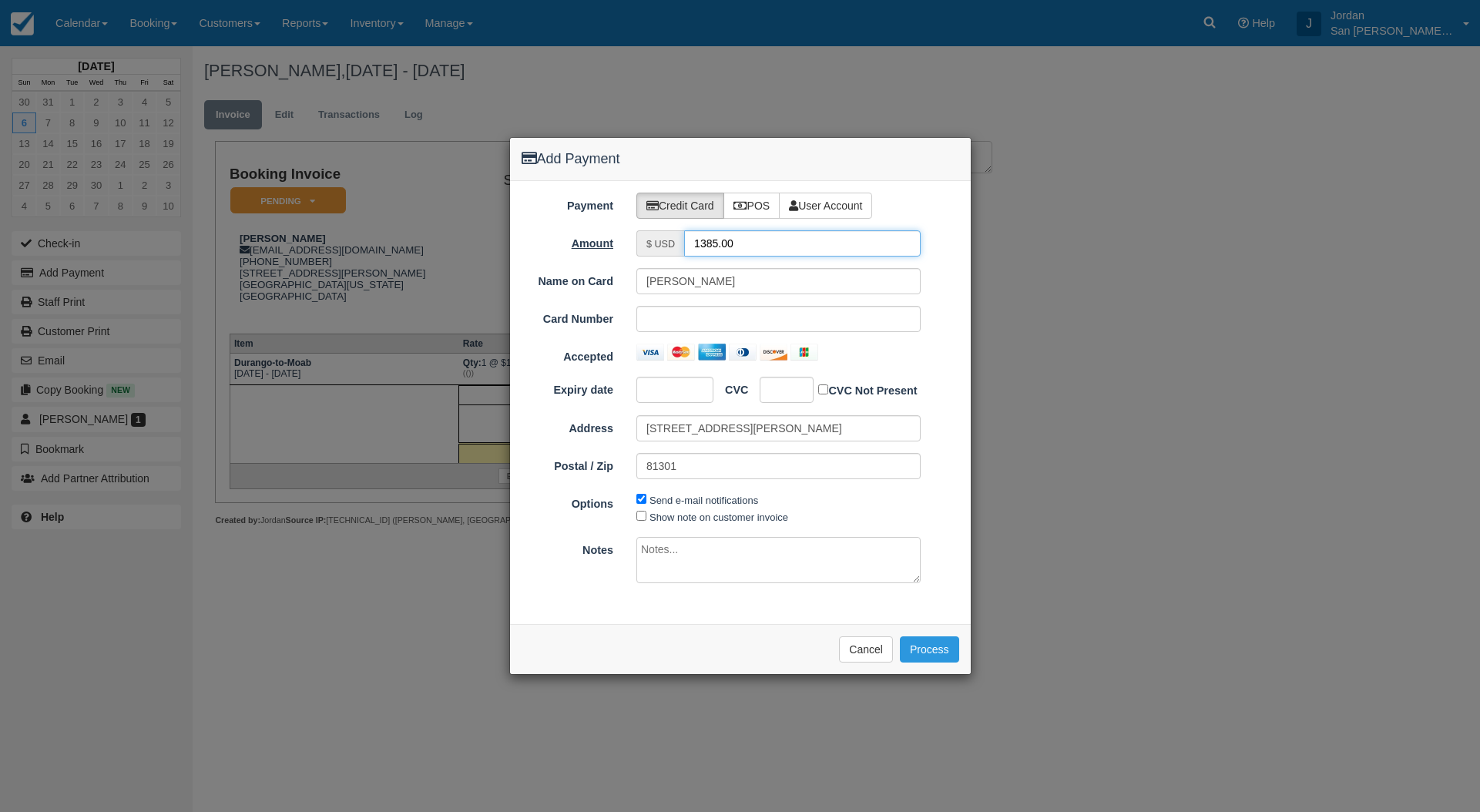
drag, startPoint x: 732, startPoint y: 236, endPoint x: 598, endPoint y: 232, distance: 134.1
click at [612, 228] on div "Payment Credit Card POS User Account Amount $ USD 1385.00 Name on Card Whitt Sp…" at bounding box center [740, 402] width 461 height 443
type input "692.5"
click at [784, 472] on input "81301" at bounding box center [778, 465] width 284 height 26
click at [916, 646] on button "Process" at bounding box center [930, 648] width 59 height 26
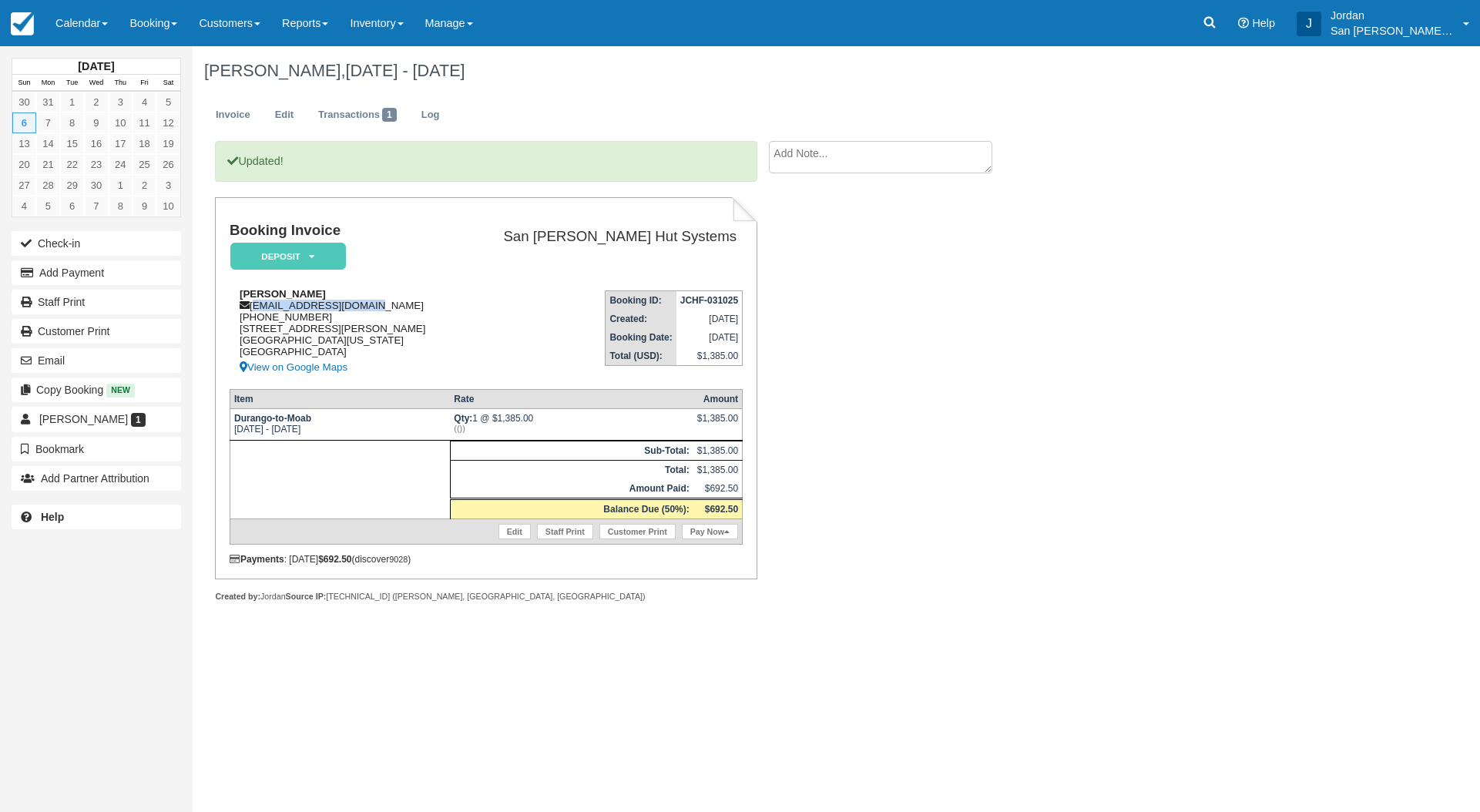
drag, startPoint x: 368, startPoint y: 304, endPoint x: 256, endPoint y: 307, distance: 112.0
click at [255, 307] on div "[PERSON_NAME] [EMAIL_ADDRESS][DOMAIN_NAME] 1 (970) 787-[GEOGRAPHIC_DATA][STREET…" at bounding box center [343, 332] width 228 height 89
copy div "[EMAIL_ADDRESS][DOMAIN_NAME]"
click at [554, 525] on link "Staff Print" at bounding box center [565, 531] width 56 height 15
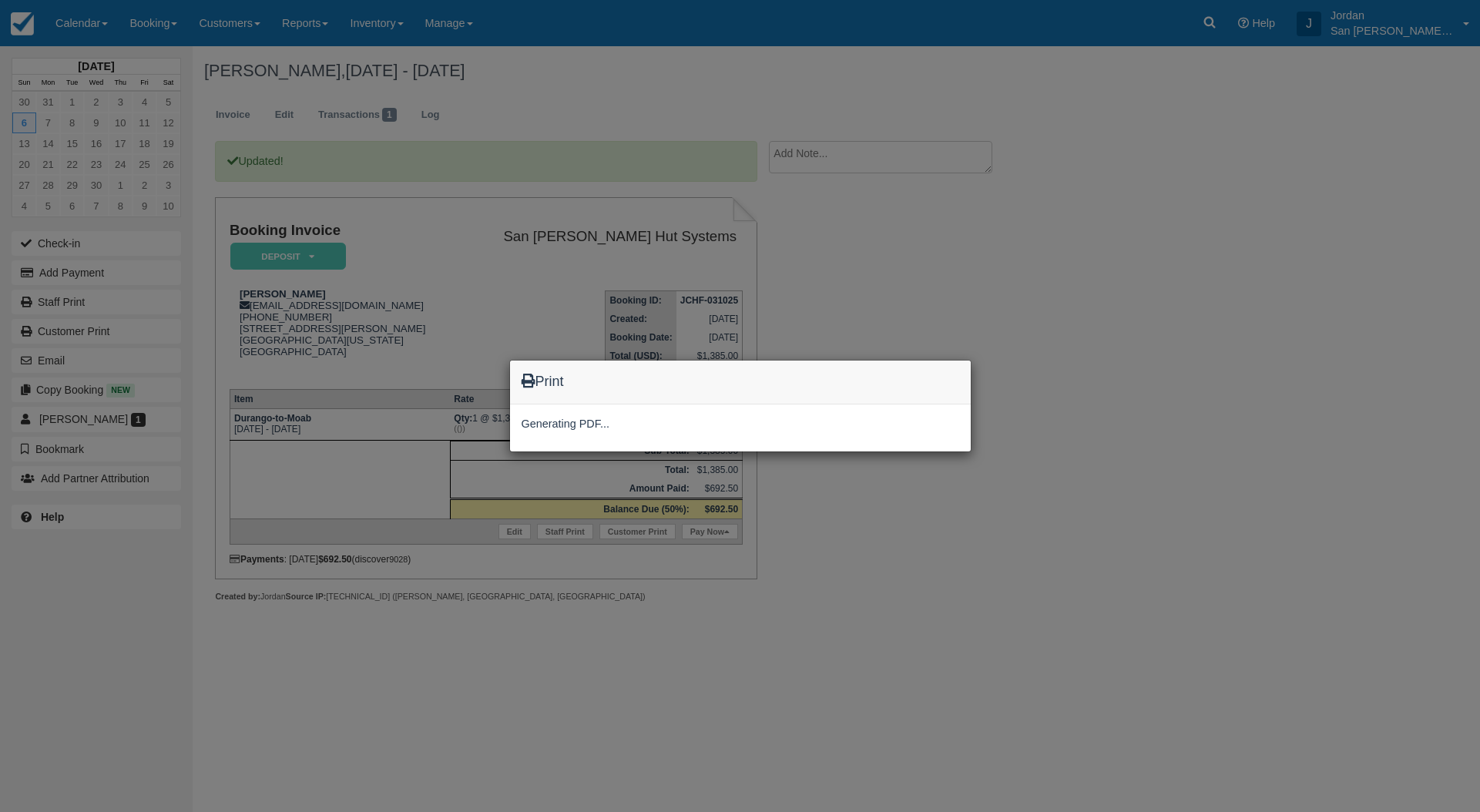
click at [256, 303] on div "Print Generating PDF..." at bounding box center [740, 406] width 1480 height 812
